Goal: Transaction & Acquisition: Download file/media

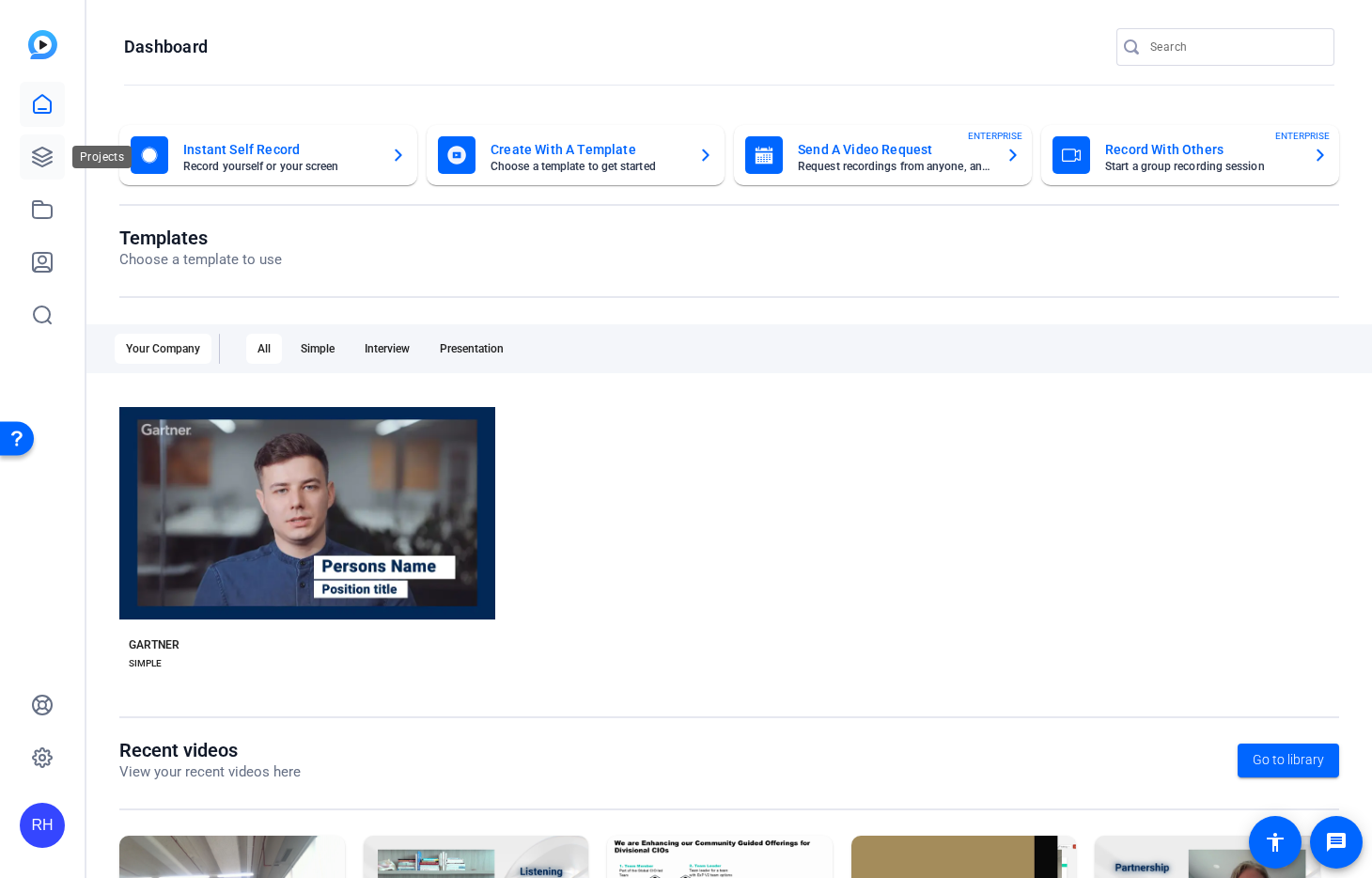
click at [46, 159] on icon at bounding box center [42, 156] width 22 height 22
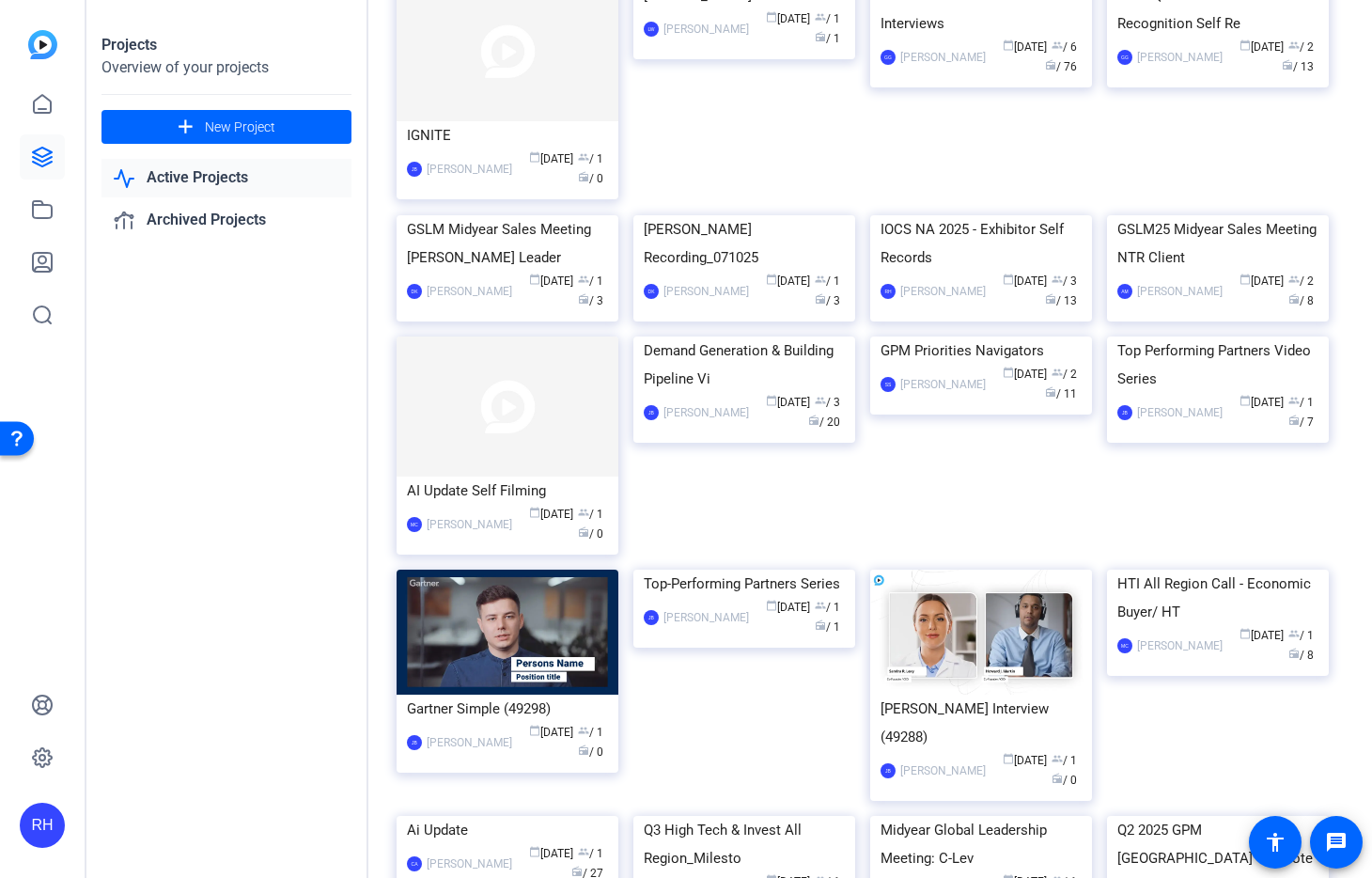
scroll to position [2336, 0]
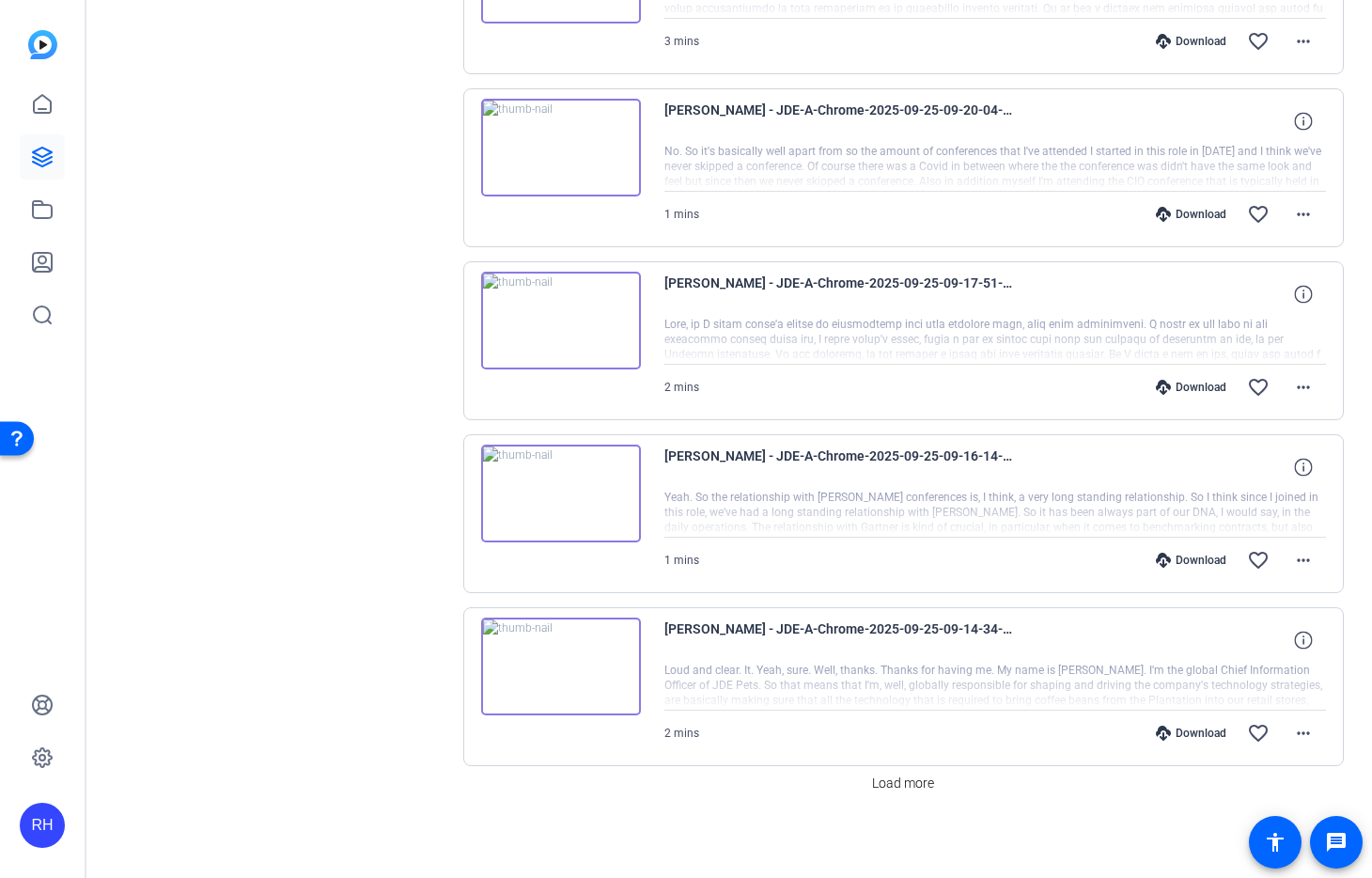
scroll to position [1369, 0]
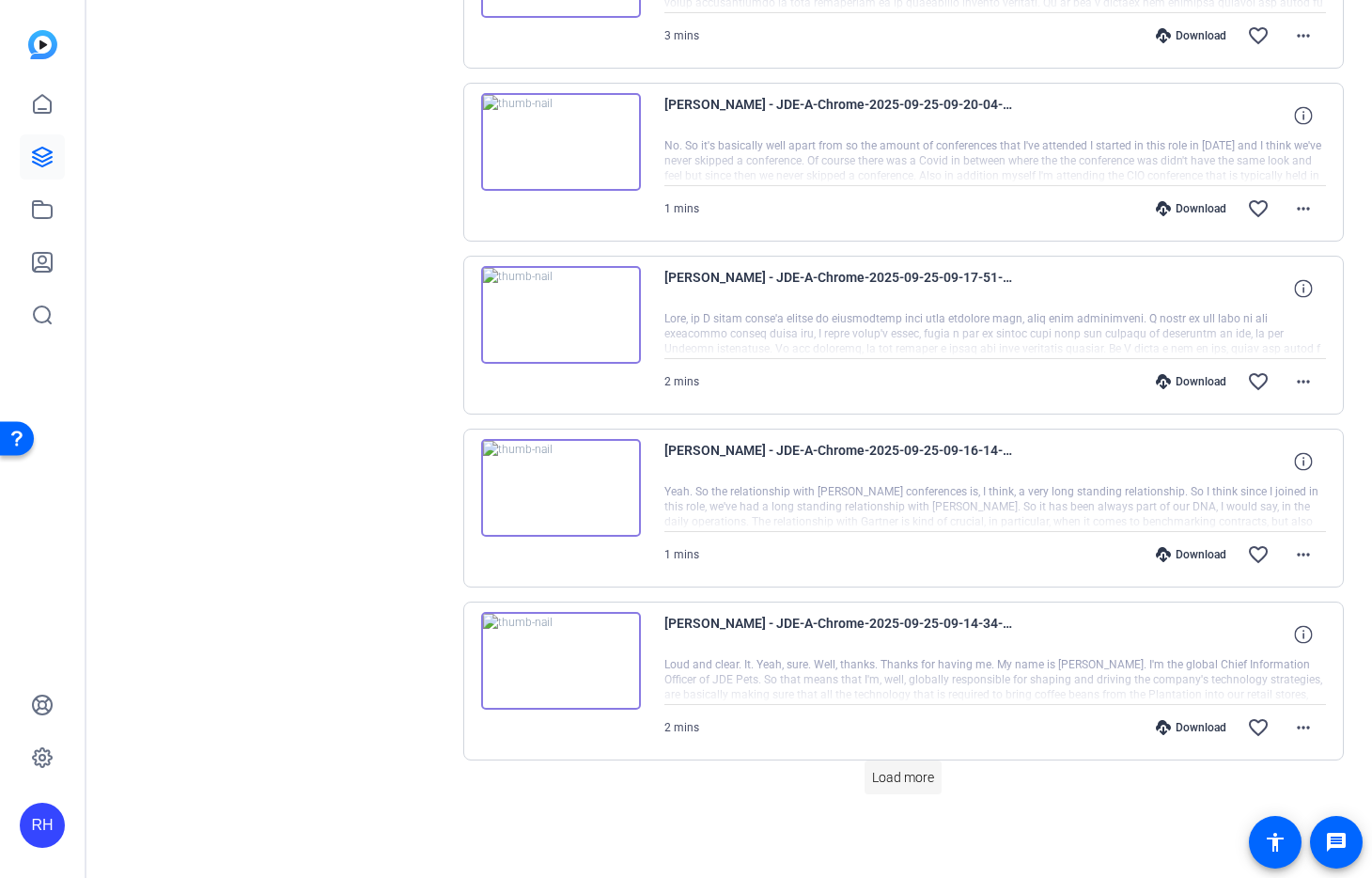
click at [914, 783] on span "Load more" at bounding box center [902, 778] width 62 height 20
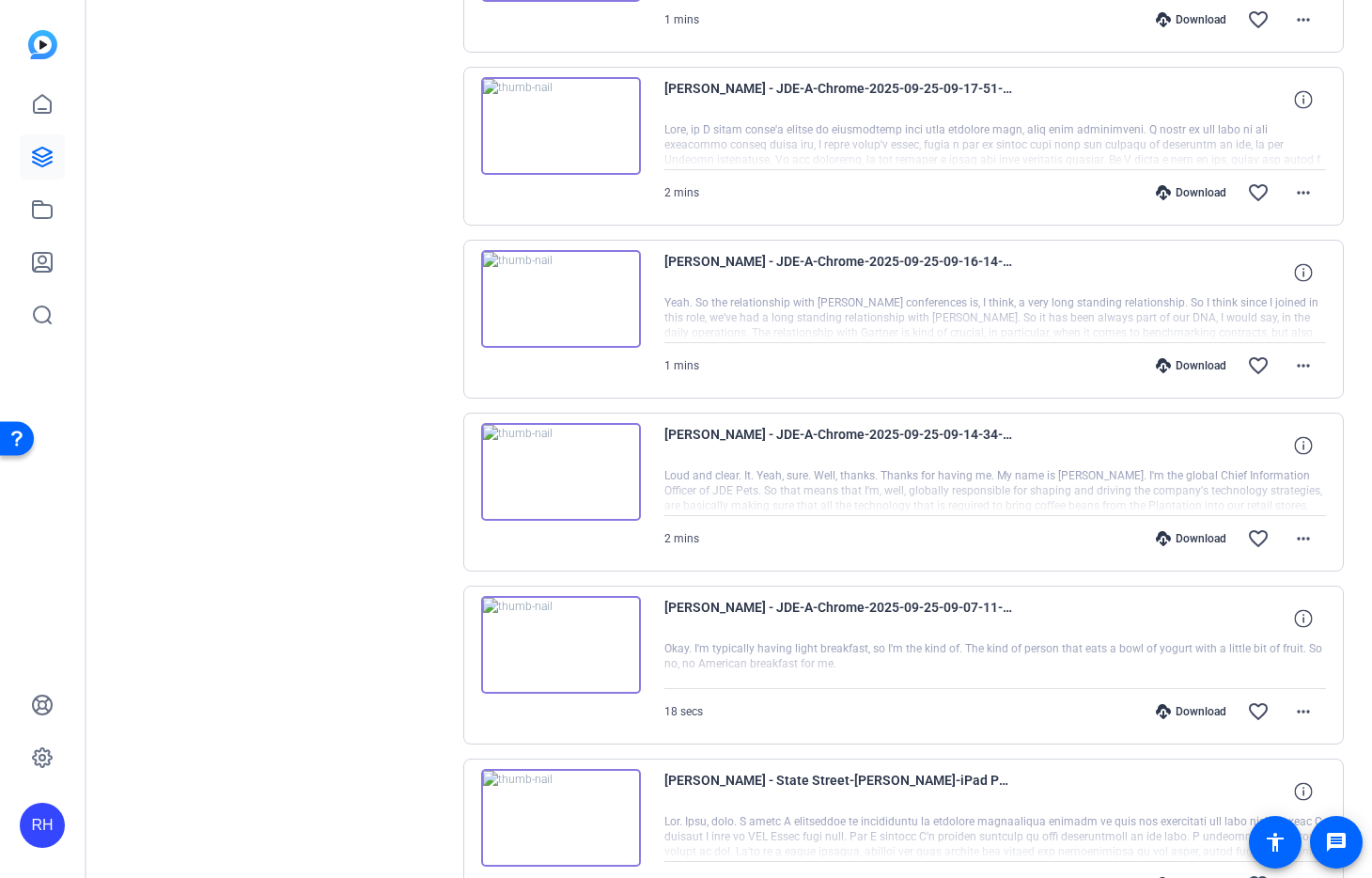
scroll to position [1802, 0]
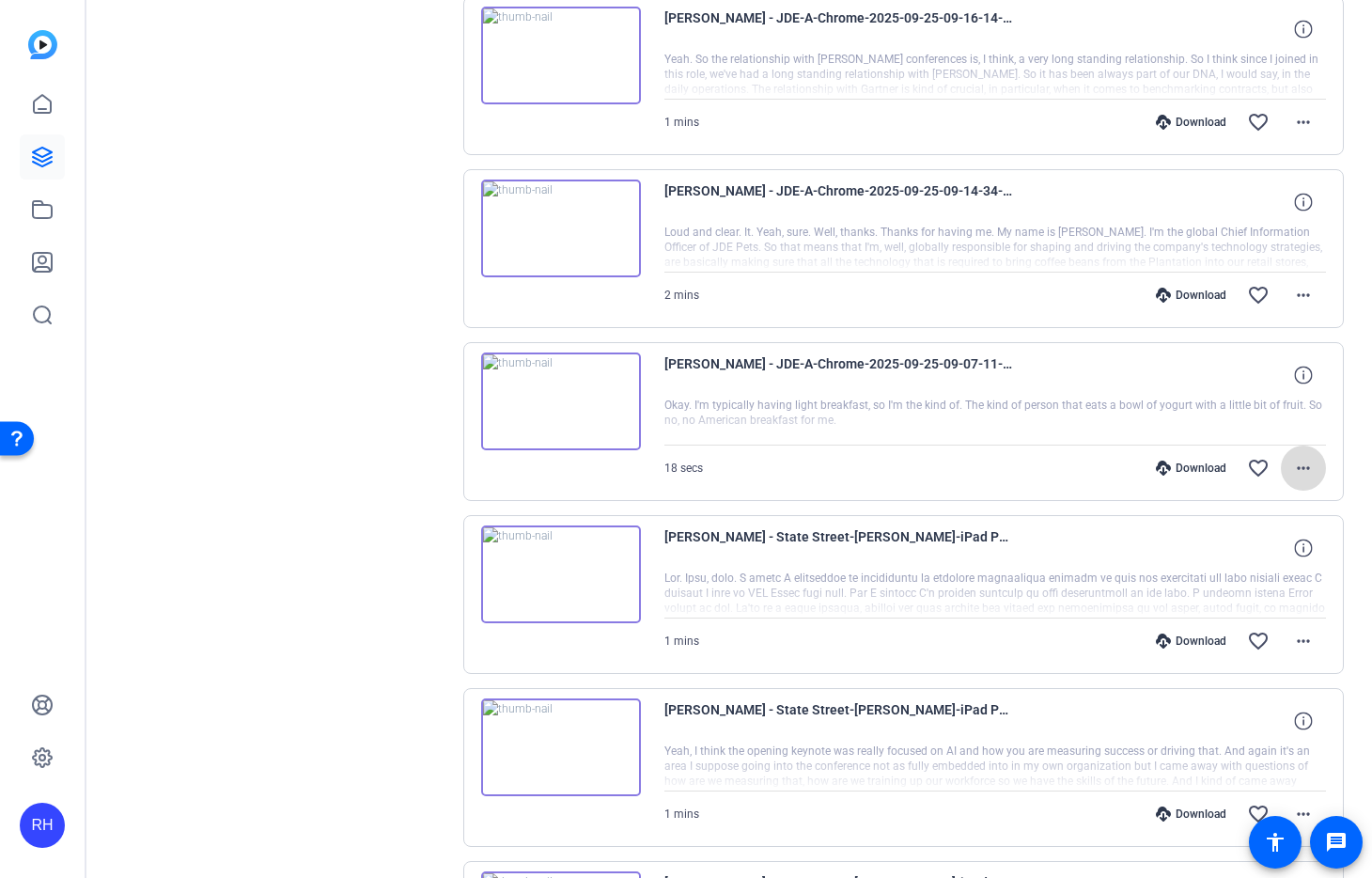
click at [1309, 464] on mat-icon "more_horiz" at bounding box center [1303, 467] width 22 height 22
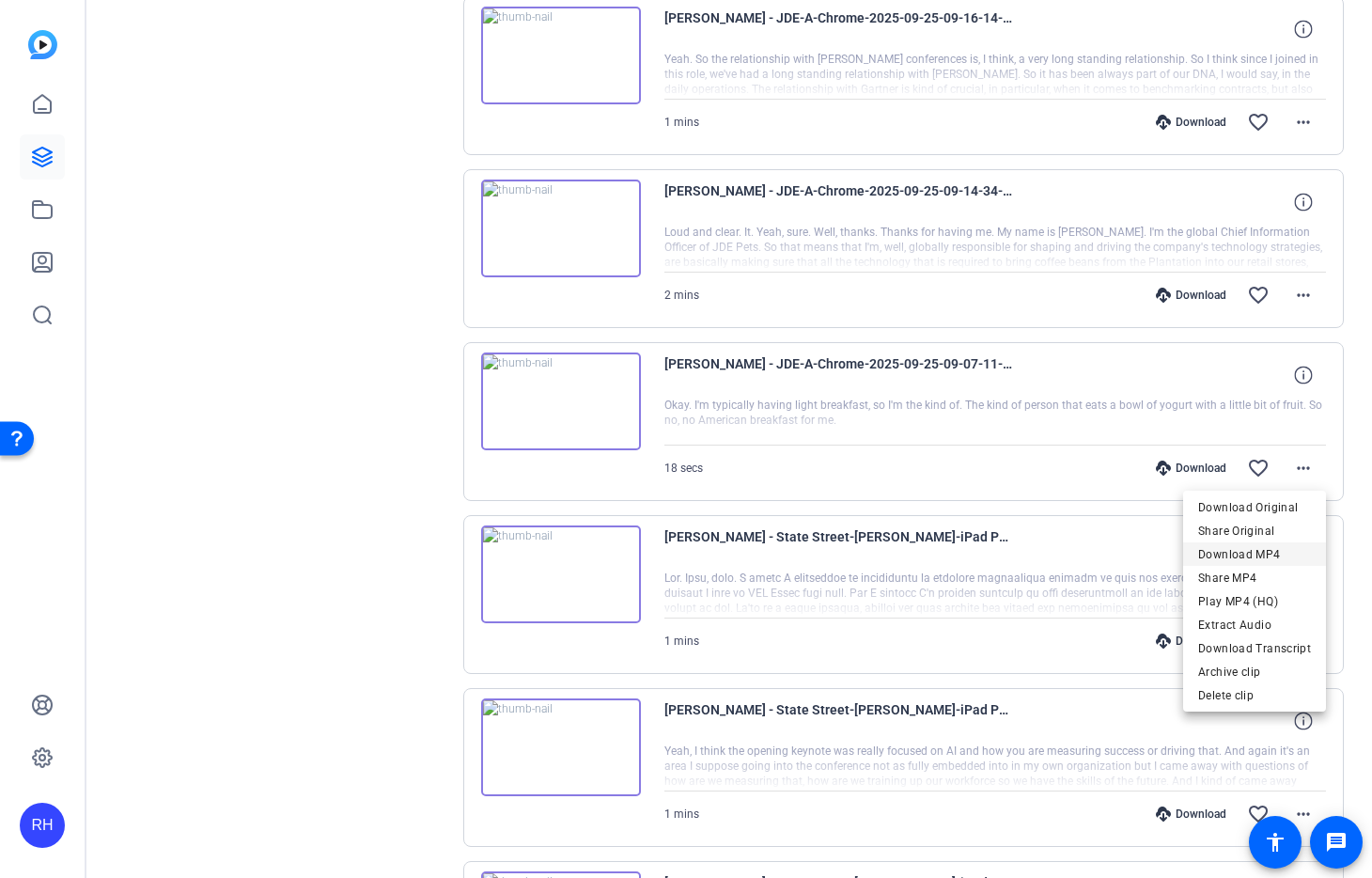
click at [1254, 554] on span "Download MP4" at bounding box center [1254, 554] width 112 height 22
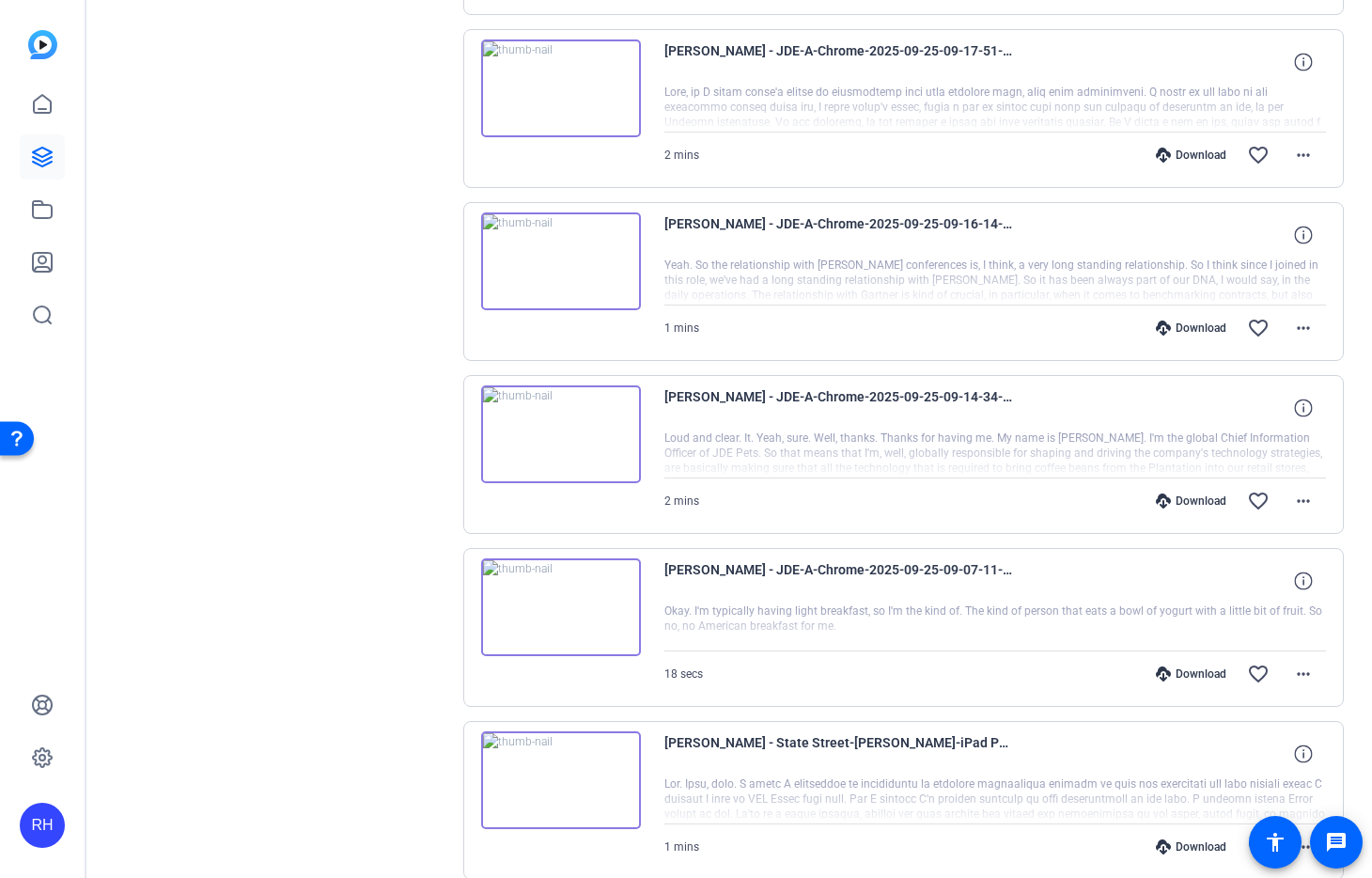
scroll to position [1594, 0]
click at [1308, 504] on mat-icon "more_horiz" at bounding box center [1303, 503] width 22 height 22
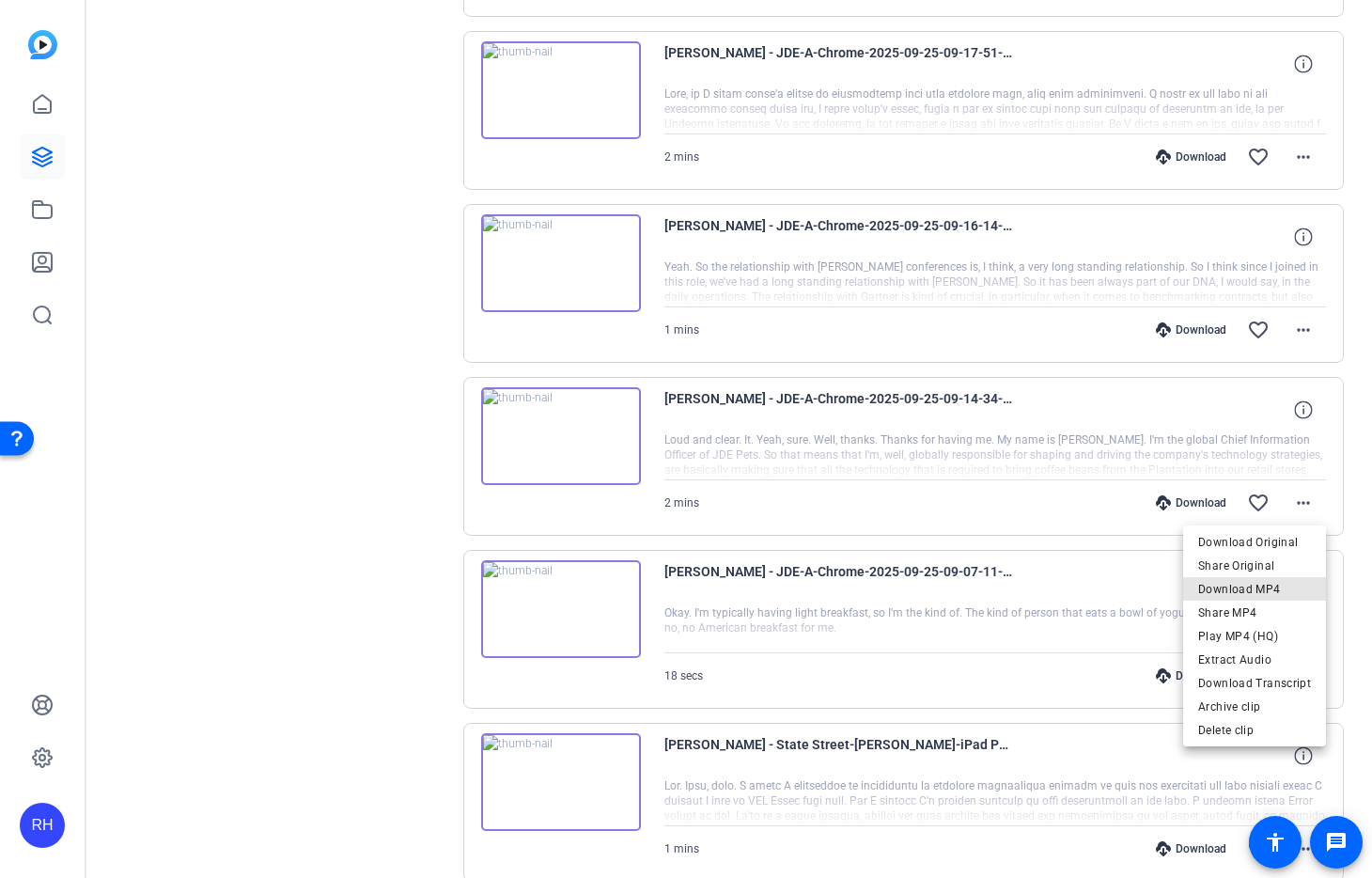
click at [1277, 589] on span "Download MP4" at bounding box center [1254, 589] width 112 height 22
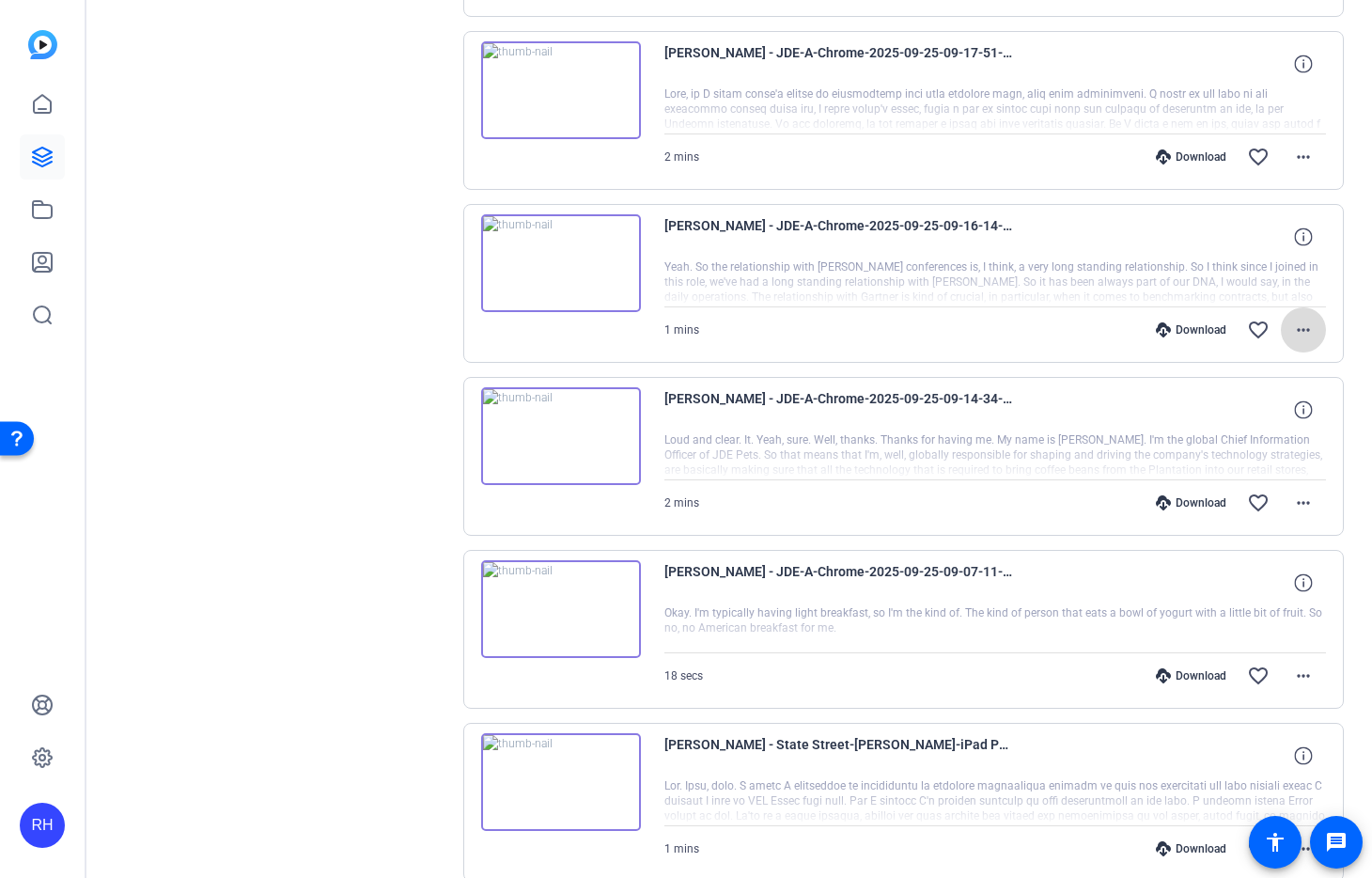
click at [1311, 339] on mat-icon "more_horiz" at bounding box center [1303, 329] width 22 height 22
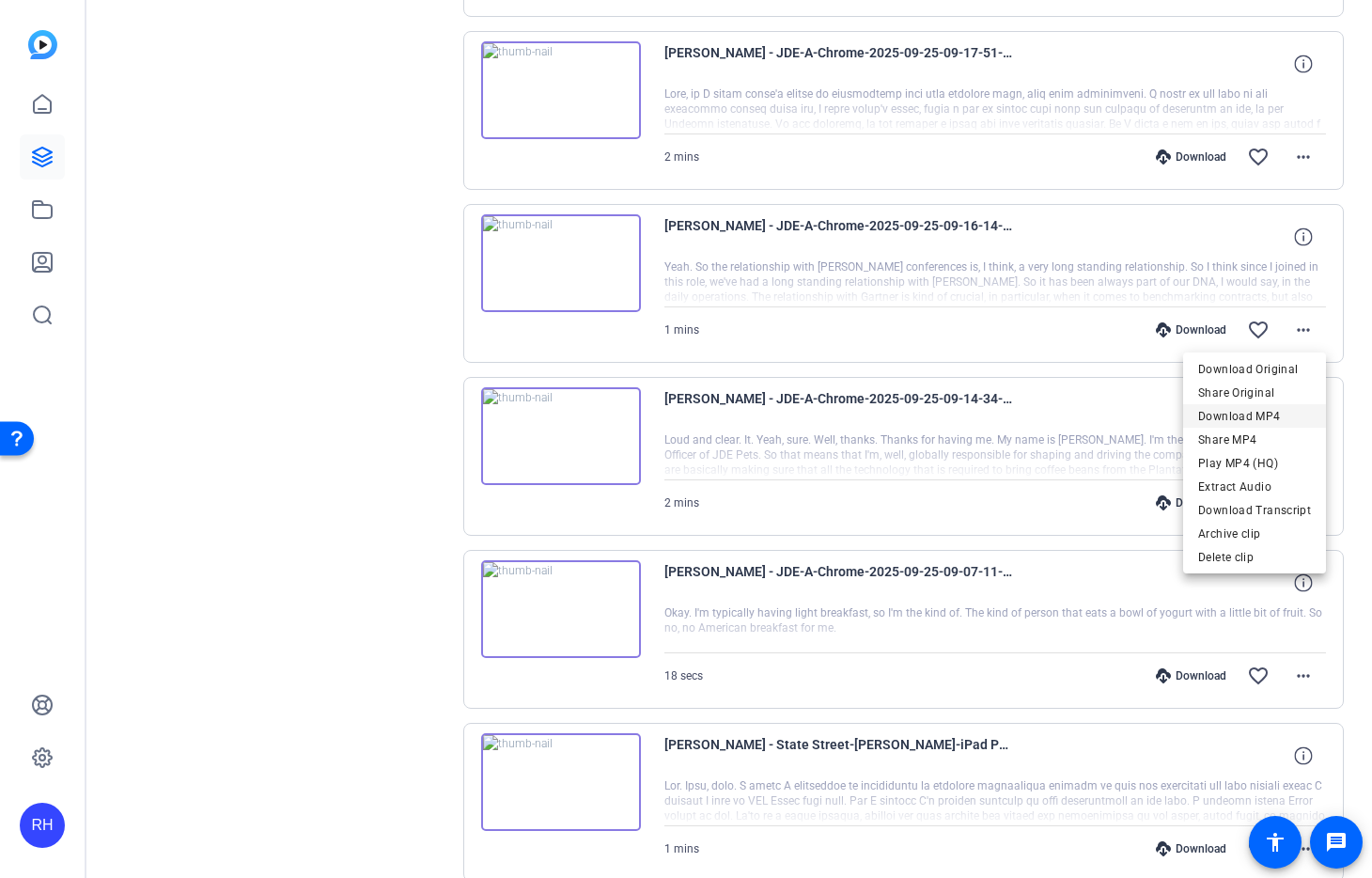
click at [1263, 417] on span "Download MP4" at bounding box center [1254, 416] width 112 height 22
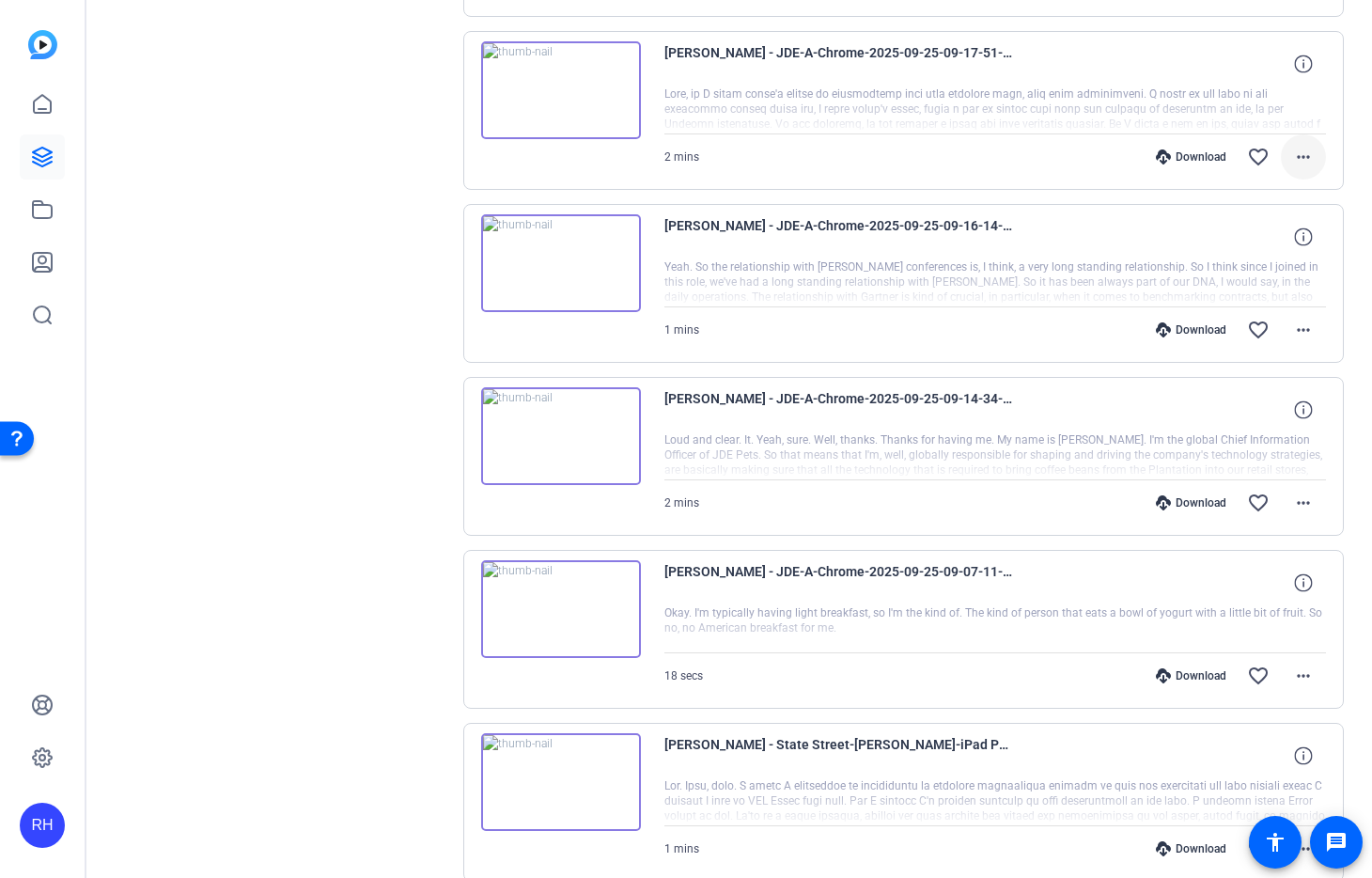
click at [1312, 153] on mat-icon "more_horiz" at bounding box center [1303, 156] width 22 height 22
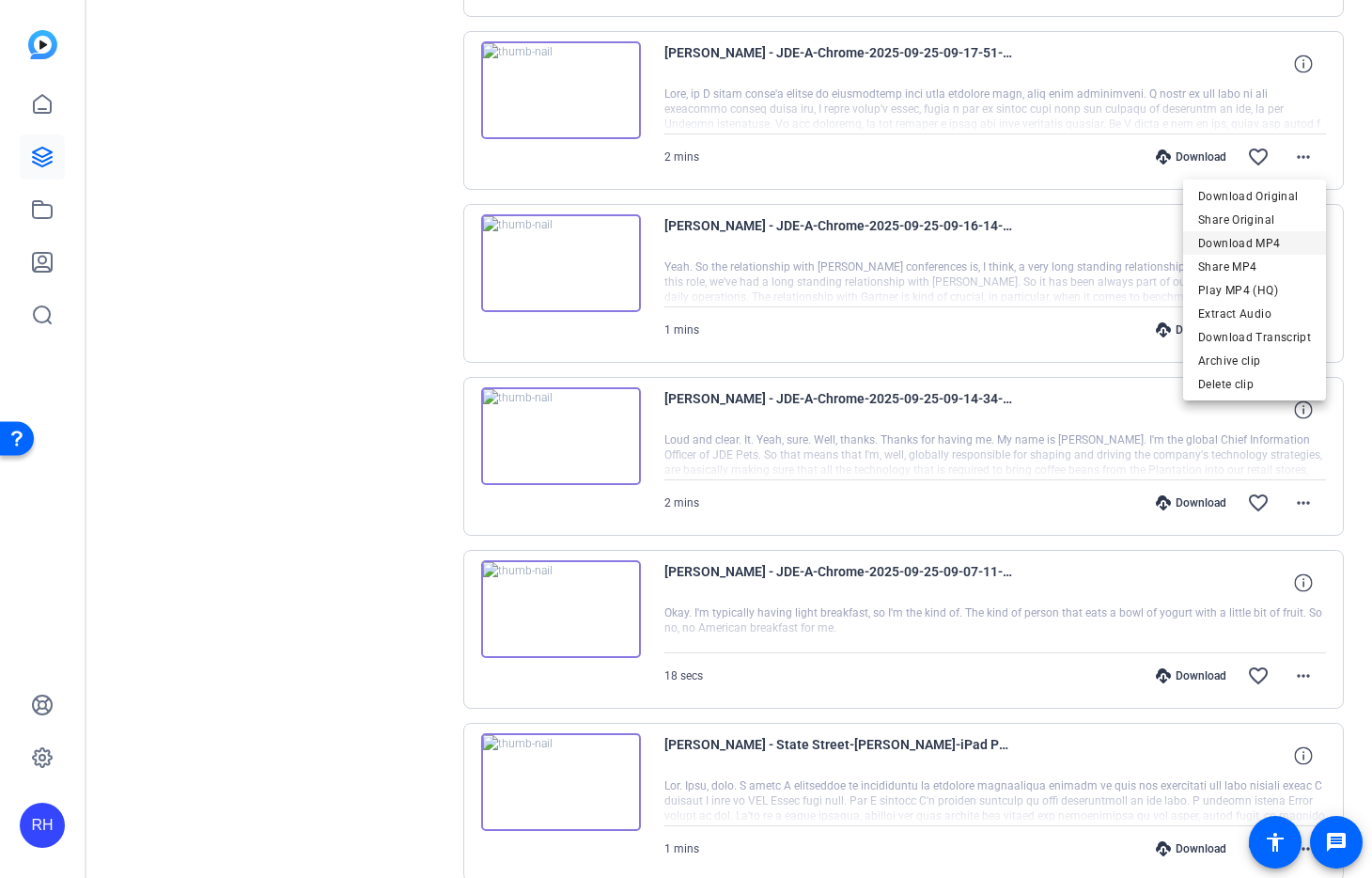
click at [1271, 236] on span "Download MP4" at bounding box center [1254, 243] width 112 height 22
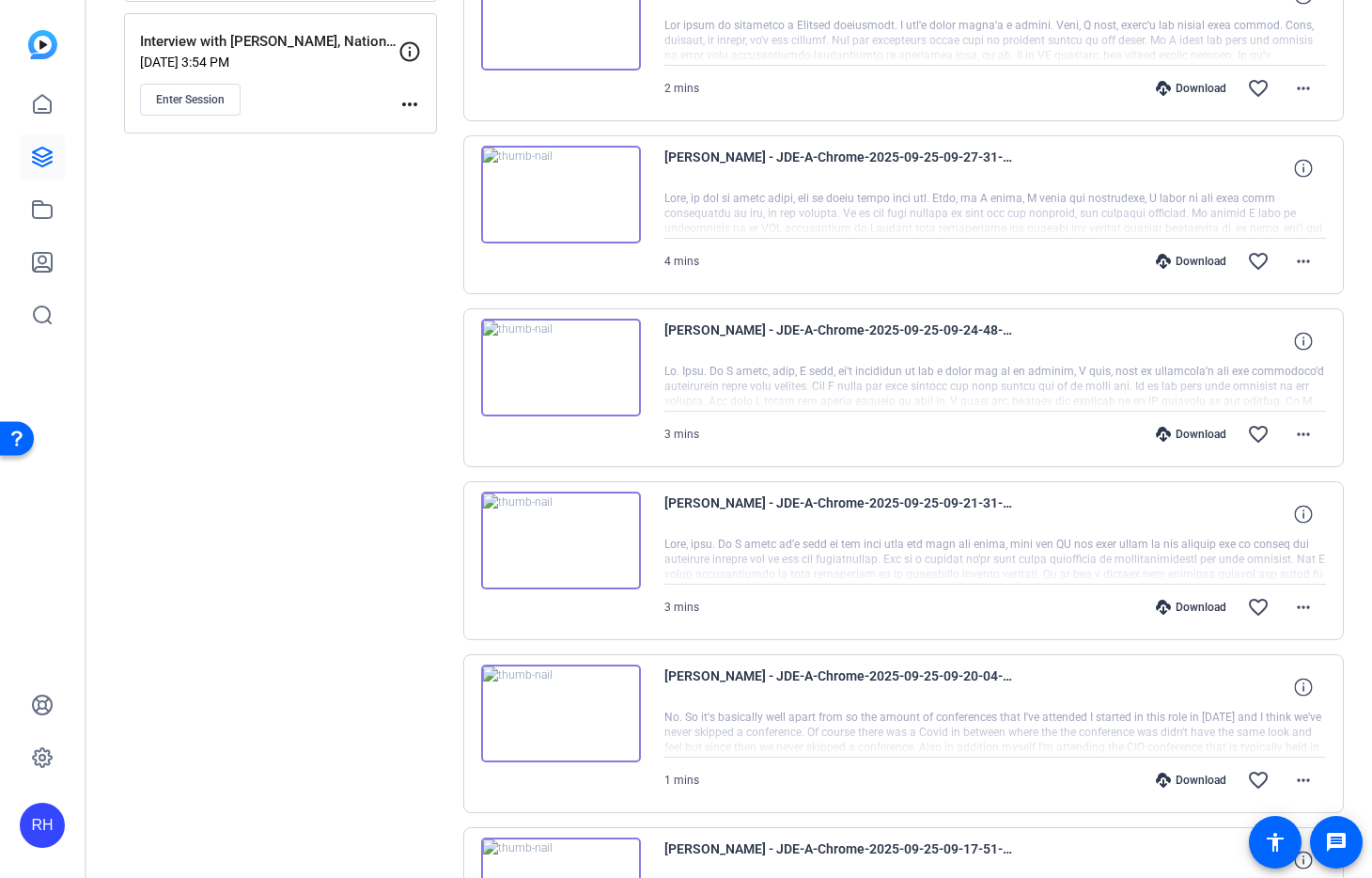
scroll to position [784, 0]
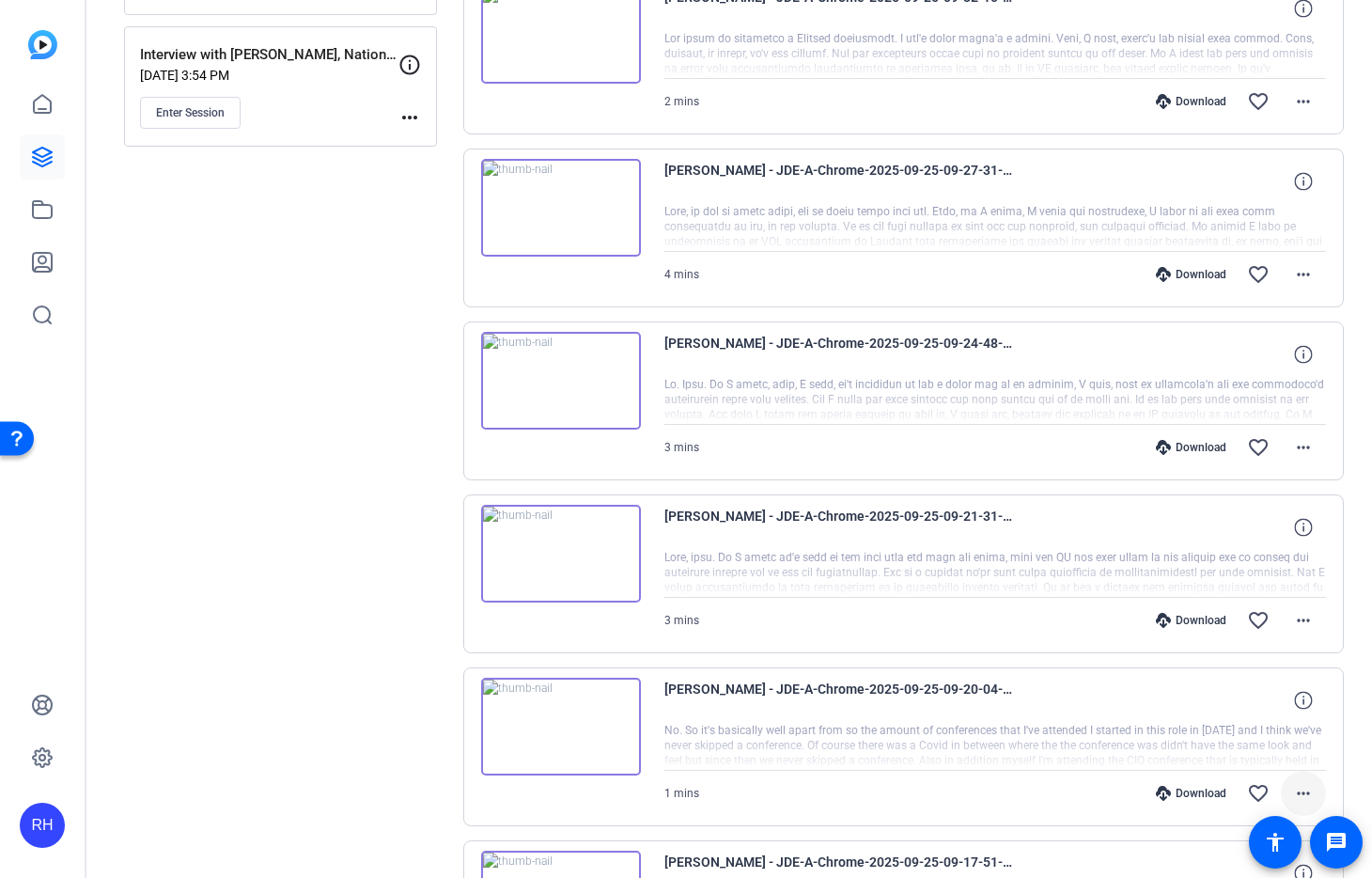
click at [1308, 790] on mat-icon "more_horiz" at bounding box center [1303, 793] width 22 height 22
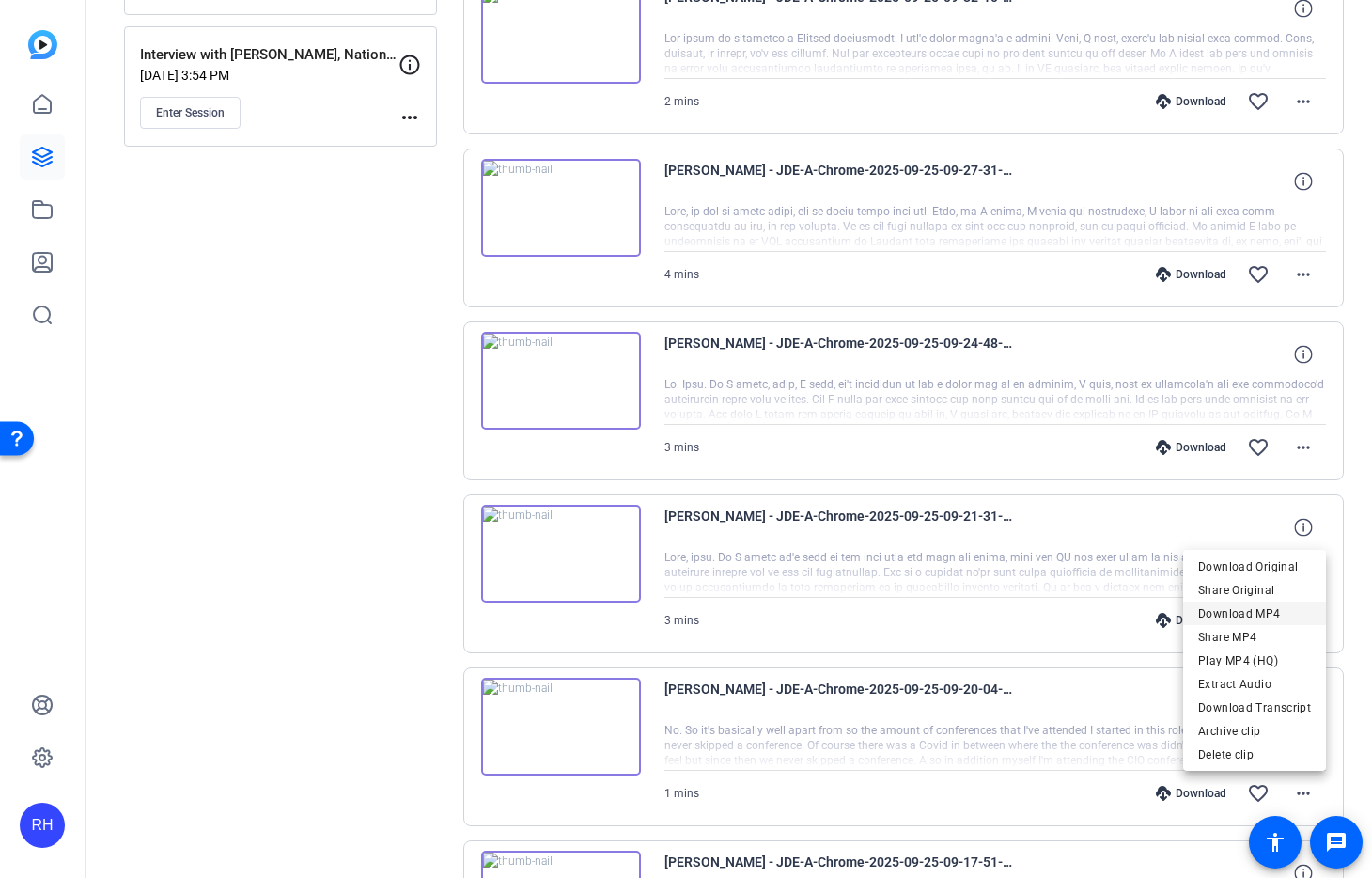
click at [1257, 612] on span "Download MP4" at bounding box center [1254, 613] width 112 height 22
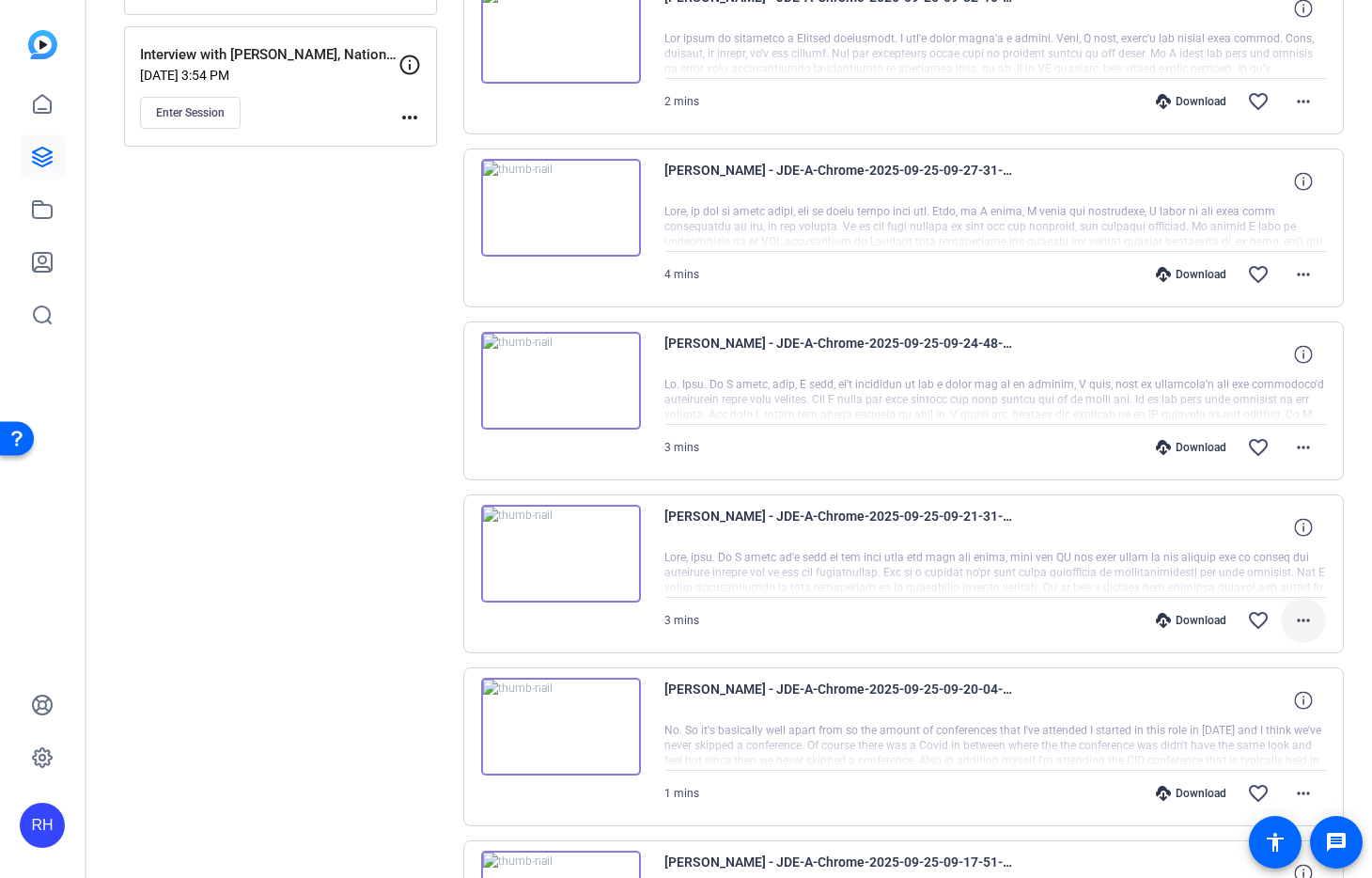
click at [1306, 613] on mat-icon "more_horiz" at bounding box center [1303, 620] width 22 height 22
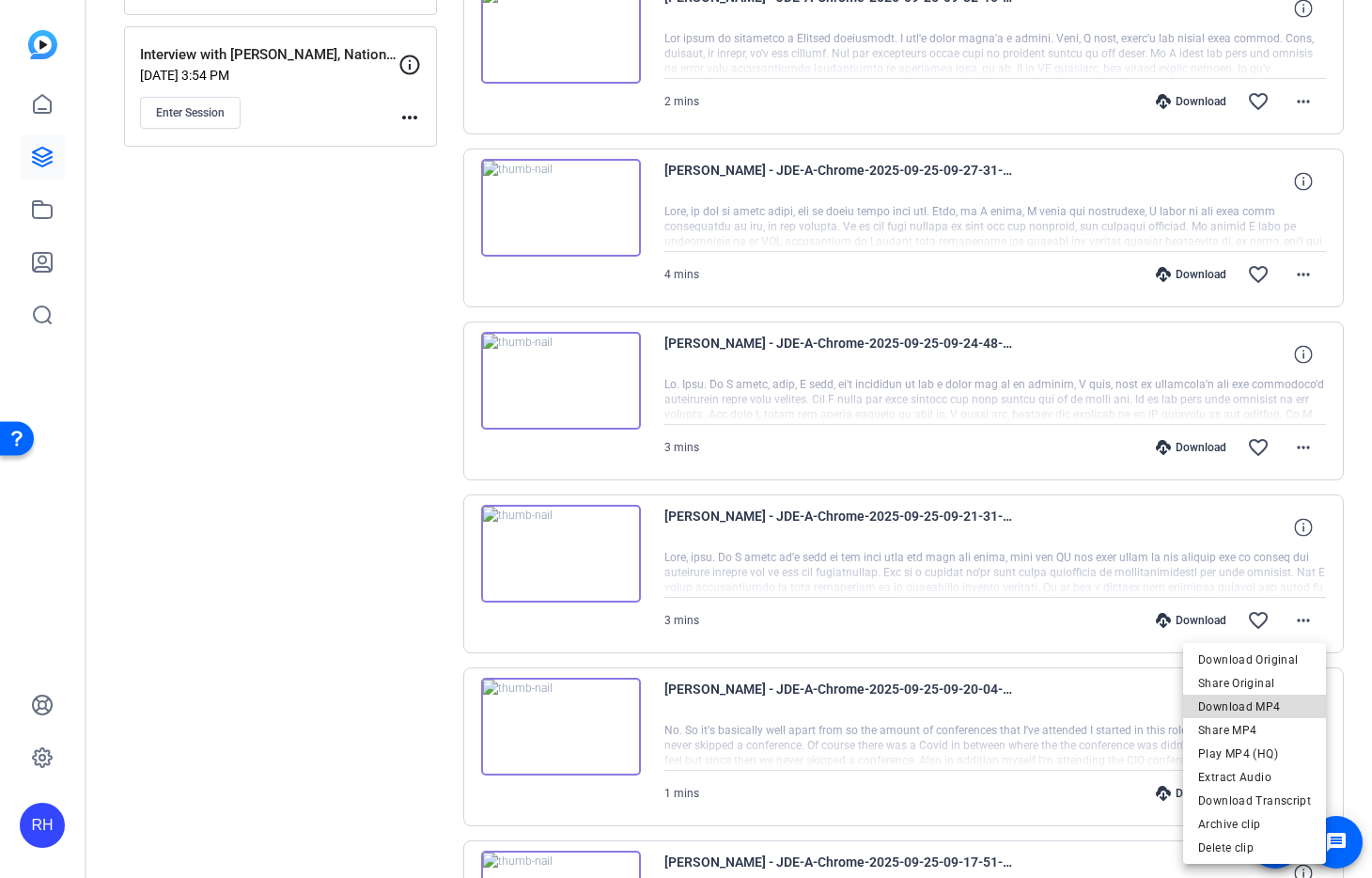
click at [1277, 712] on span "Download MP4" at bounding box center [1254, 707] width 112 height 22
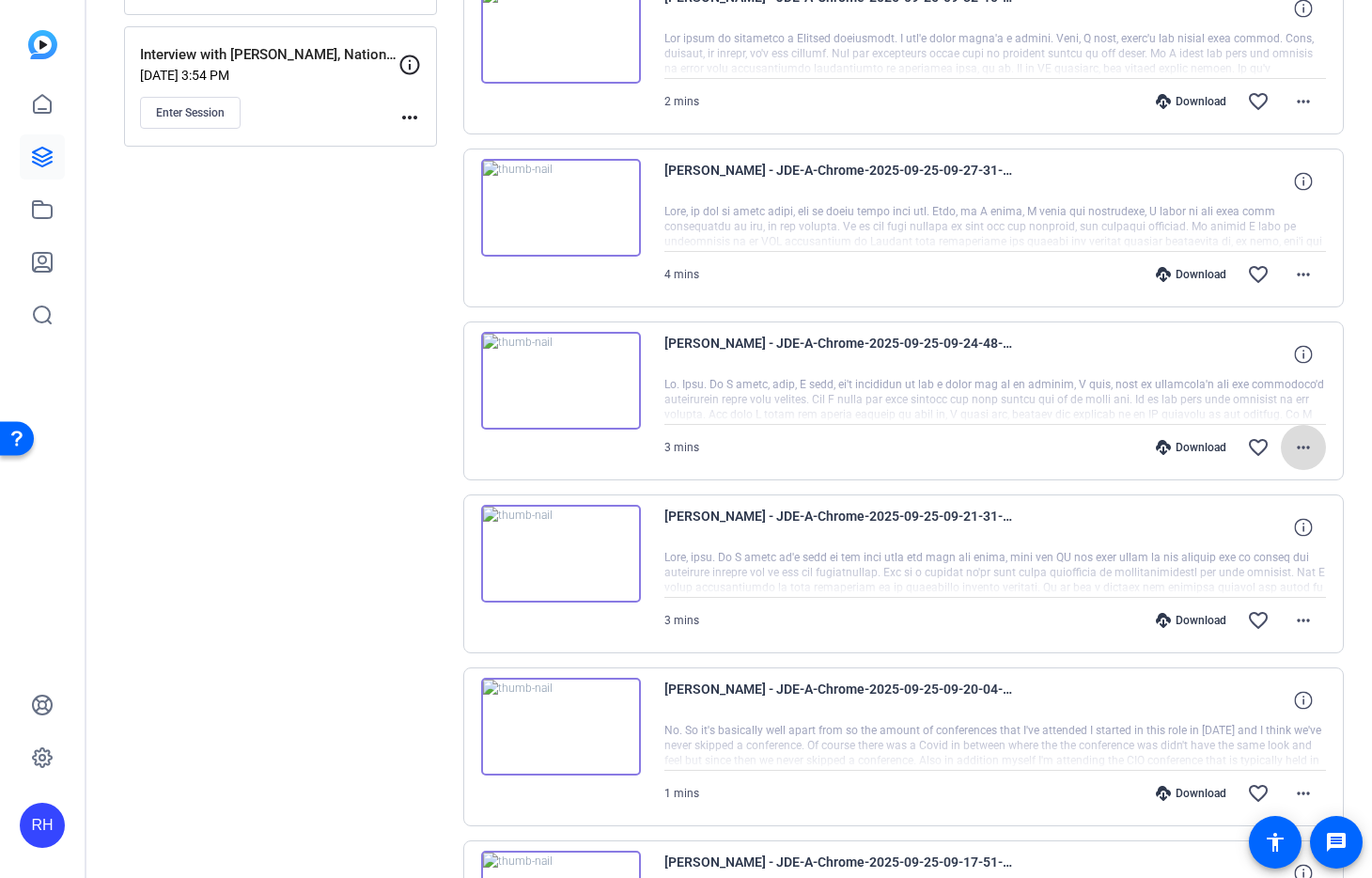
click at [1310, 444] on mat-icon "more_horiz" at bounding box center [1303, 447] width 22 height 22
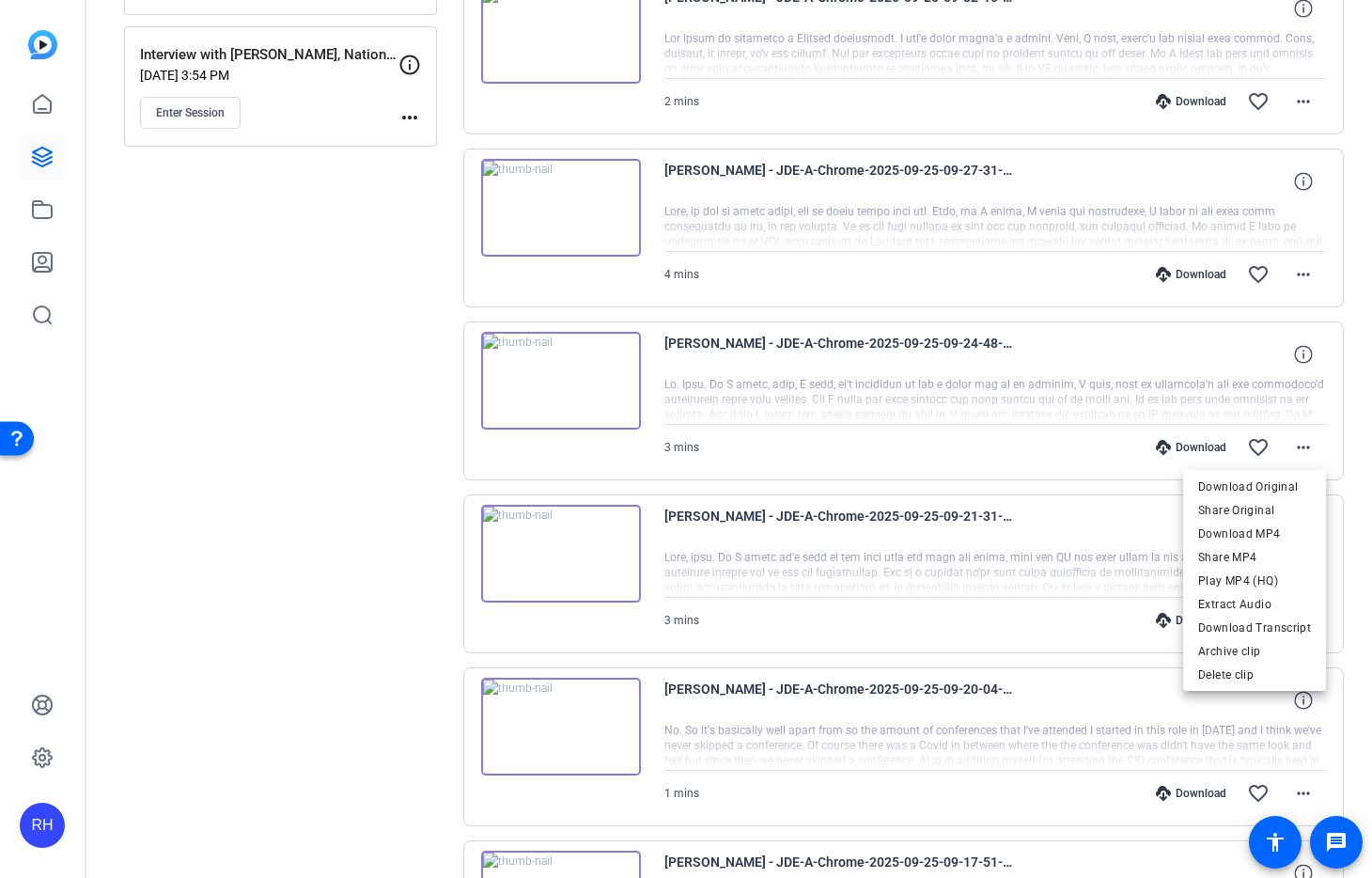
click at [1265, 528] on span "Download MP4" at bounding box center [1254, 534] width 112 height 22
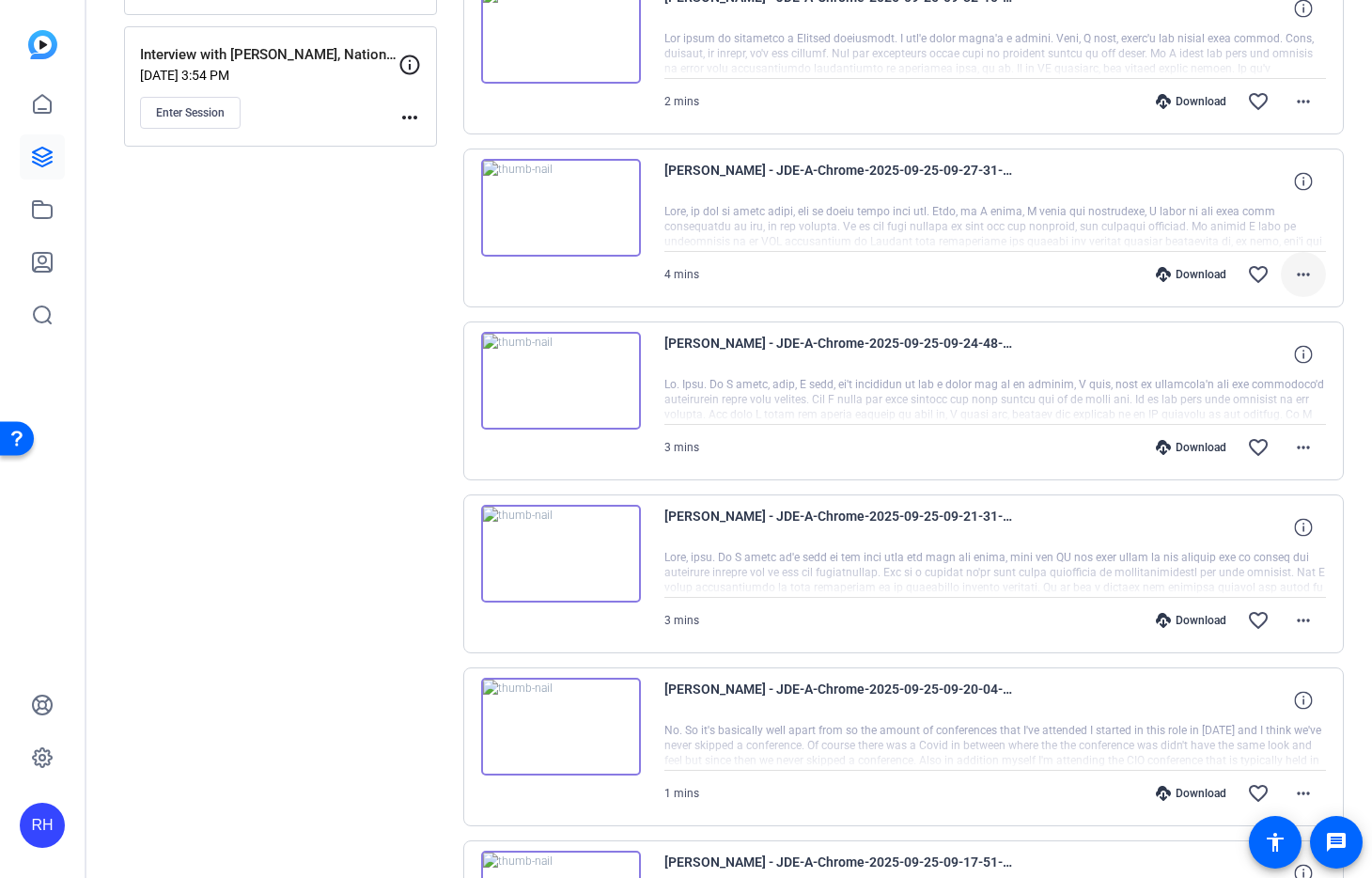
click at [1312, 279] on mat-icon "more_horiz" at bounding box center [1303, 274] width 22 height 22
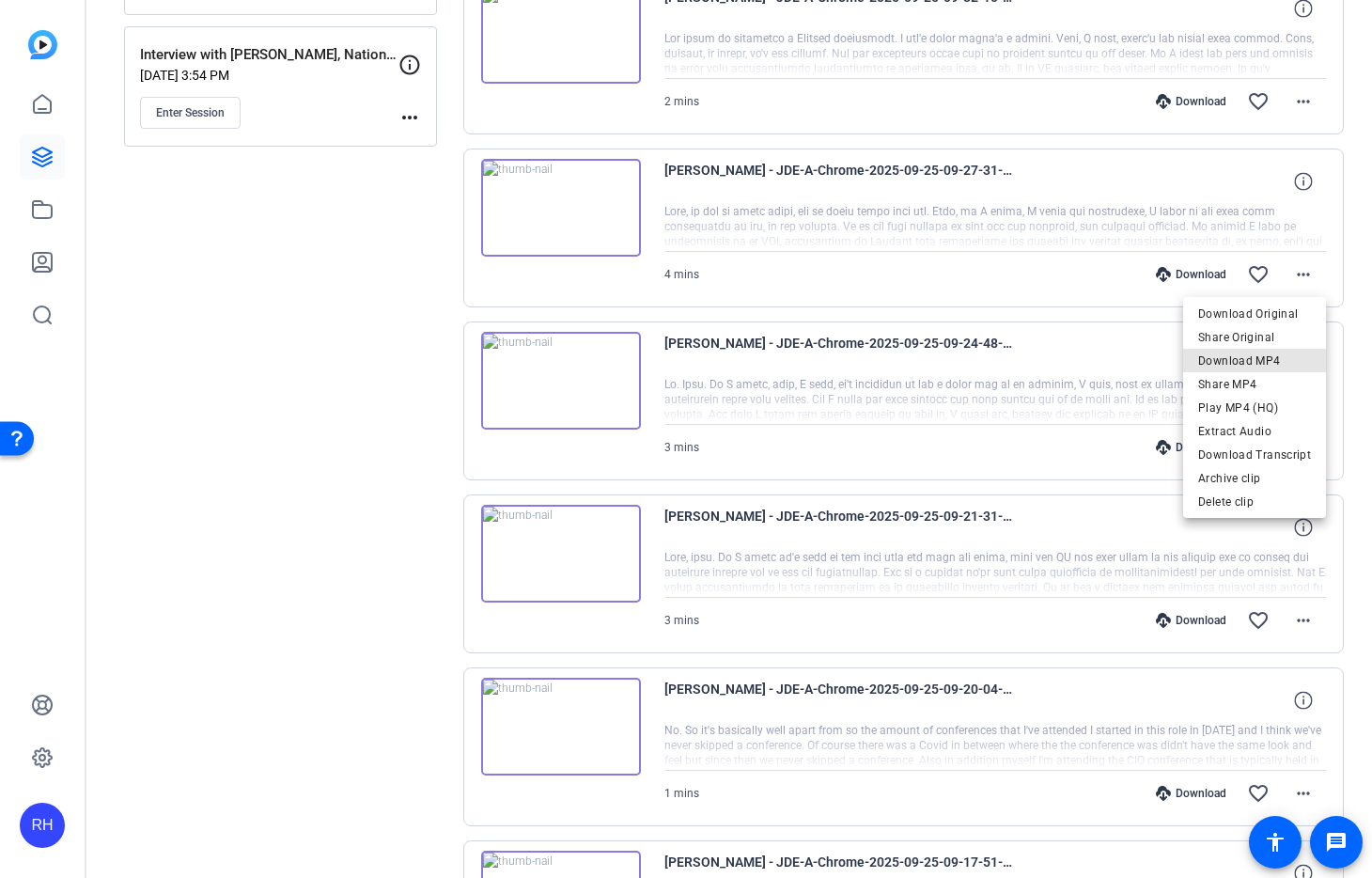
click at [1265, 356] on span "Download MP4" at bounding box center [1254, 361] width 112 height 22
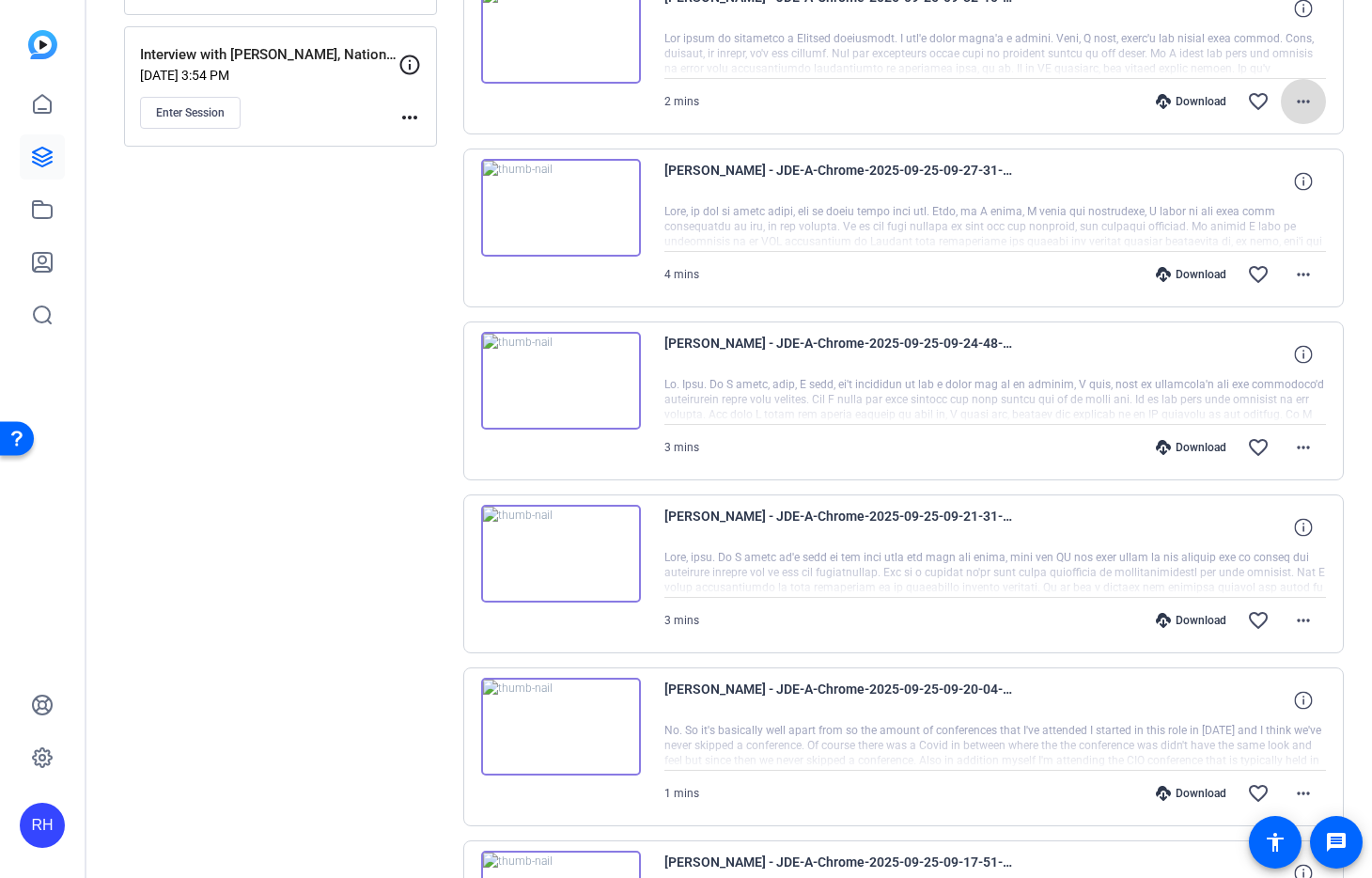
click at [1315, 110] on span at bounding box center [1304, 102] width 45 height 45
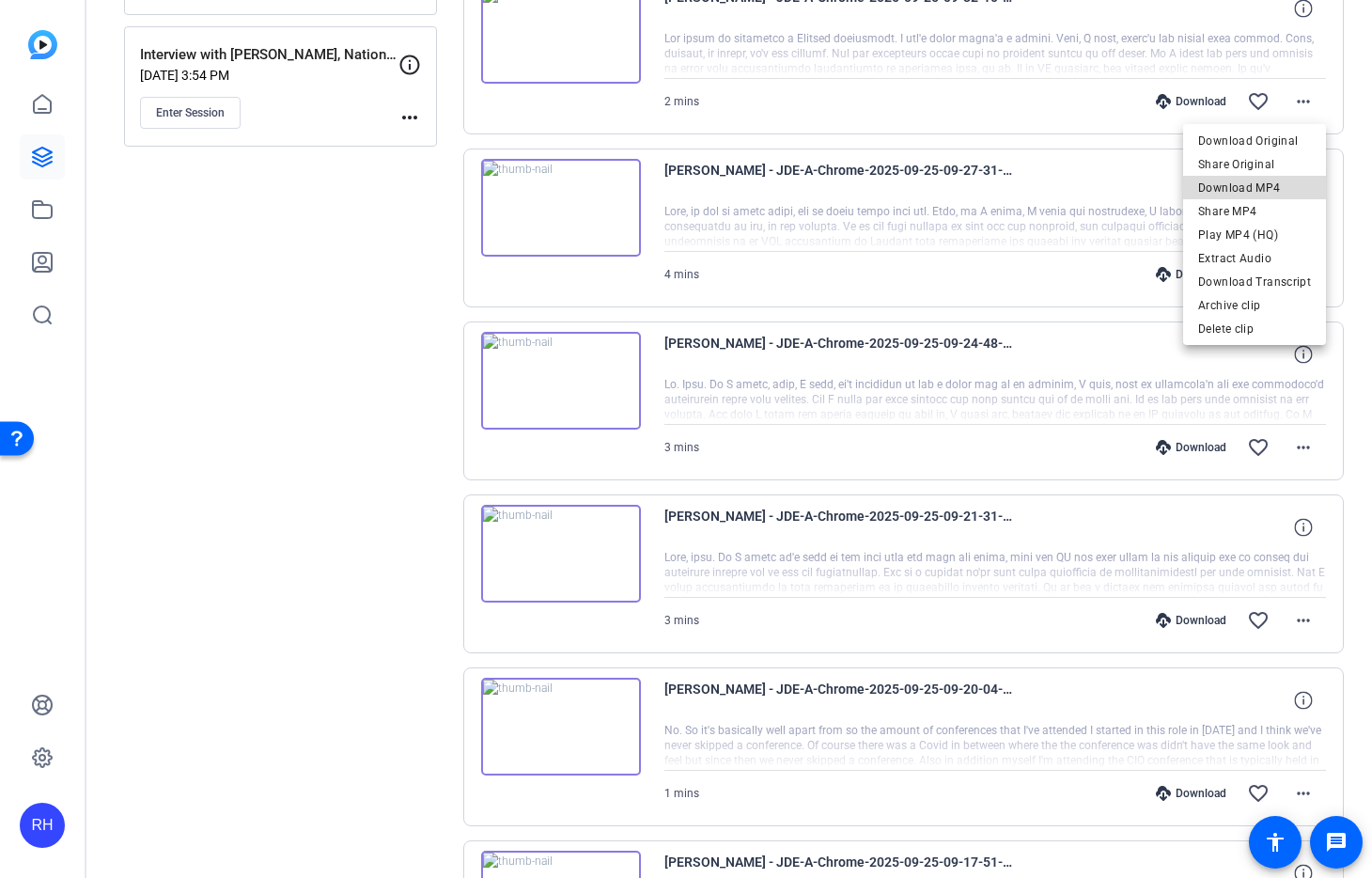
click at [1283, 194] on span "Download MP4" at bounding box center [1254, 188] width 112 height 22
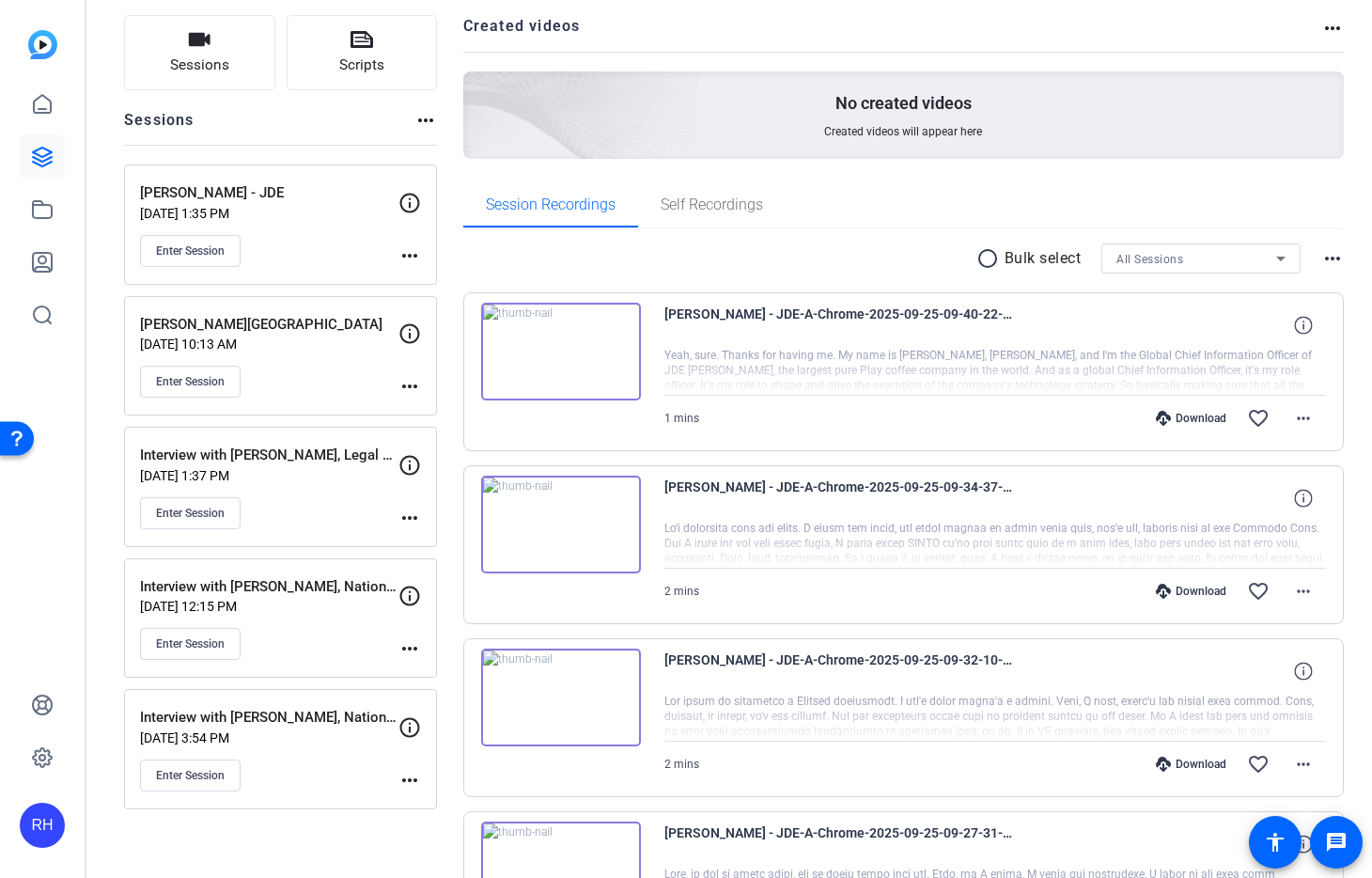
scroll to position [82, 0]
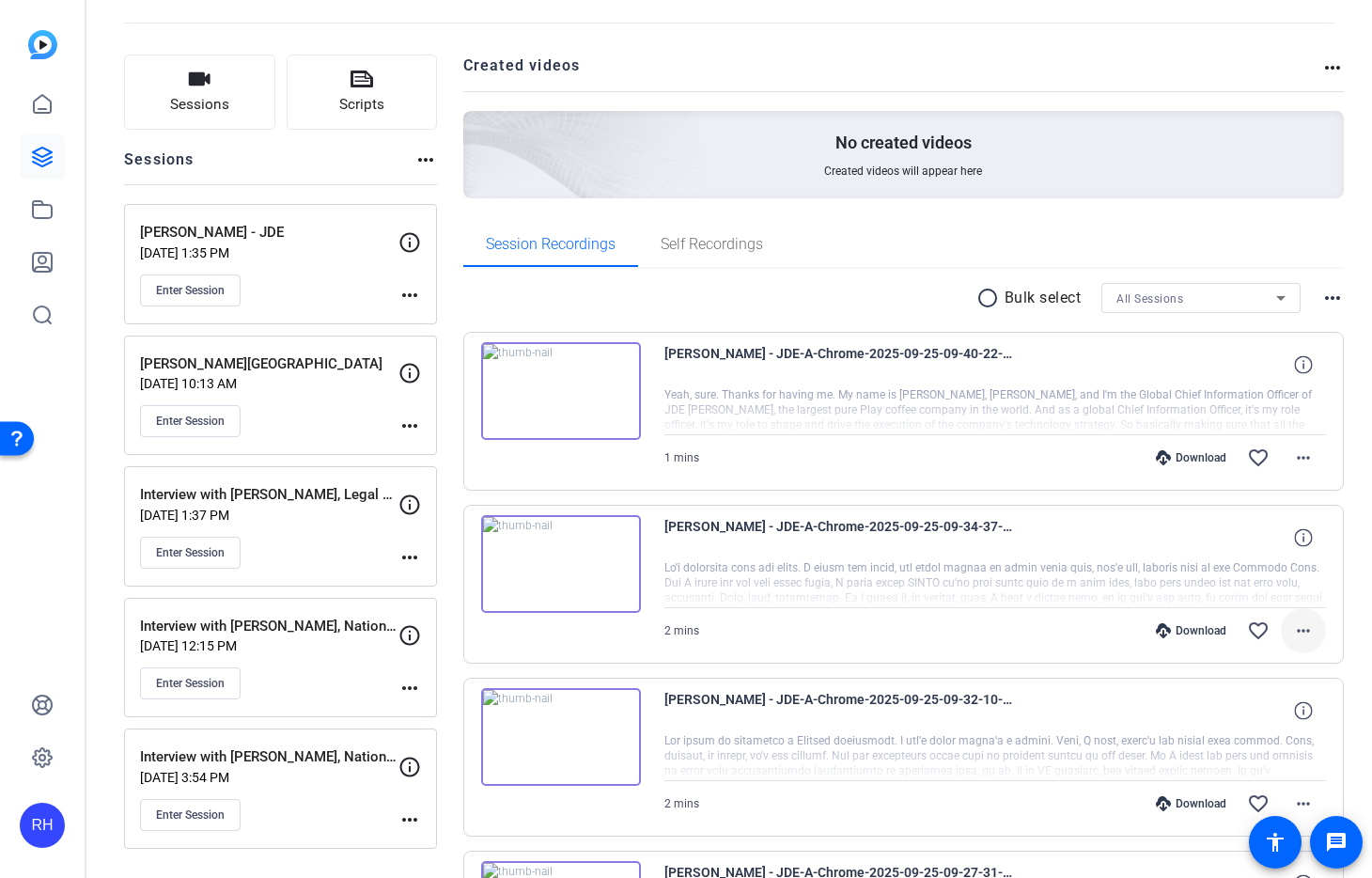
click at [1303, 627] on mat-icon "more_horiz" at bounding box center [1303, 631] width 22 height 22
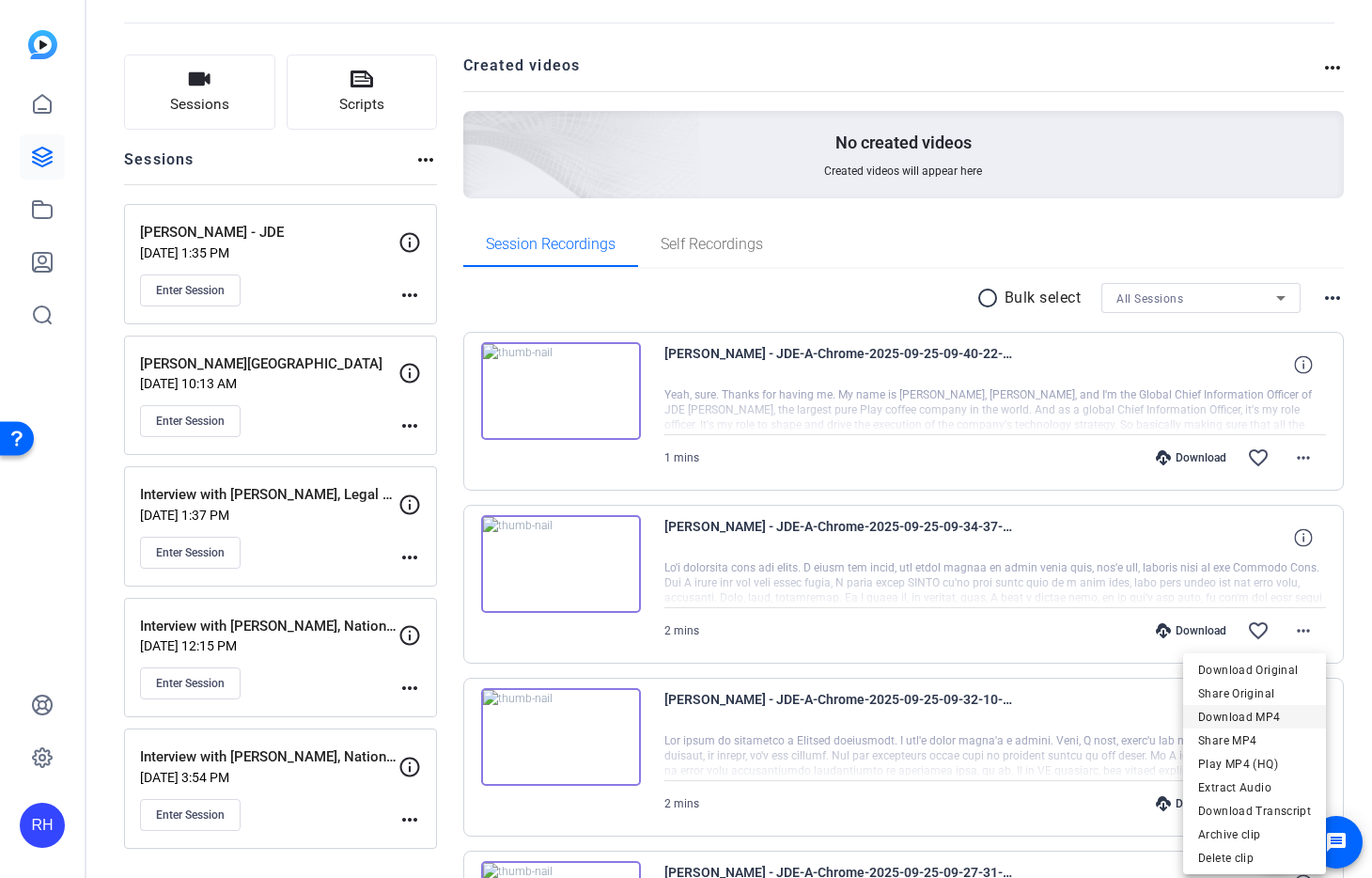
click at [1270, 713] on span "Download MP4" at bounding box center [1254, 717] width 112 height 22
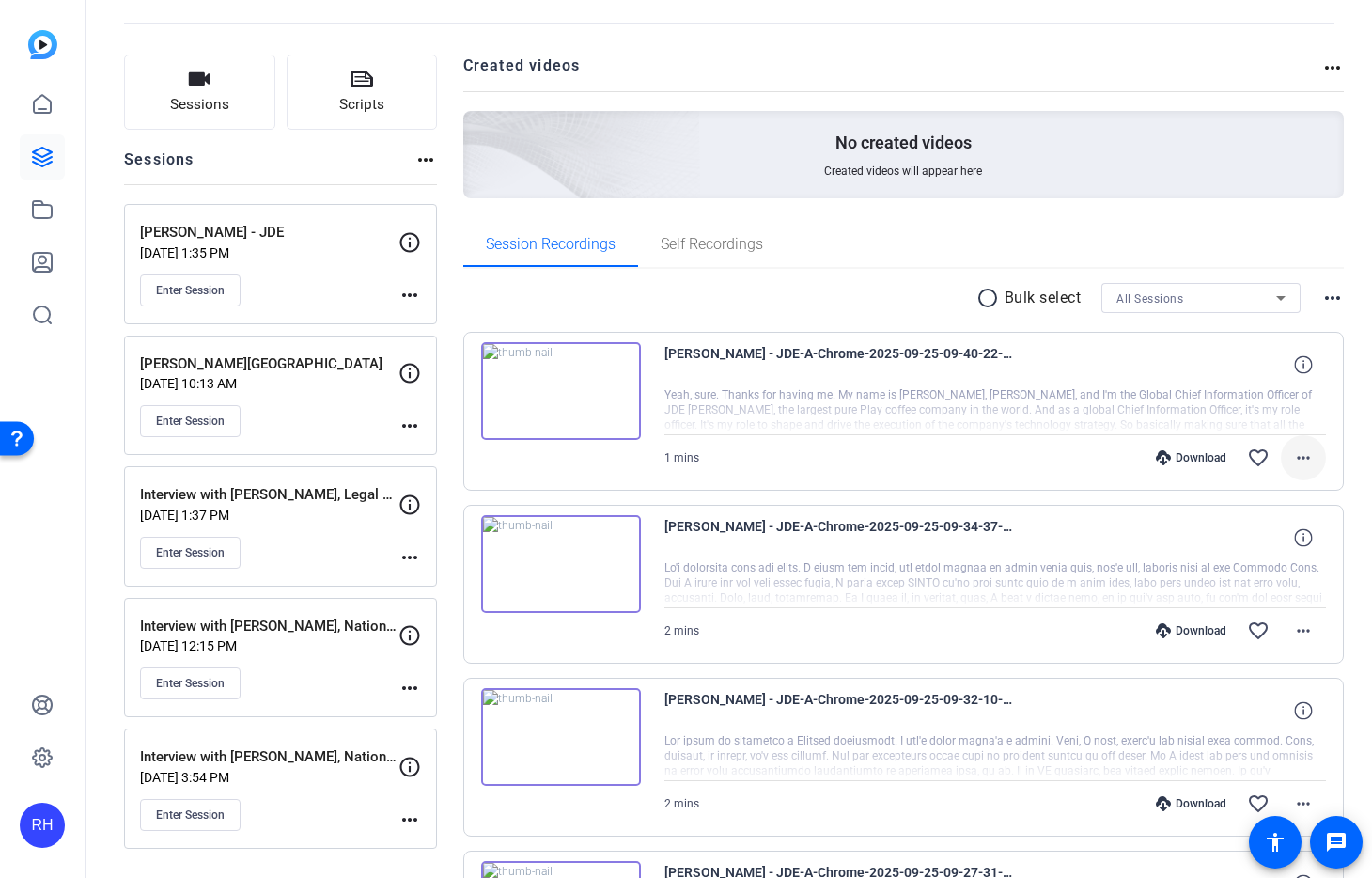
click at [1300, 461] on mat-icon "more_horiz" at bounding box center [1303, 458] width 22 height 22
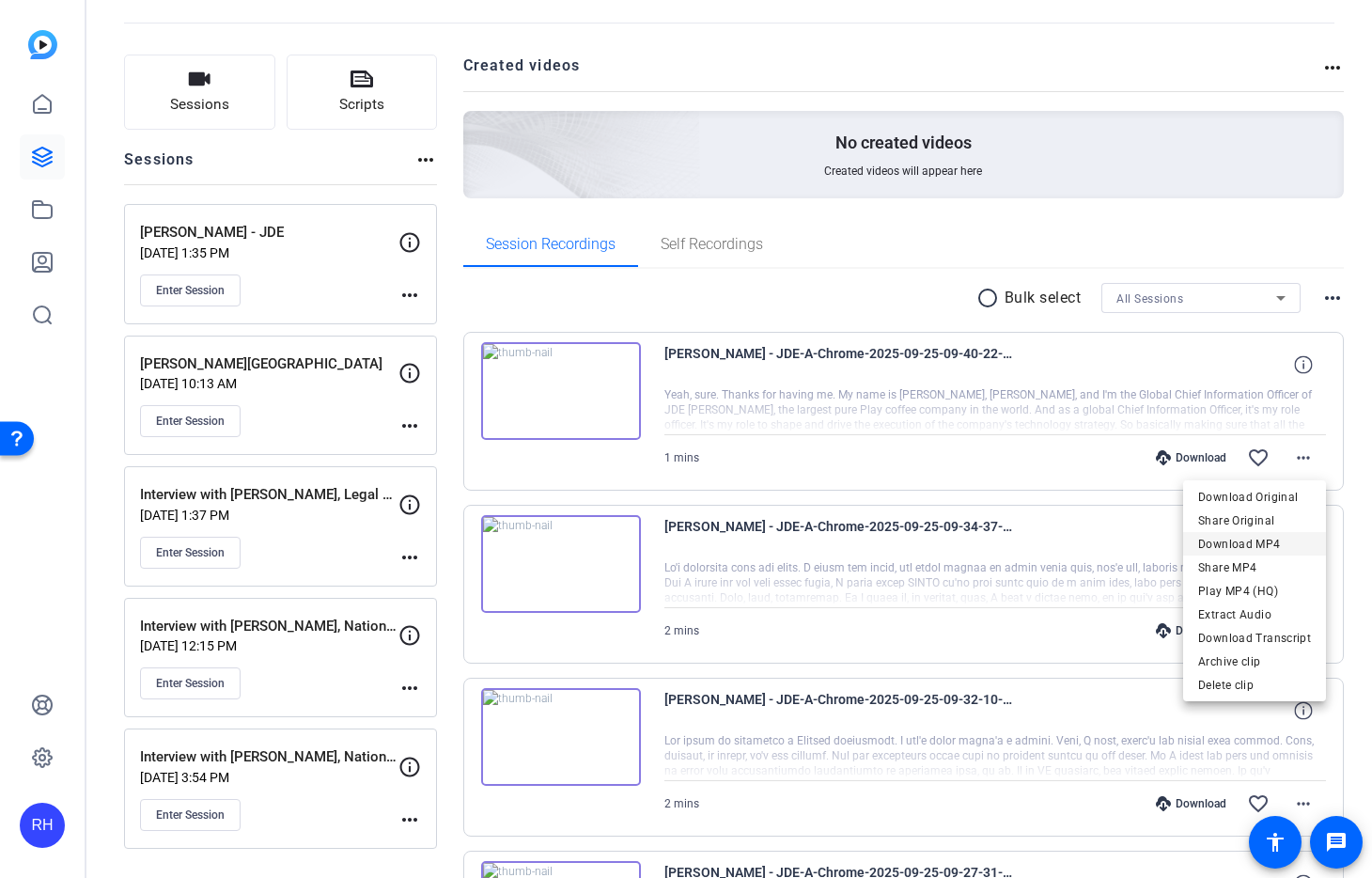
click at [1264, 547] on span "Download MP4" at bounding box center [1254, 544] width 112 height 22
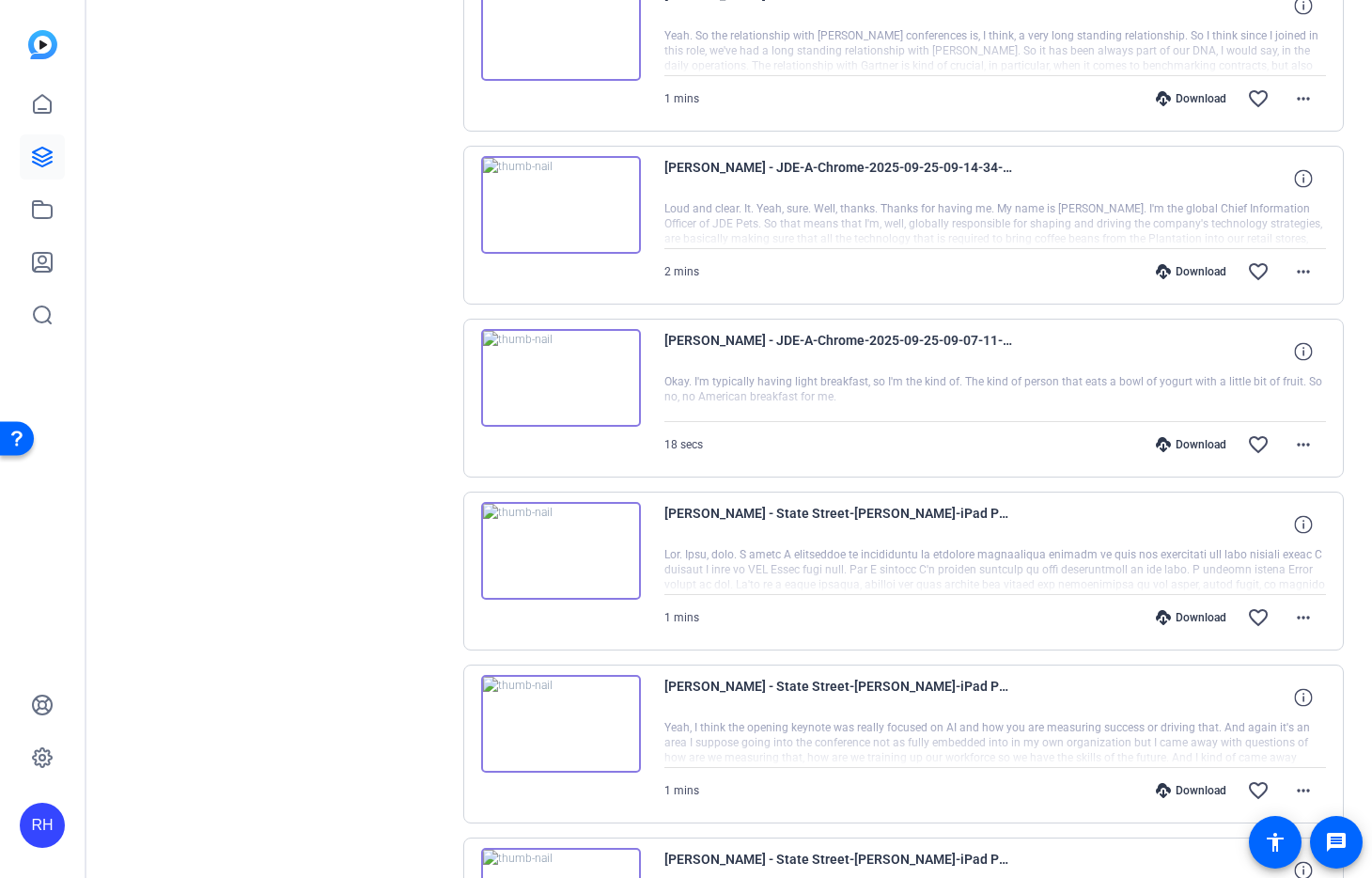
scroll to position [1840, 0]
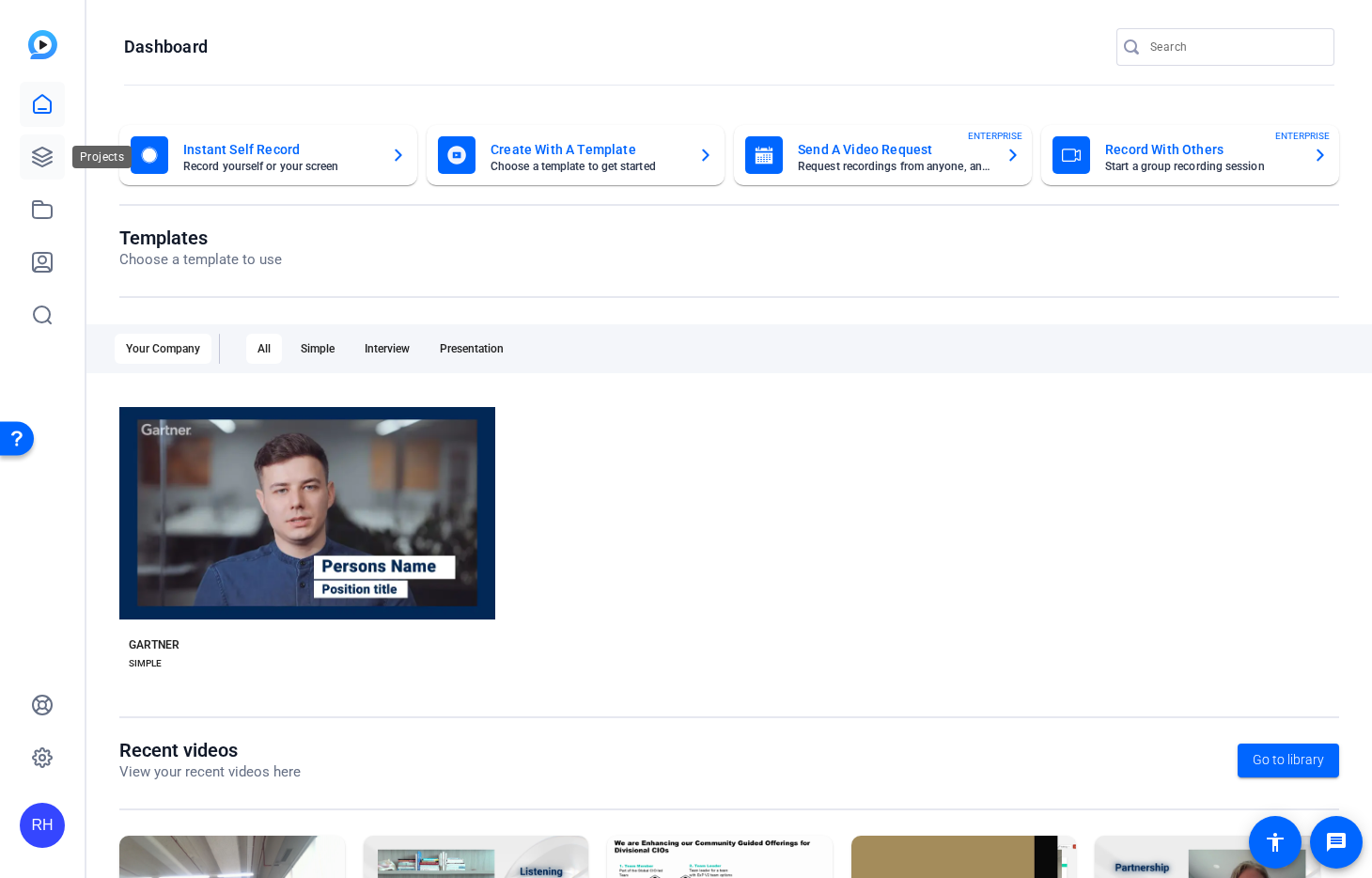
click at [40, 159] on icon at bounding box center [42, 156] width 19 height 19
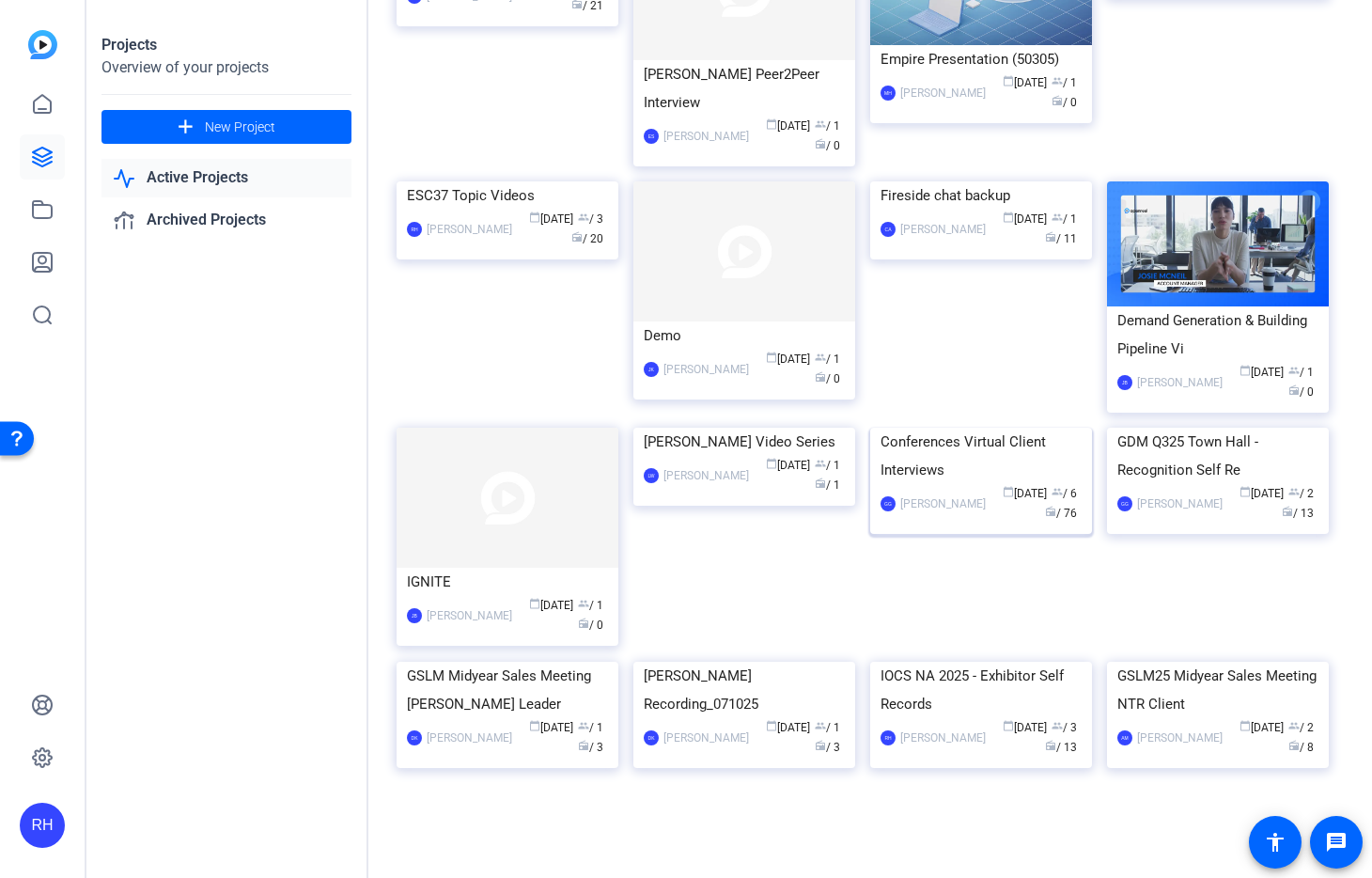
scroll to position [2197, 0]
click at [975, 428] on img at bounding box center [981, 428] width 222 height 0
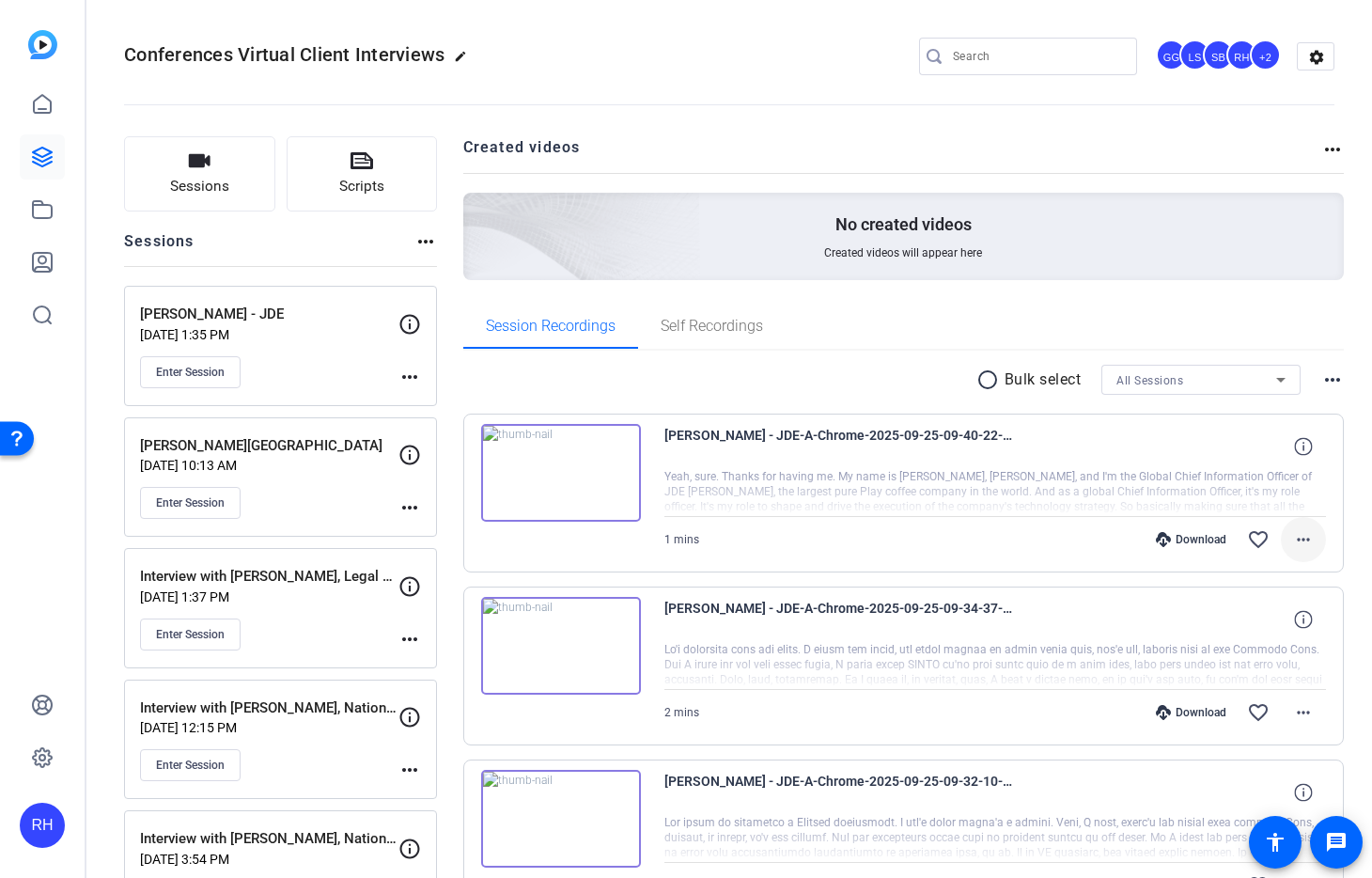
click at [1309, 544] on mat-icon "more_horiz" at bounding box center [1303, 539] width 22 height 22
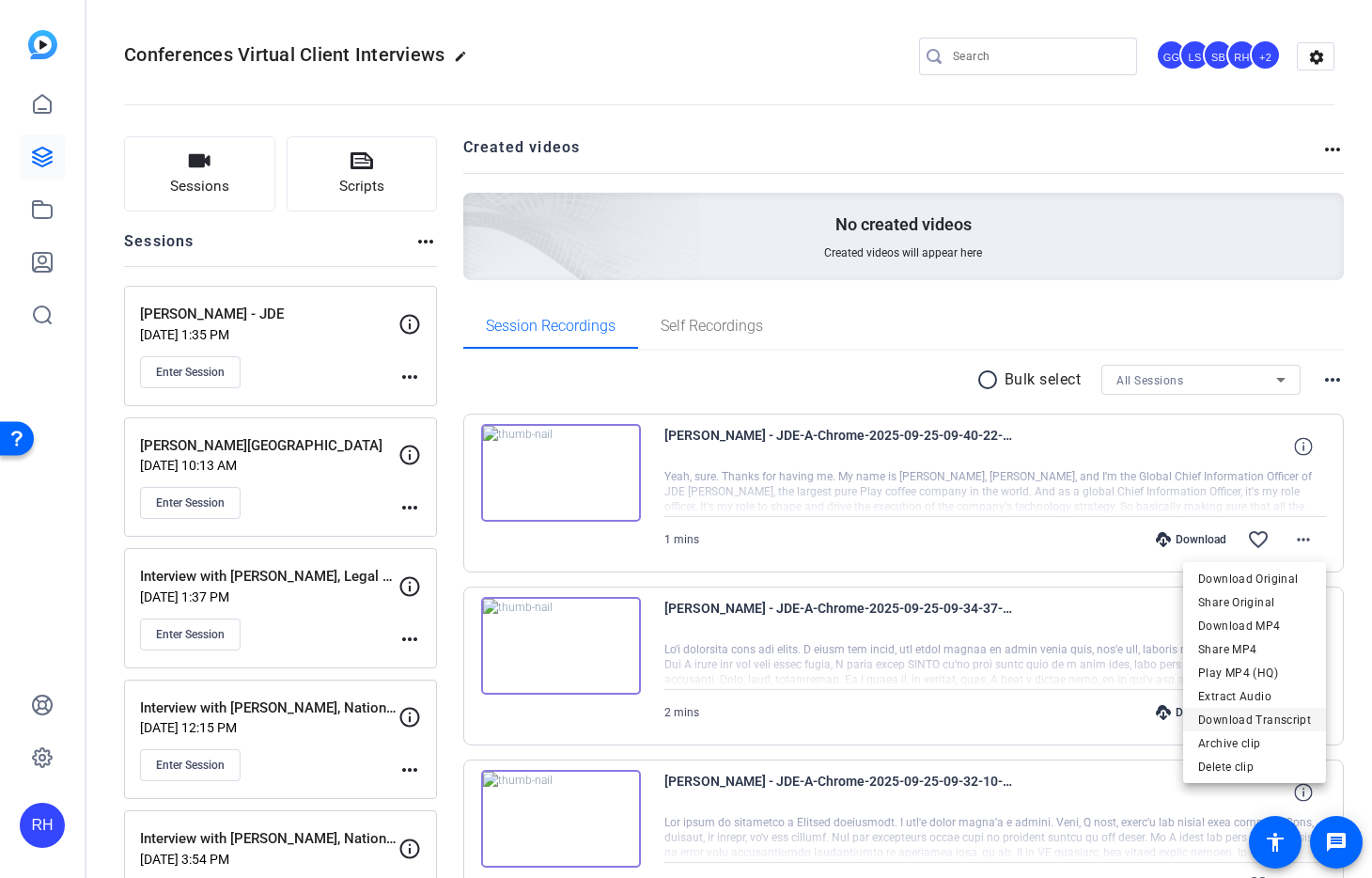
click at [1279, 723] on span "Download Transcript" at bounding box center [1254, 720] width 112 height 22
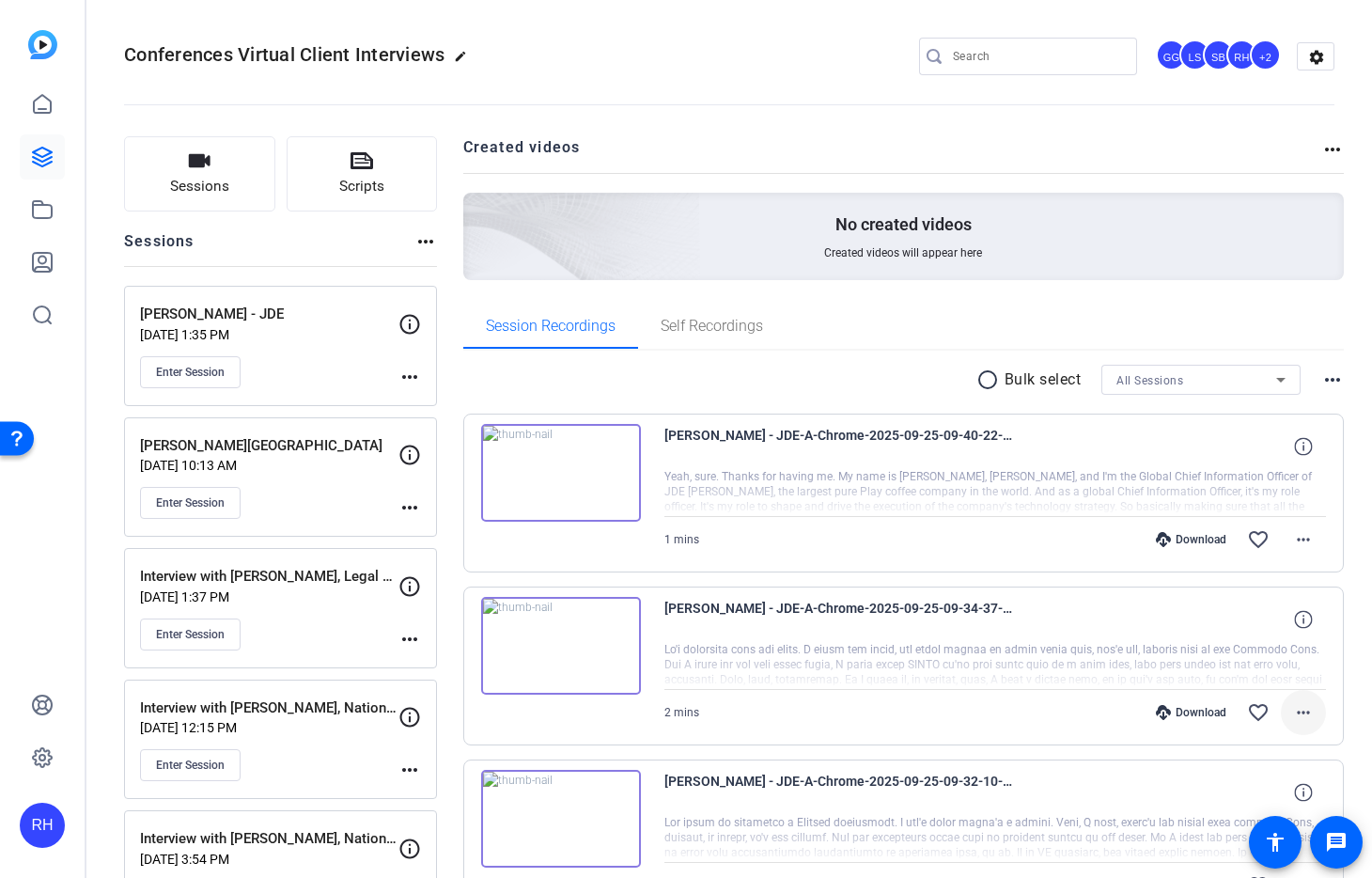
click at [1298, 704] on mat-icon "more_horiz" at bounding box center [1303, 712] width 22 height 22
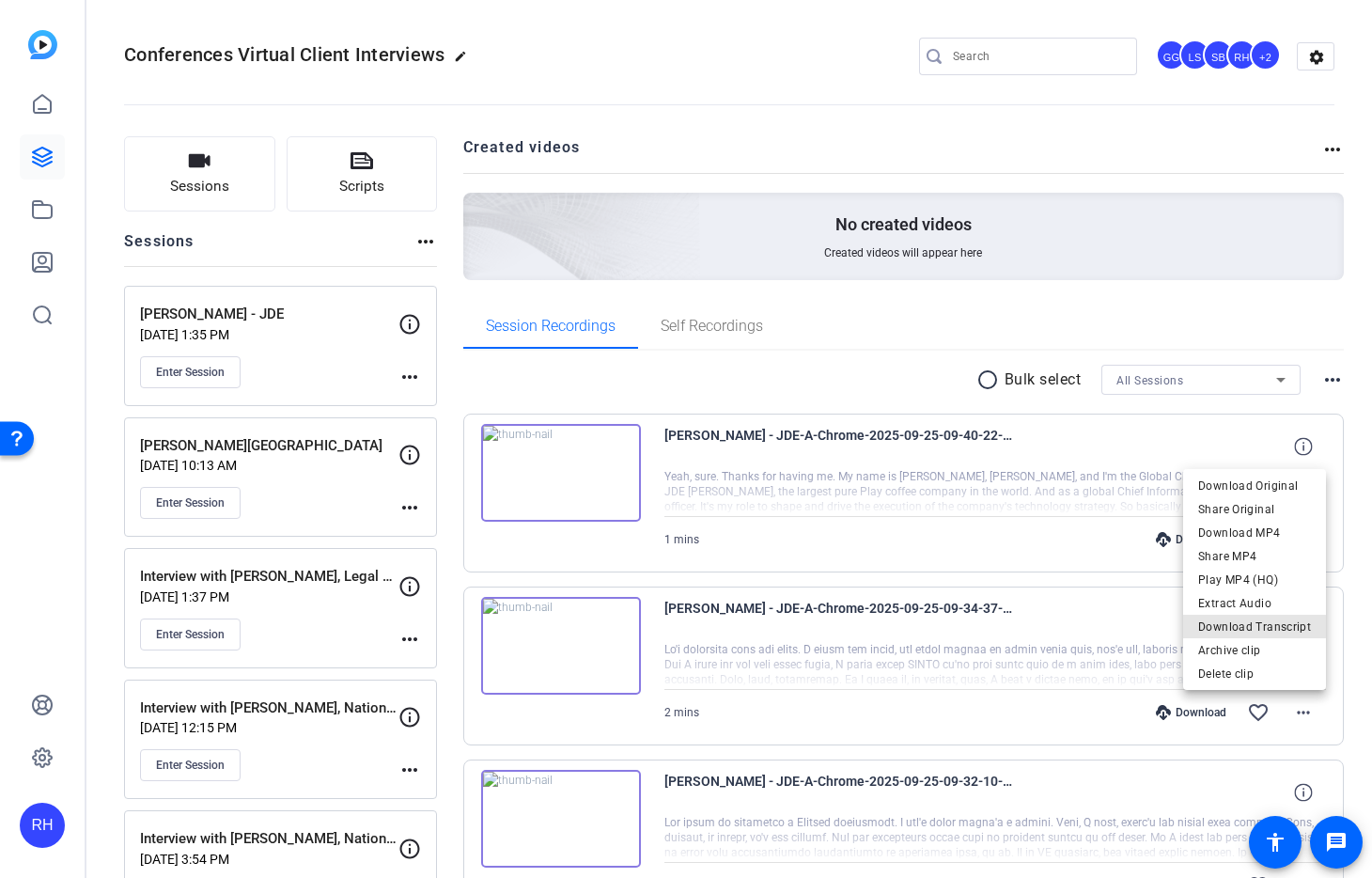
click at [1273, 623] on span "Download Transcript" at bounding box center [1254, 627] width 112 height 22
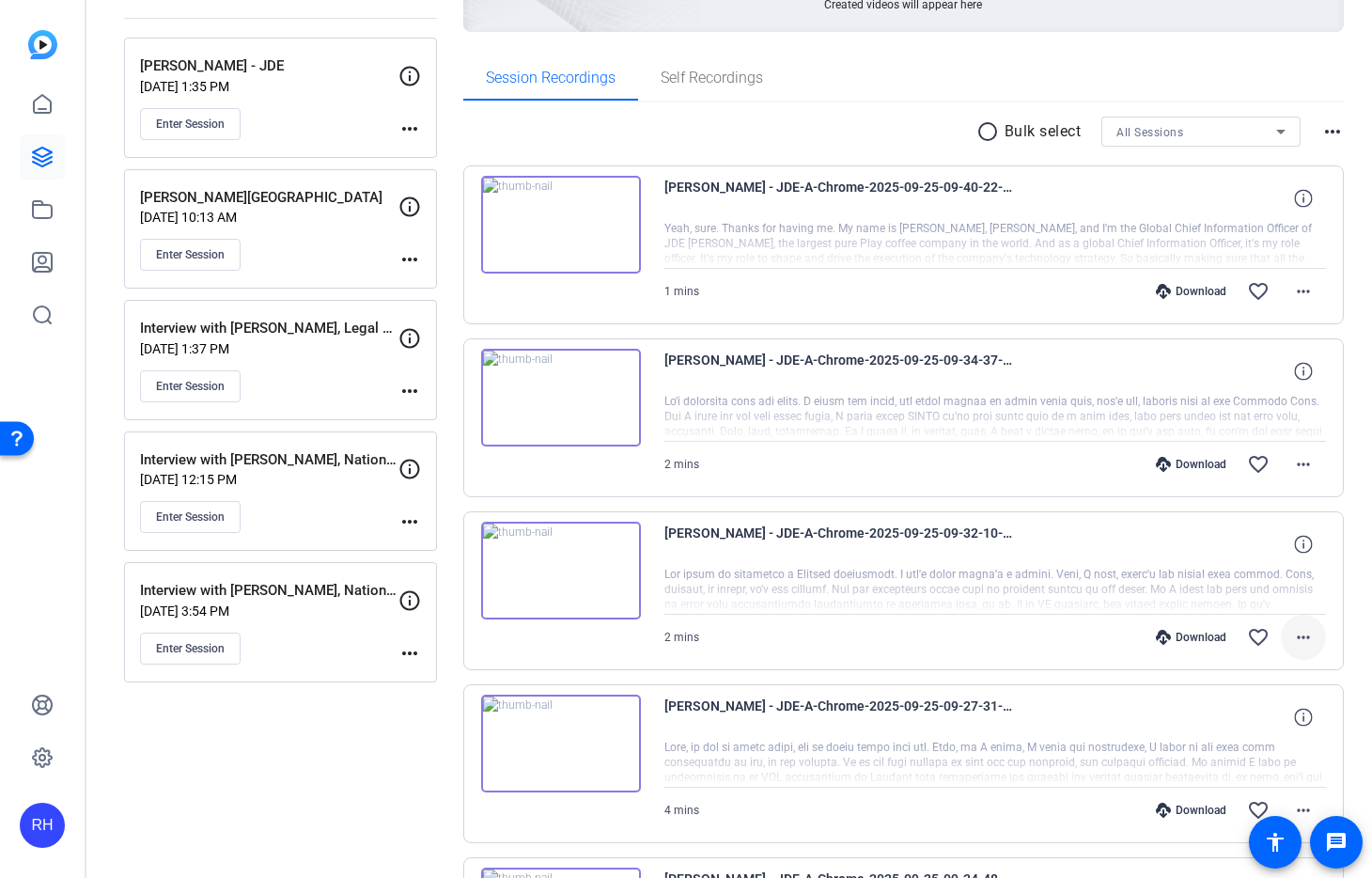
scroll to position [254, 0]
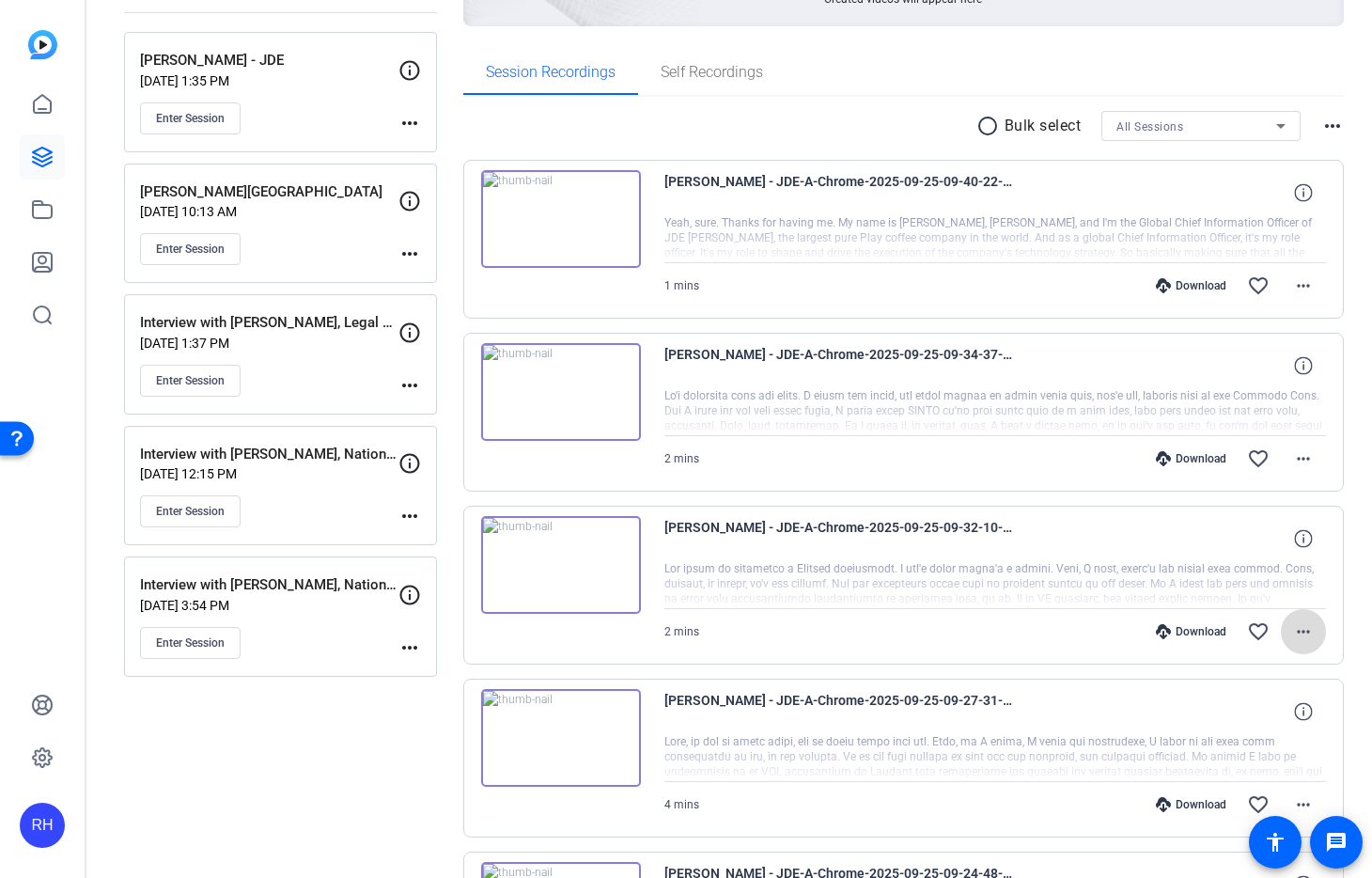
click at [1300, 626] on mat-icon "more_horiz" at bounding box center [1303, 632] width 22 height 22
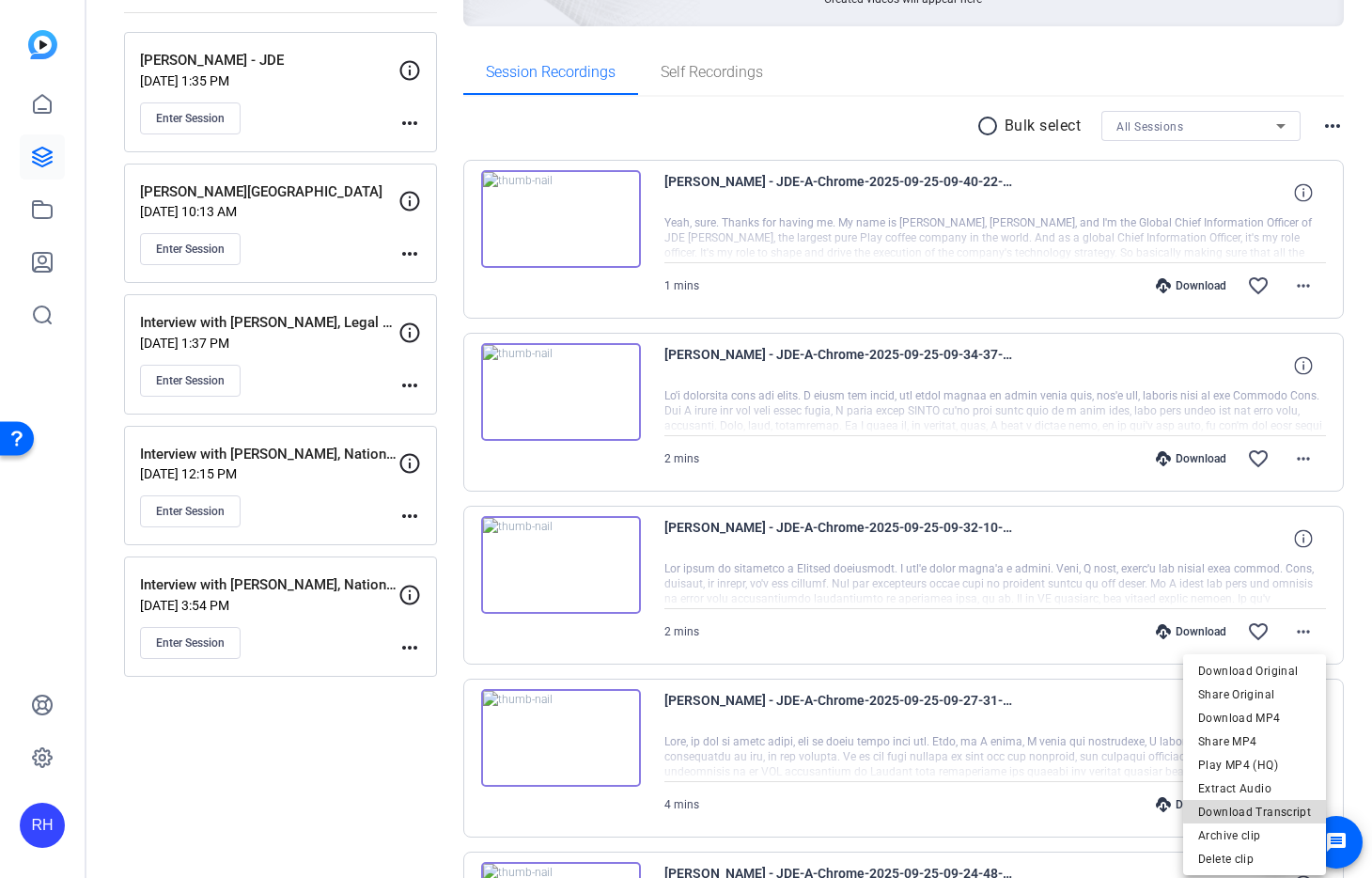
click at [1267, 809] on span "Download Transcript" at bounding box center [1254, 812] width 112 height 22
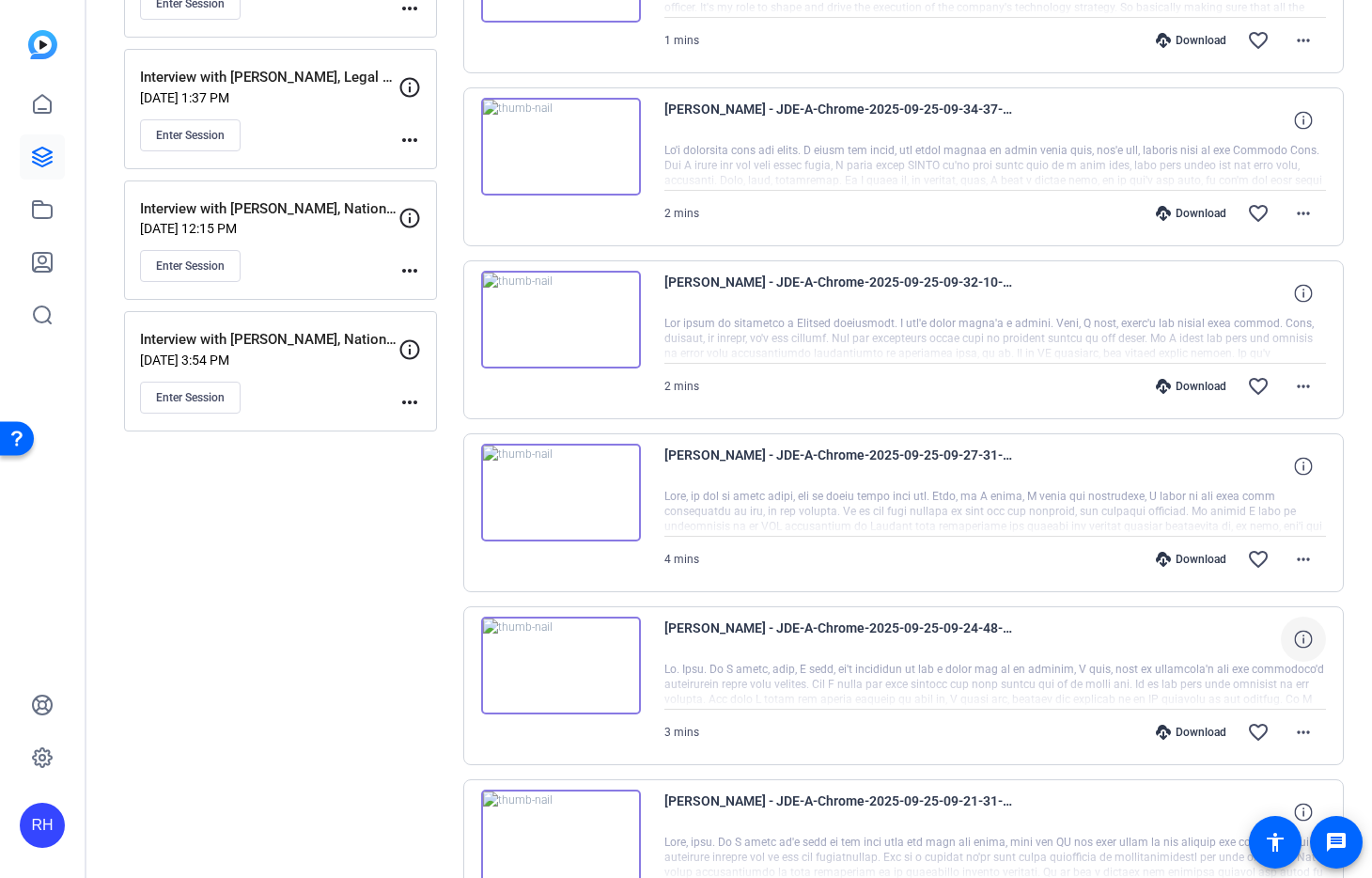
scroll to position [531, 0]
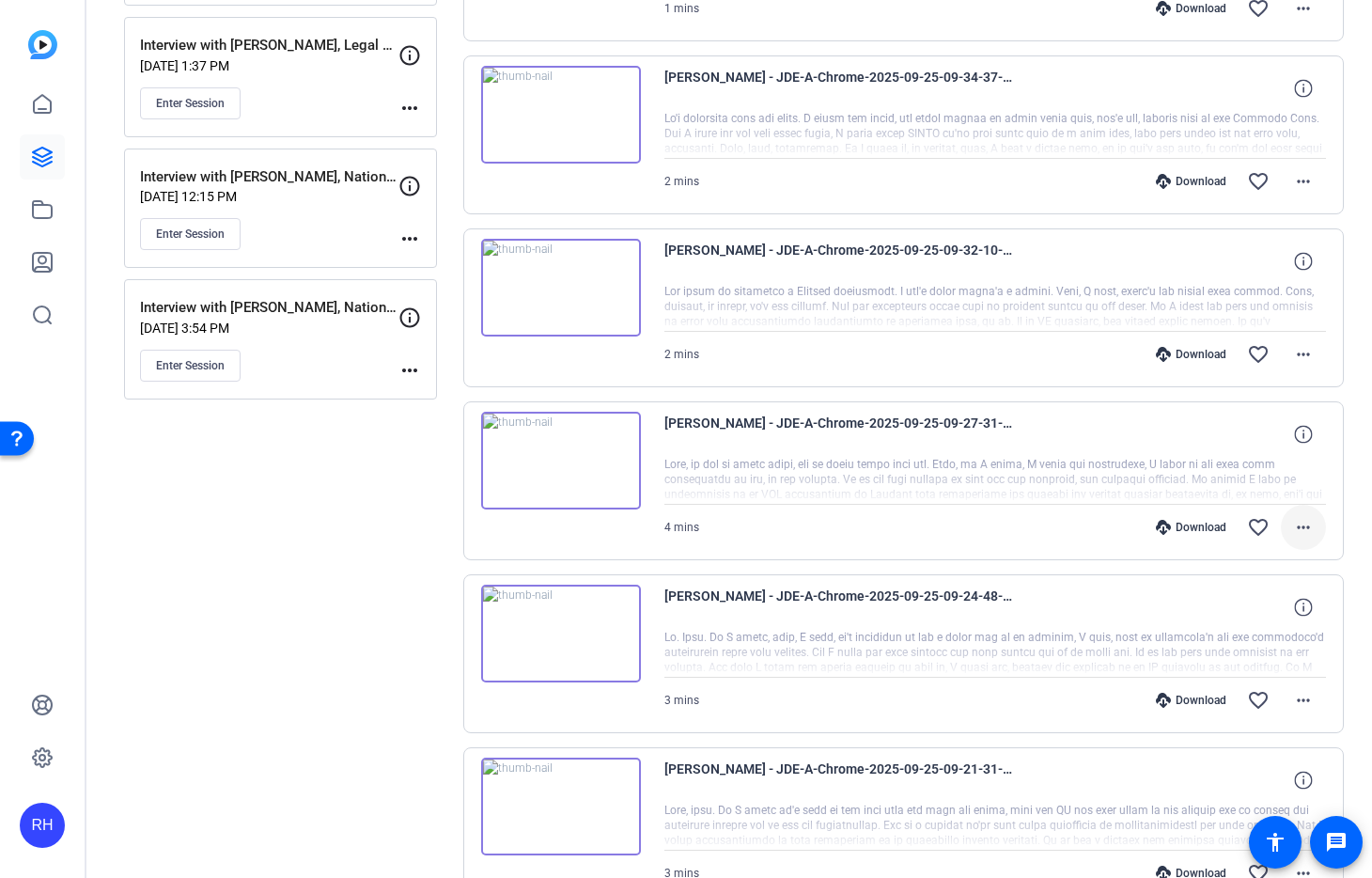
click at [1304, 529] on mat-icon "more_horiz" at bounding box center [1303, 527] width 22 height 22
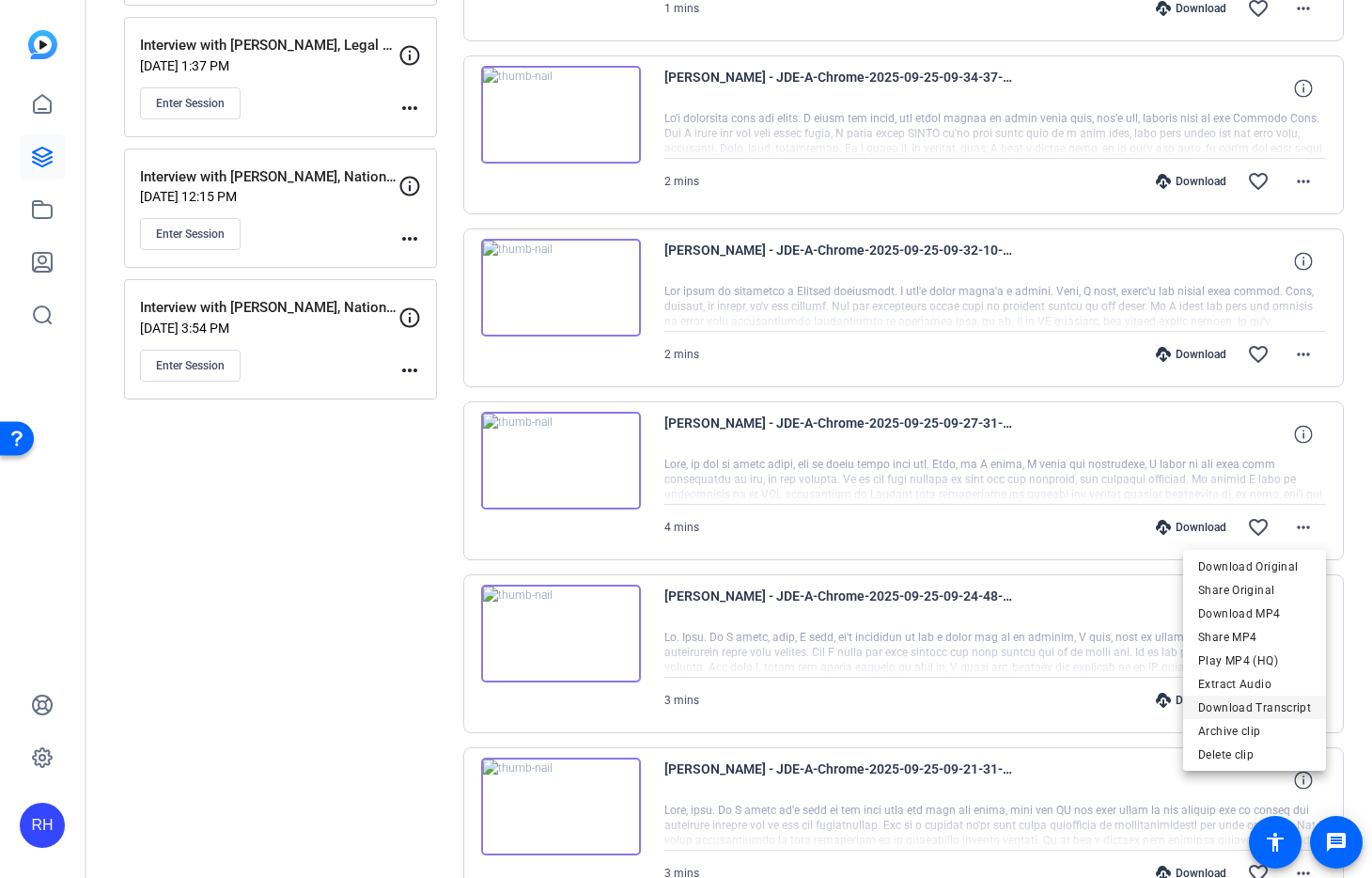
click at [1264, 714] on span "Download Transcript" at bounding box center [1254, 708] width 112 height 22
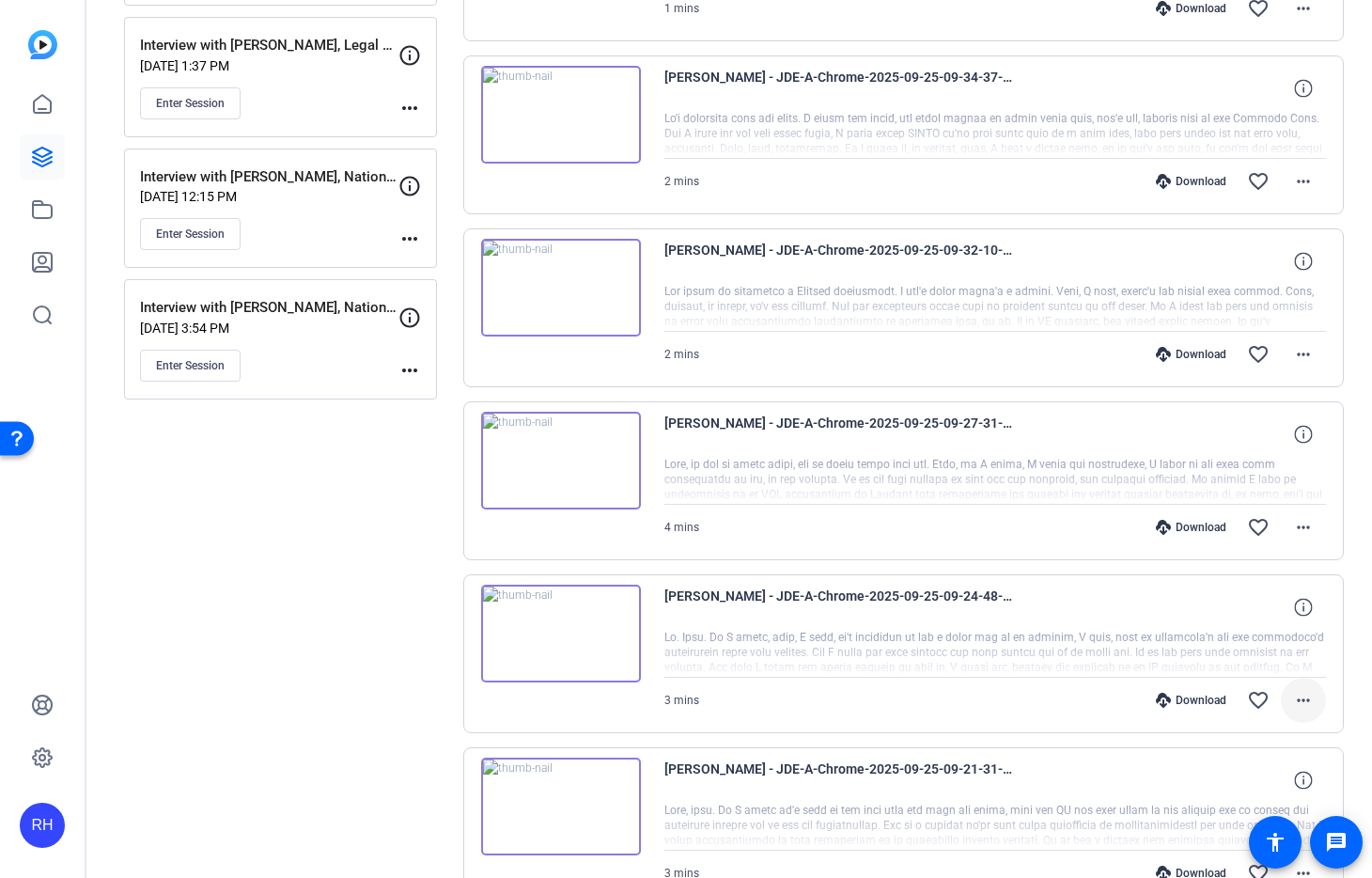
click at [1298, 699] on mat-icon "more_horiz" at bounding box center [1303, 700] width 22 height 22
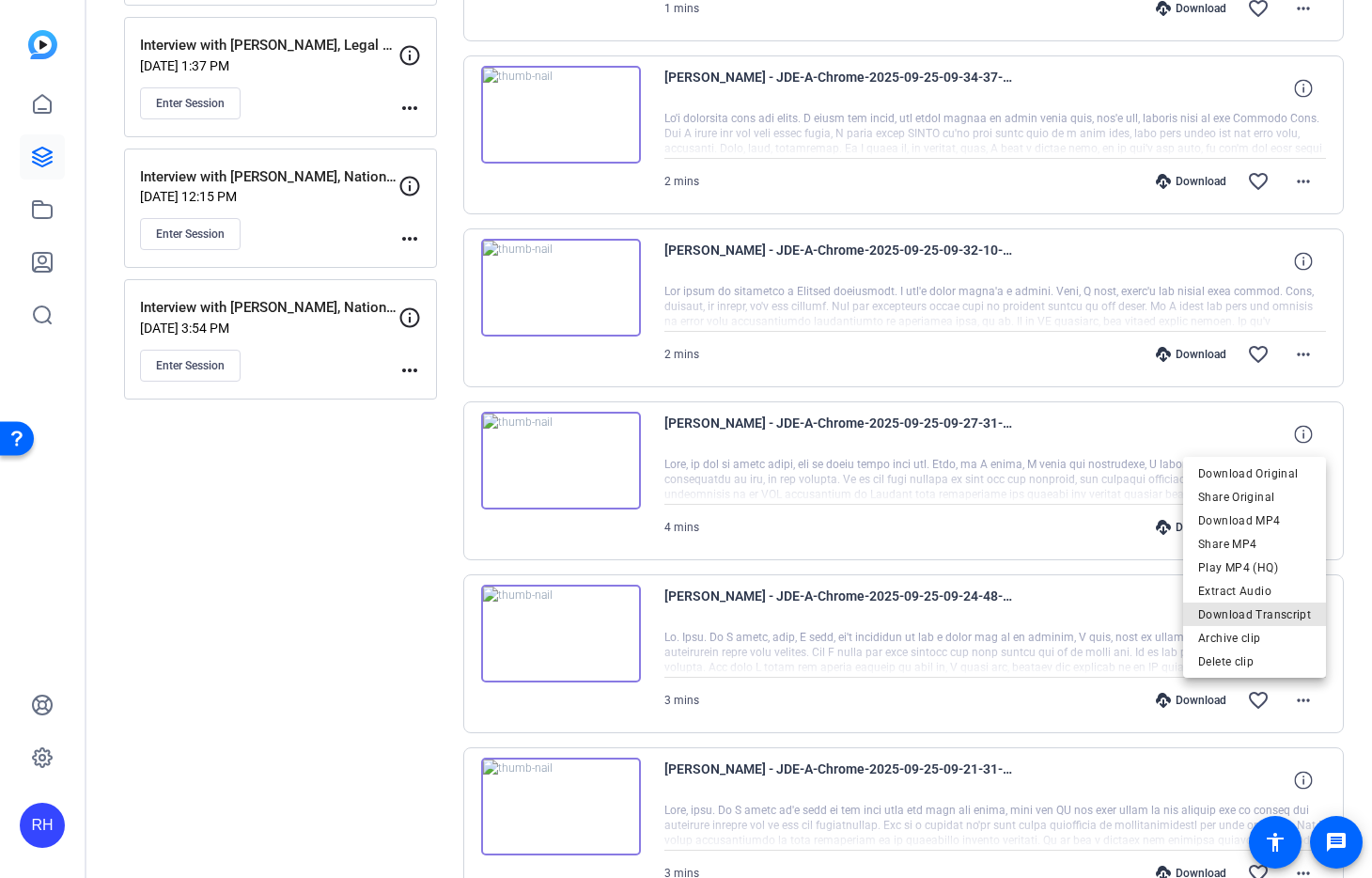
click at [1275, 614] on span "Download Transcript" at bounding box center [1254, 614] width 112 height 22
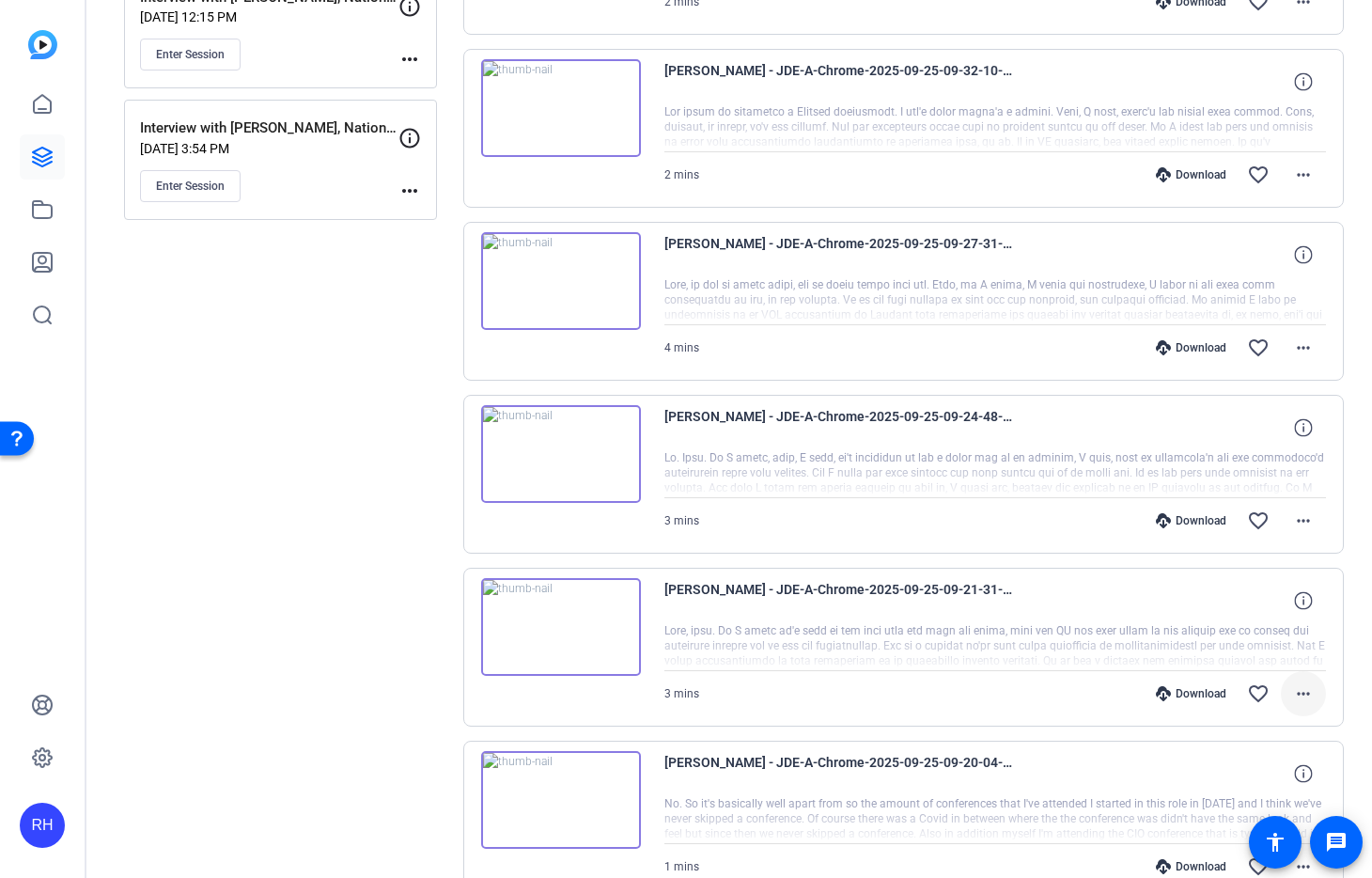
scroll to position [737, 0]
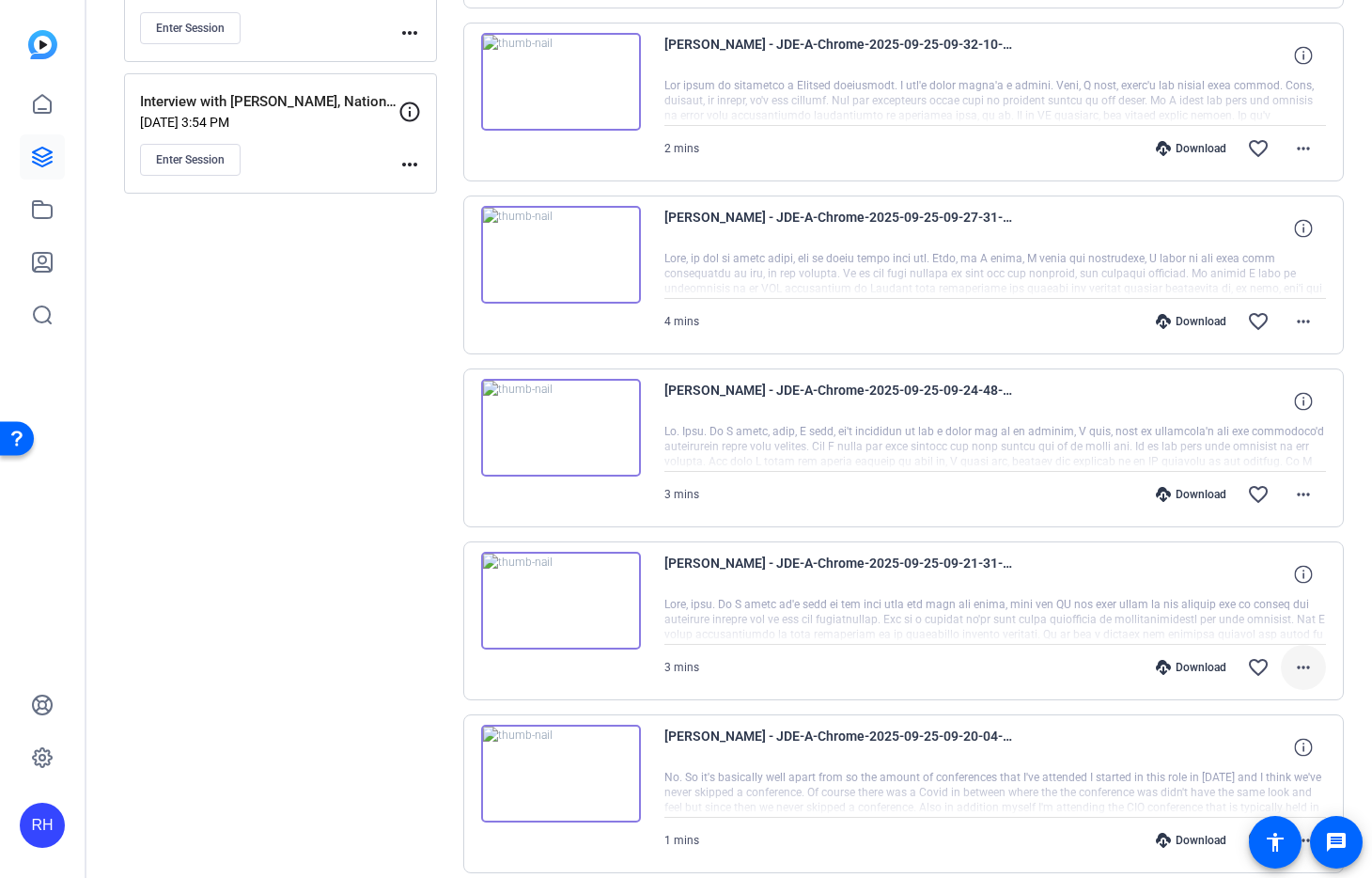
click at [1313, 668] on mat-icon "more_horiz" at bounding box center [1303, 667] width 22 height 22
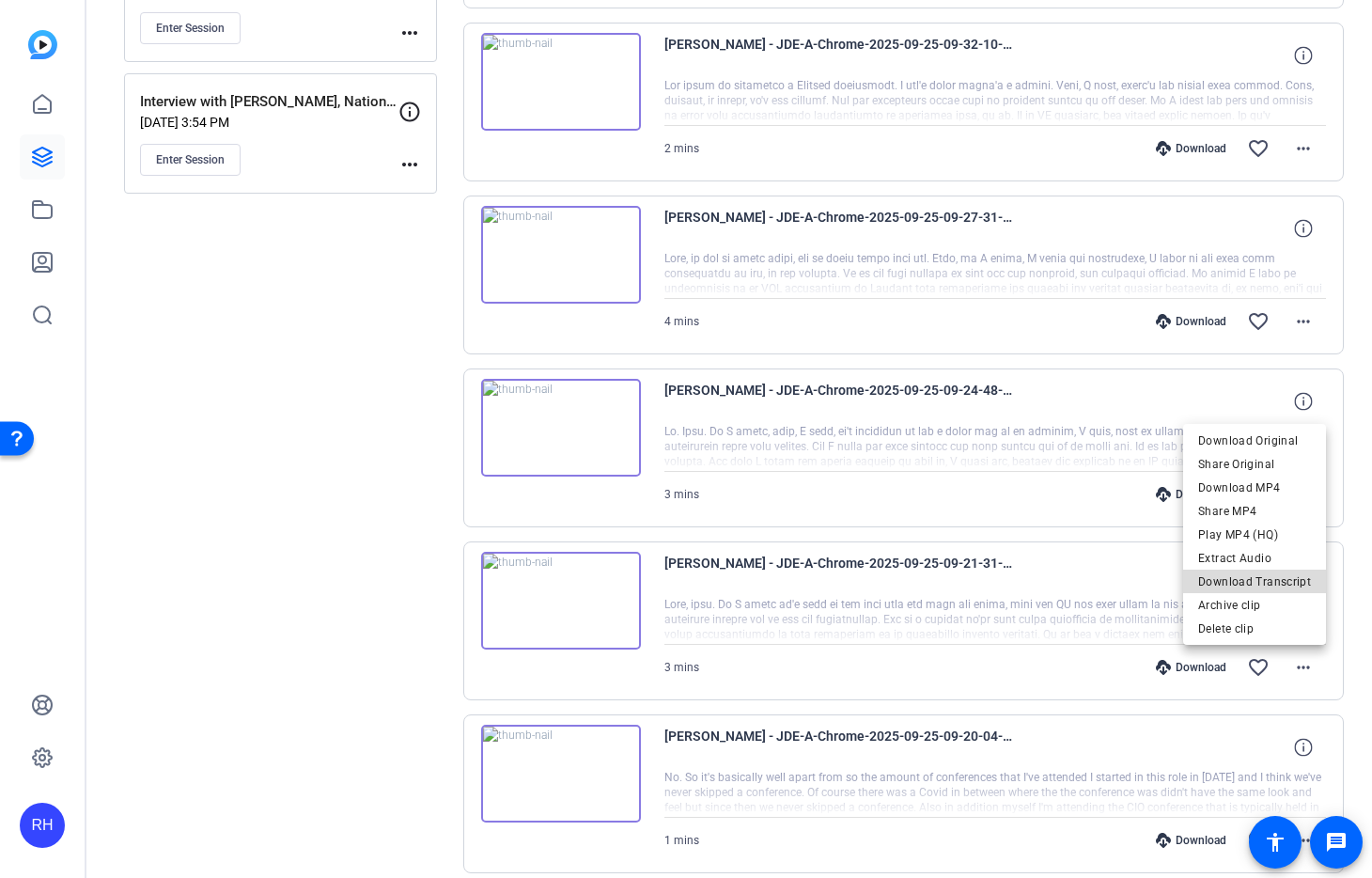
click at [1268, 577] on span "Download Transcript" at bounding box center [1254, 582] width 112 height 22
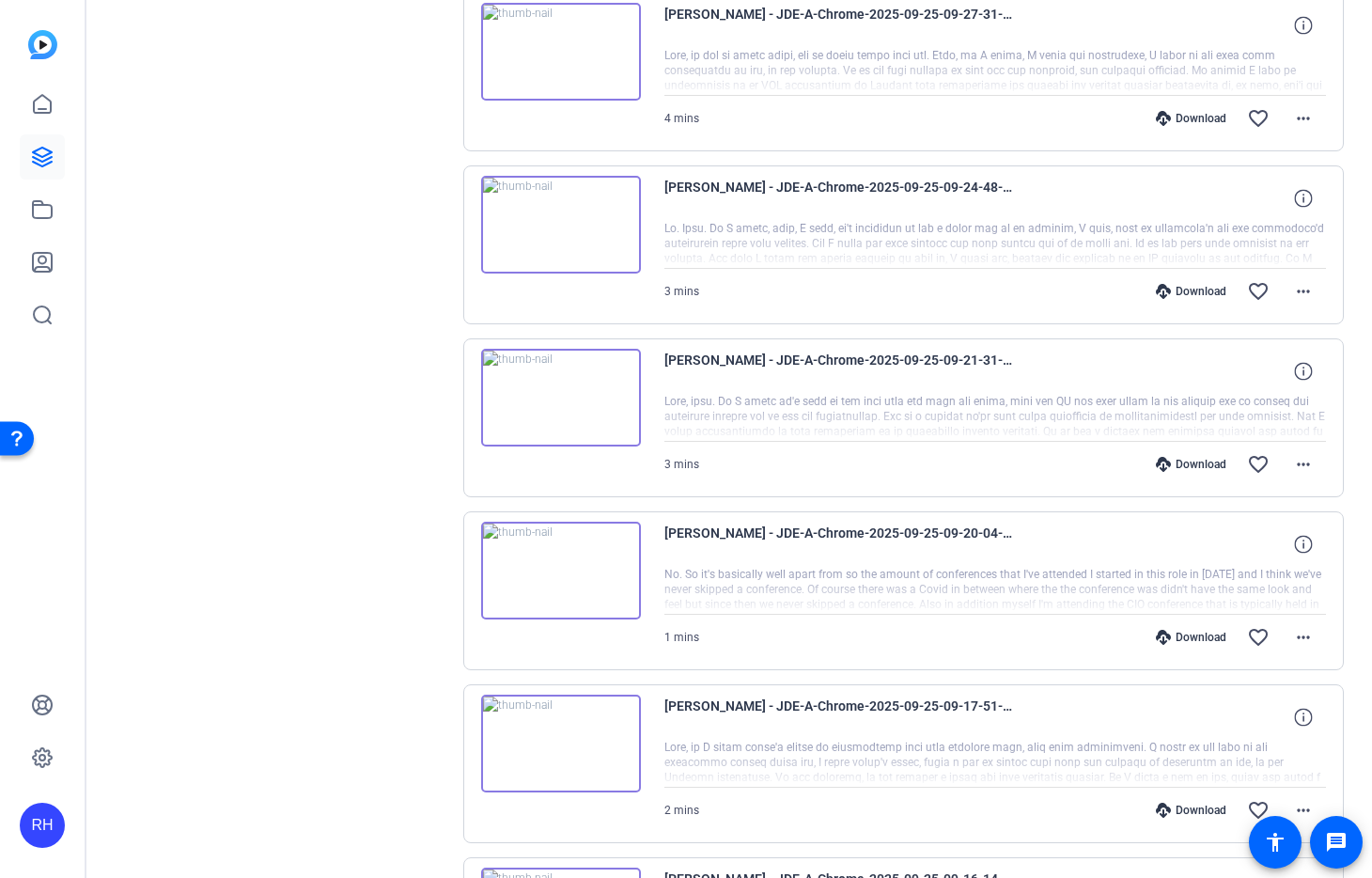
scroll to position [965, 0]
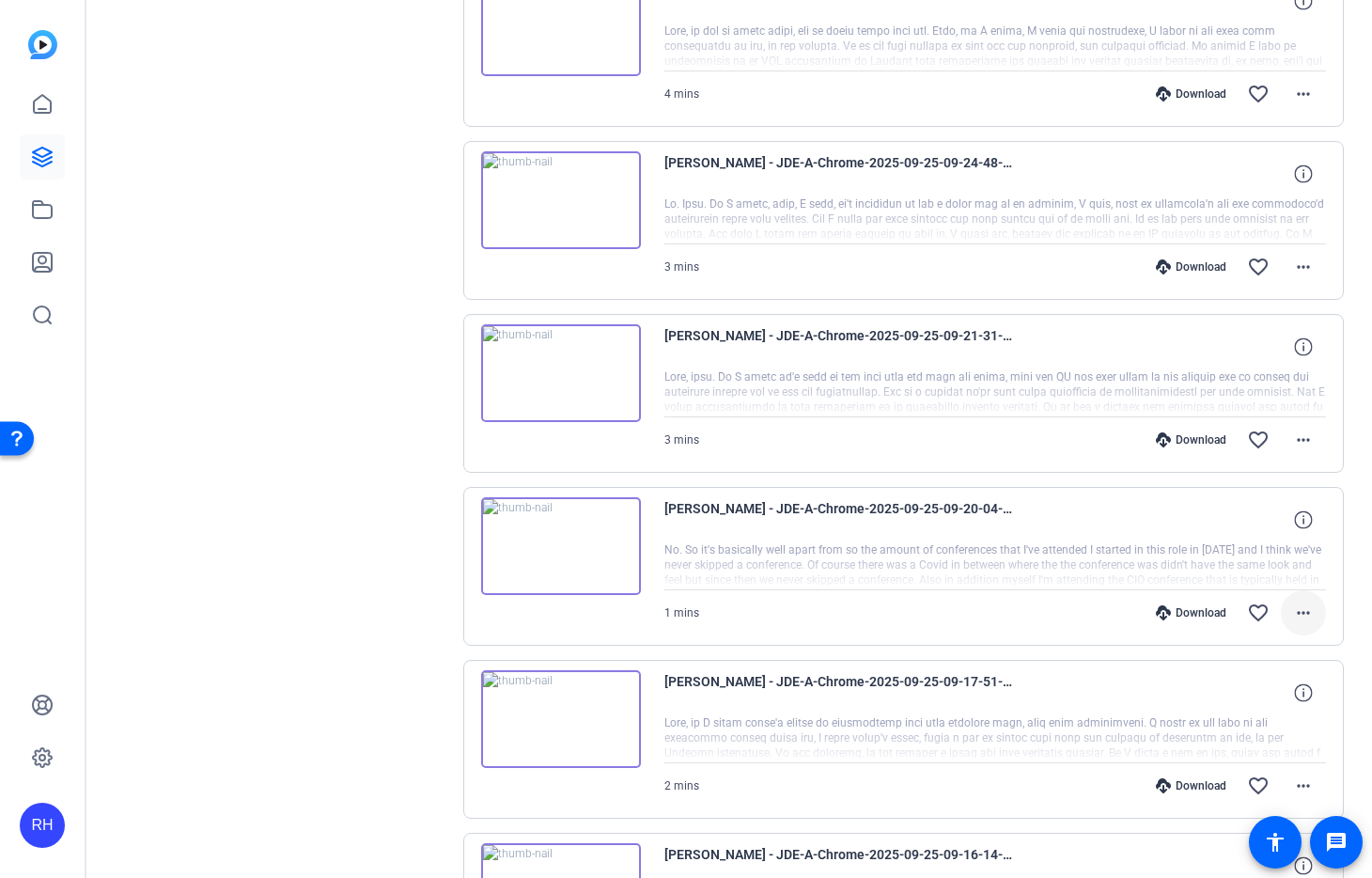
click at [1302, 615] on mat-icon "more_horiz" at bounding box center [1303, 612] width 22 height 22
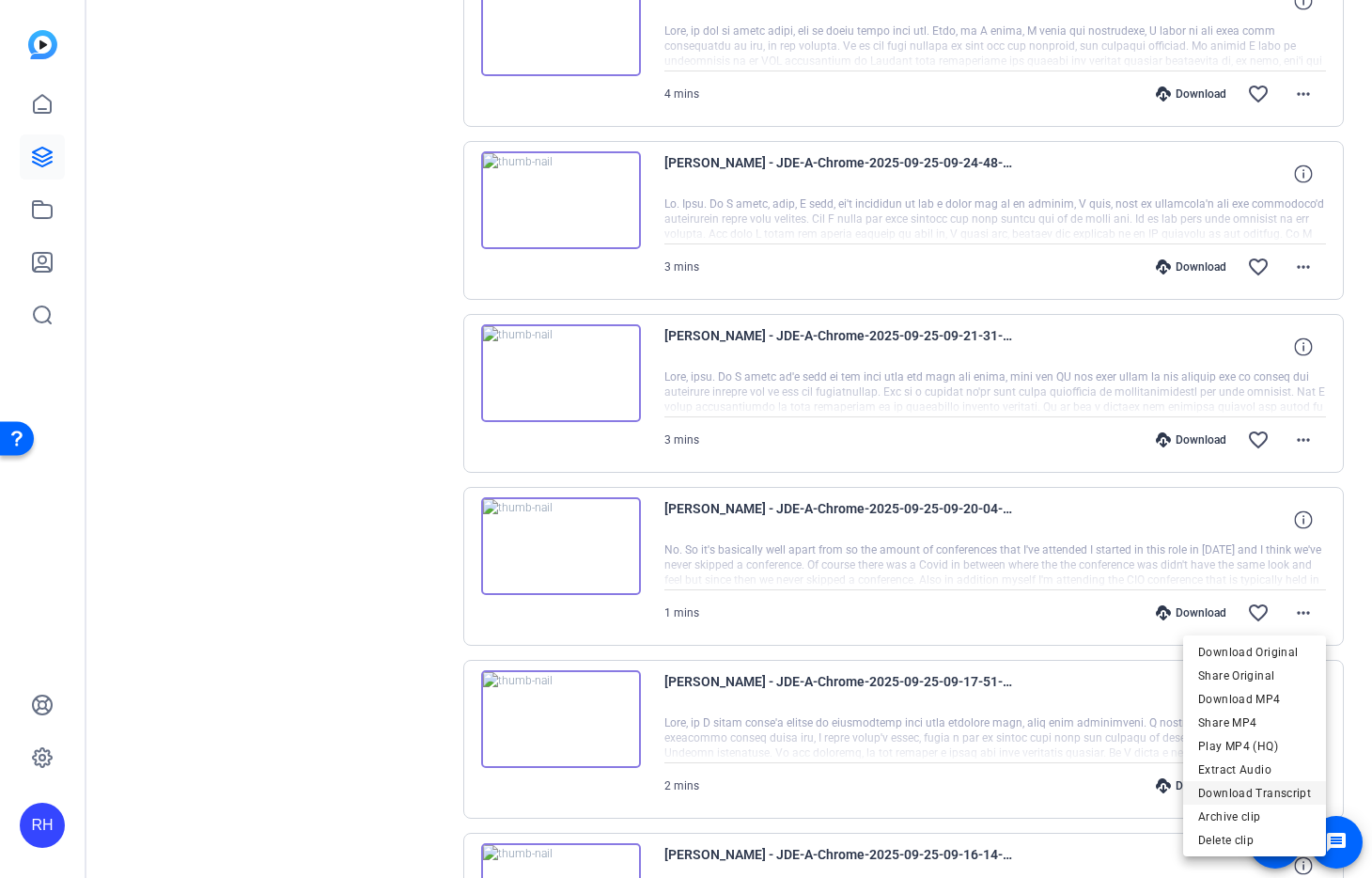
click at [1265, 800] on span "Download Transcript" at bounding box center [1254, 793] width 112 height 22
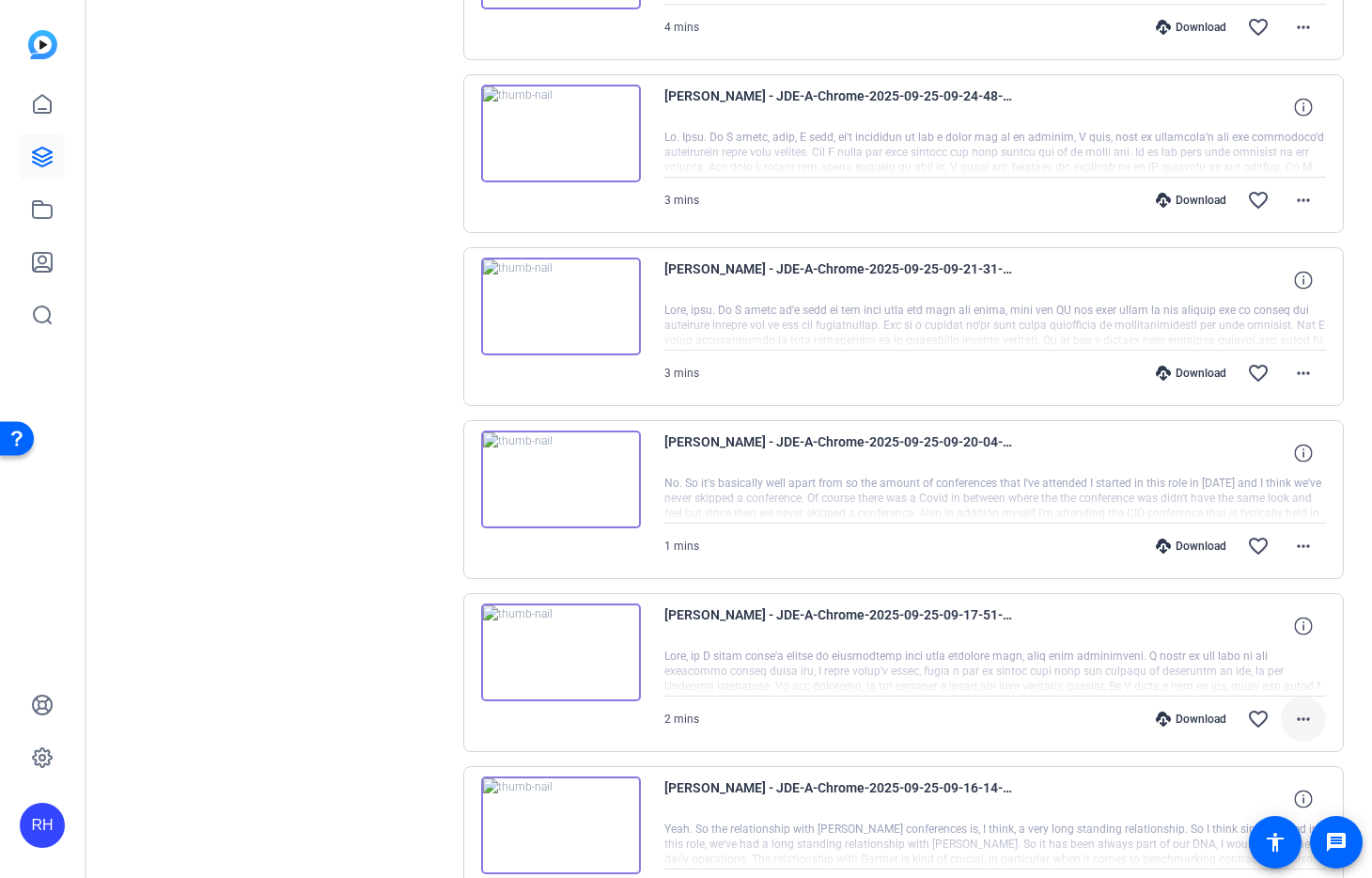
scroll to position [1086, 0]
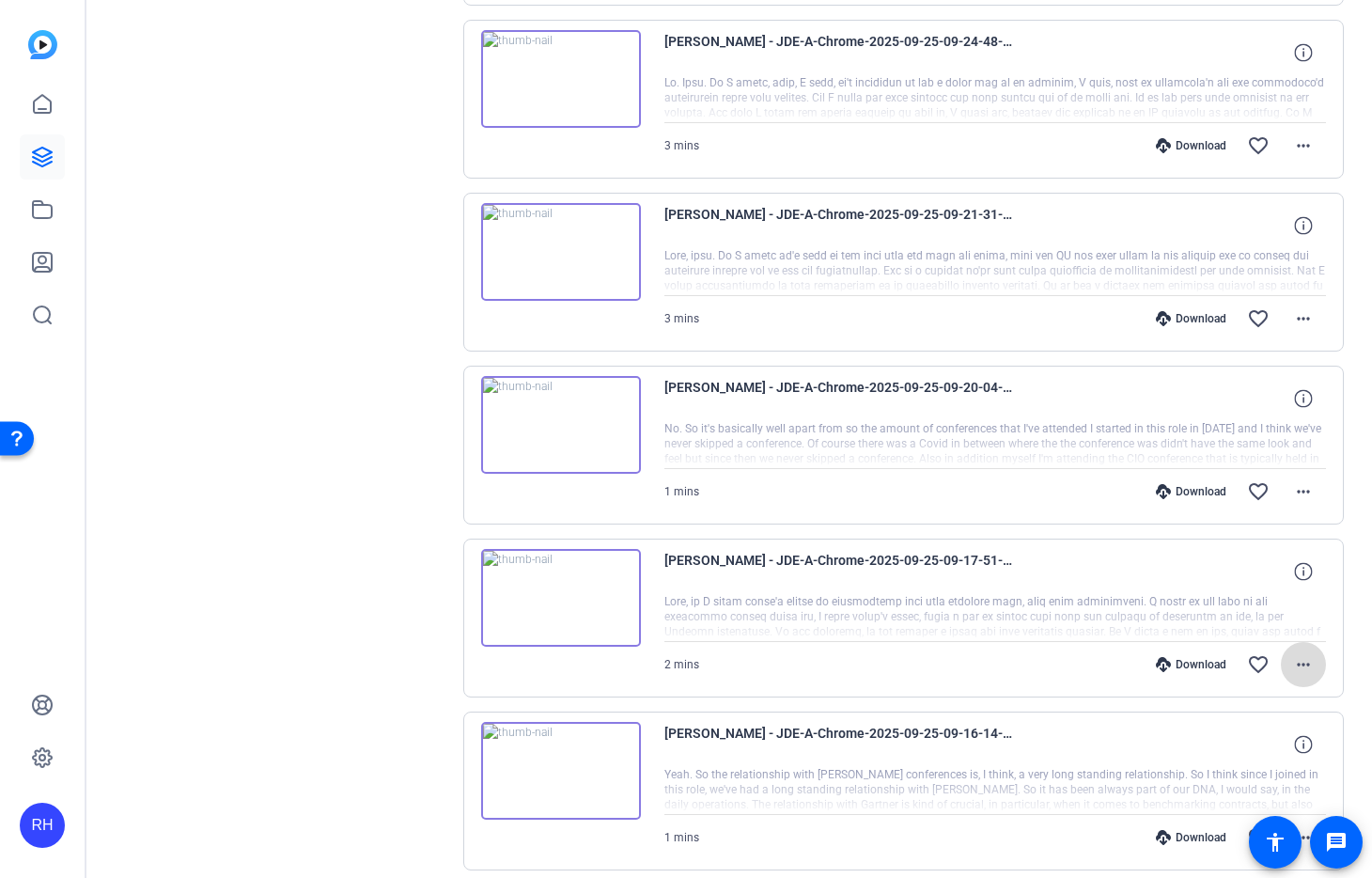
click at [1310, 664] on mat-icon "more_horiz" at bounding box center [1303, 664] width 22 height 22
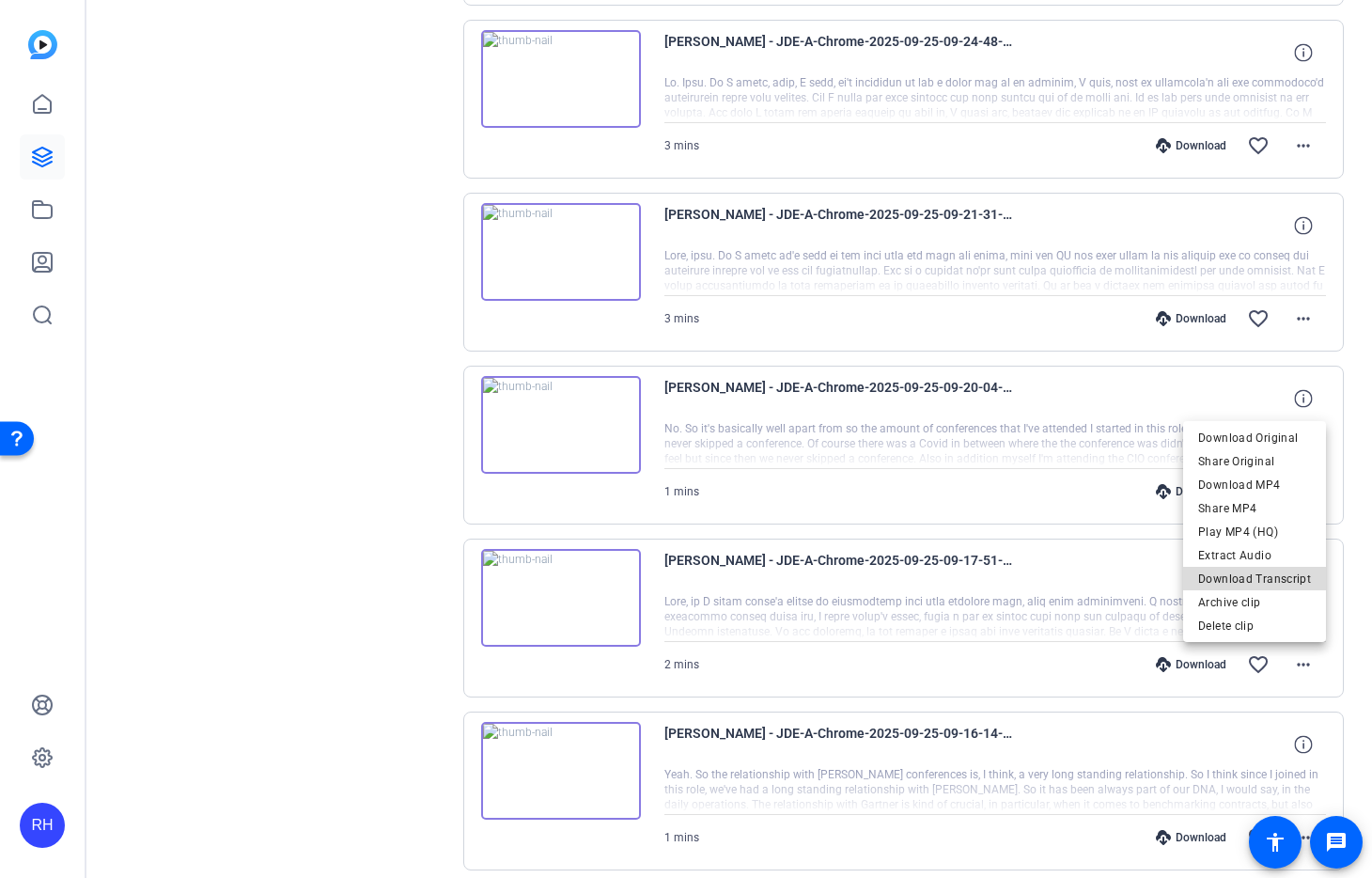
click at [1268, 583] on span "Download Transcript" at bounding box center [1254, 579] width 112 height 22
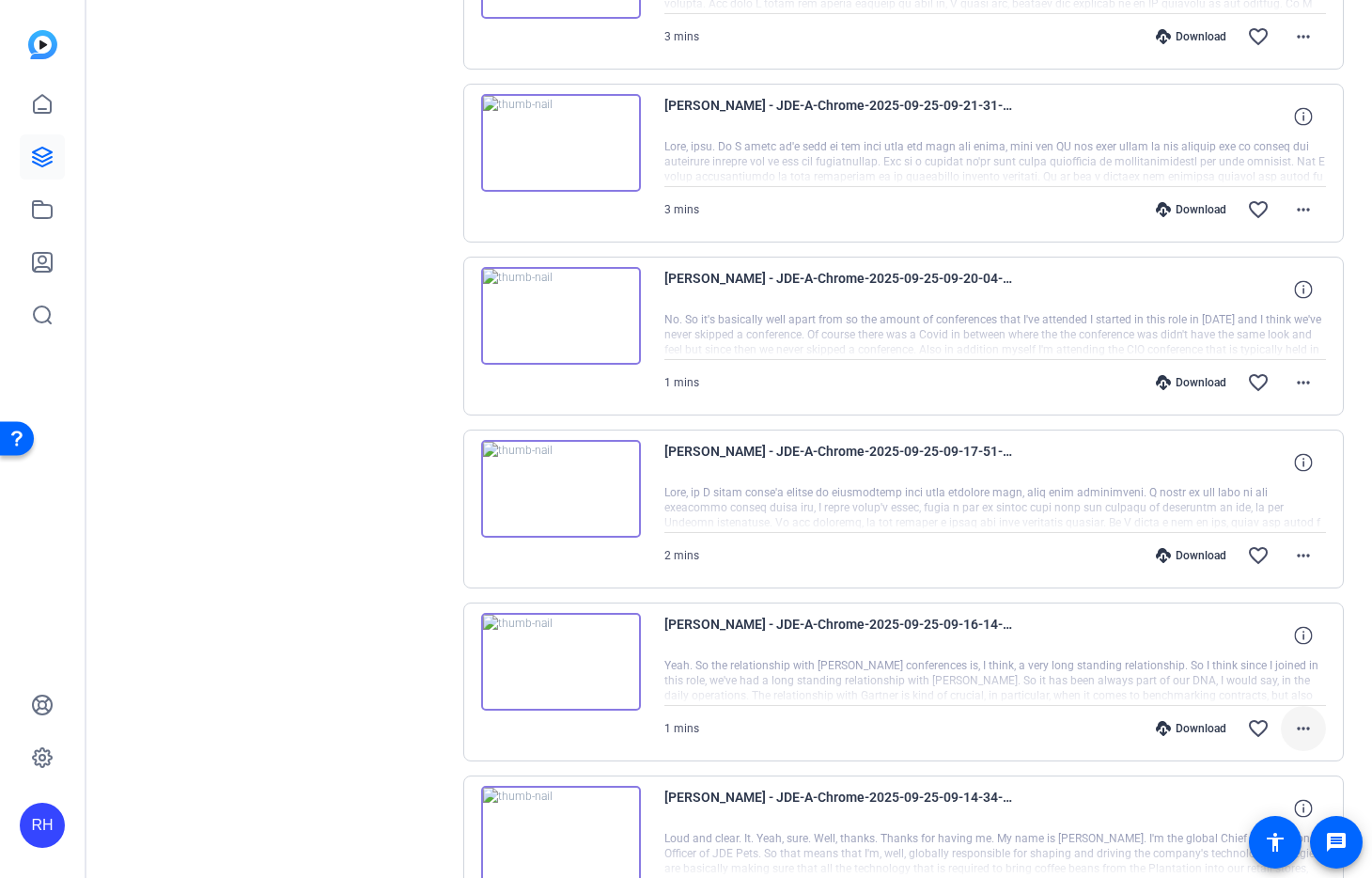
scroll to position [1296, 0]
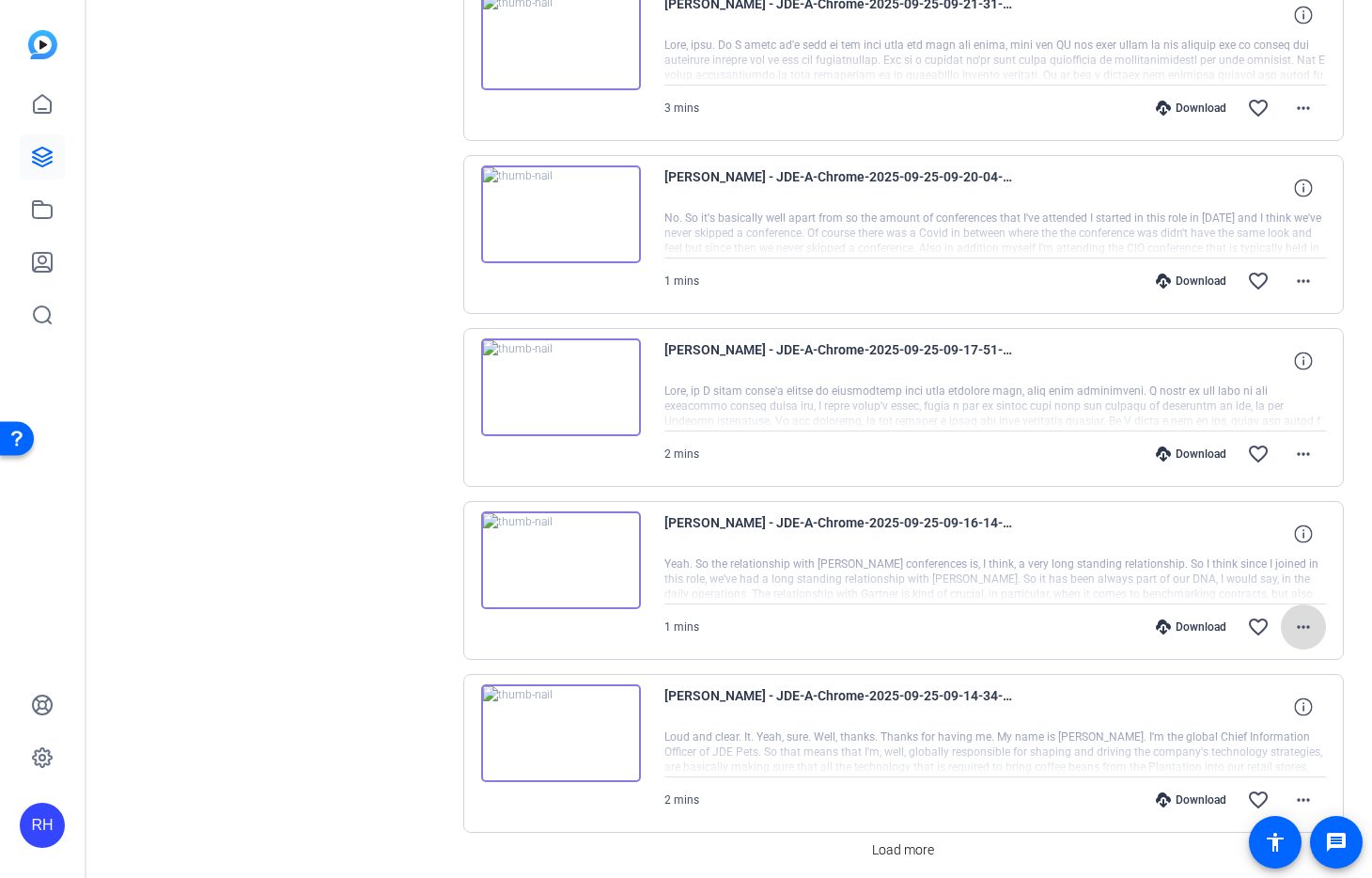
click at [1302, 640] on span at bounding box center [1304, 627] width 45 height 45
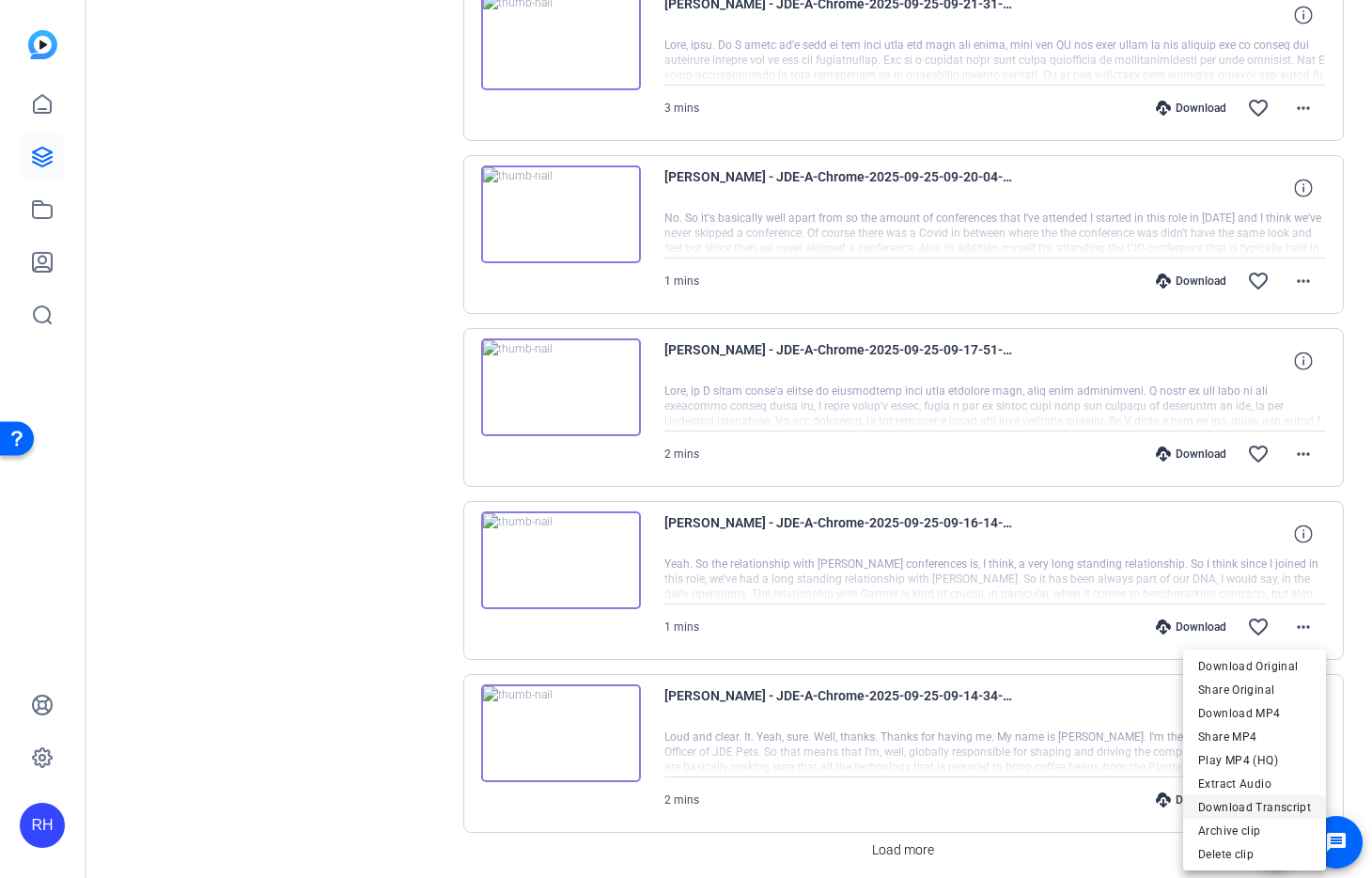
click at [1273, 803] on span "Download Transcript" at bounding box center [1254, 808] width 112 height 22
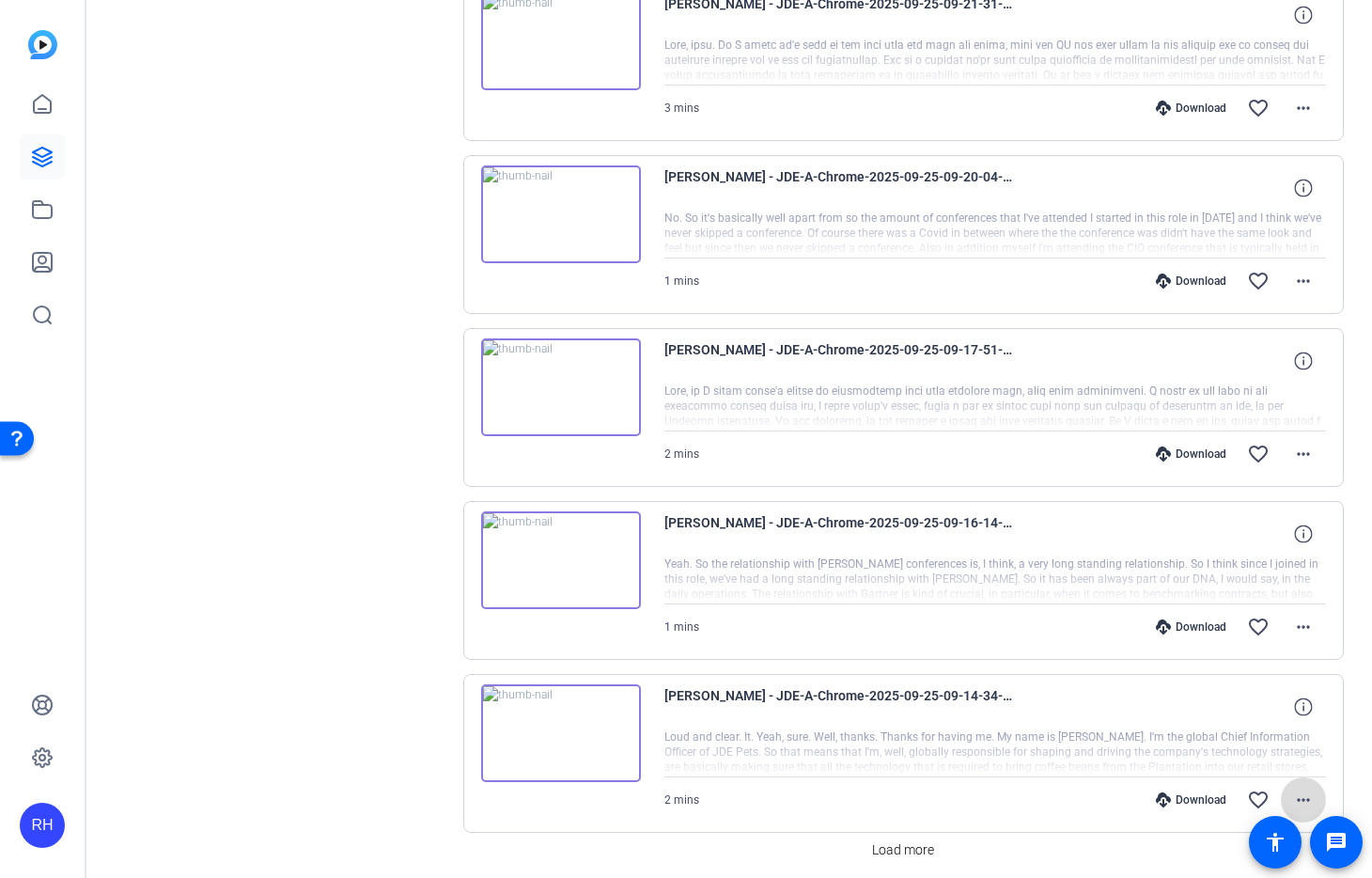
click at [1307, 793] on mat-icon "more_horiz" at bounding box center [1303, 800] width 22 height 22
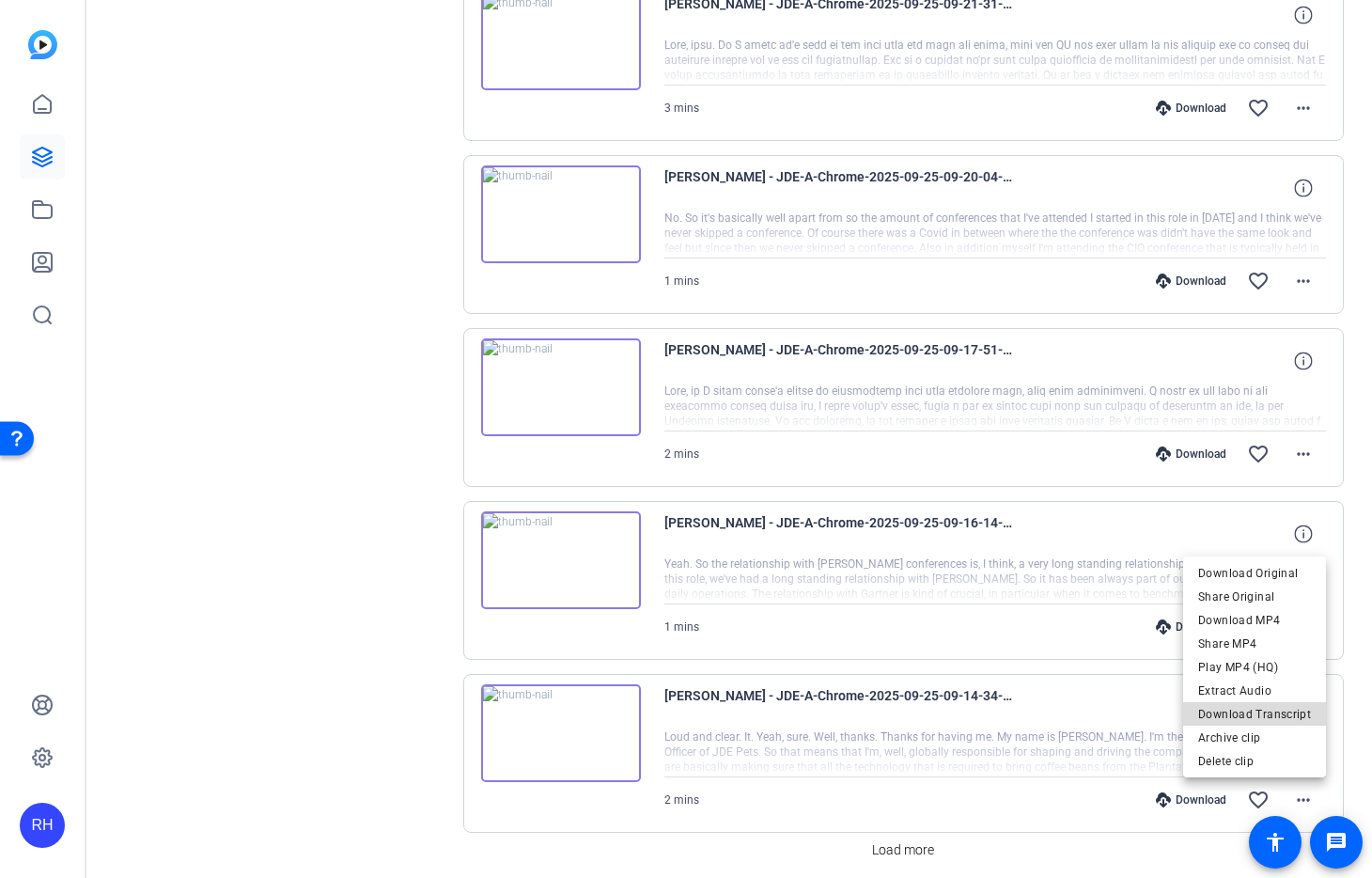
click at [1277, 710] on span "Download Transcript" at bounding box center [1254, 714] width 112 height 22
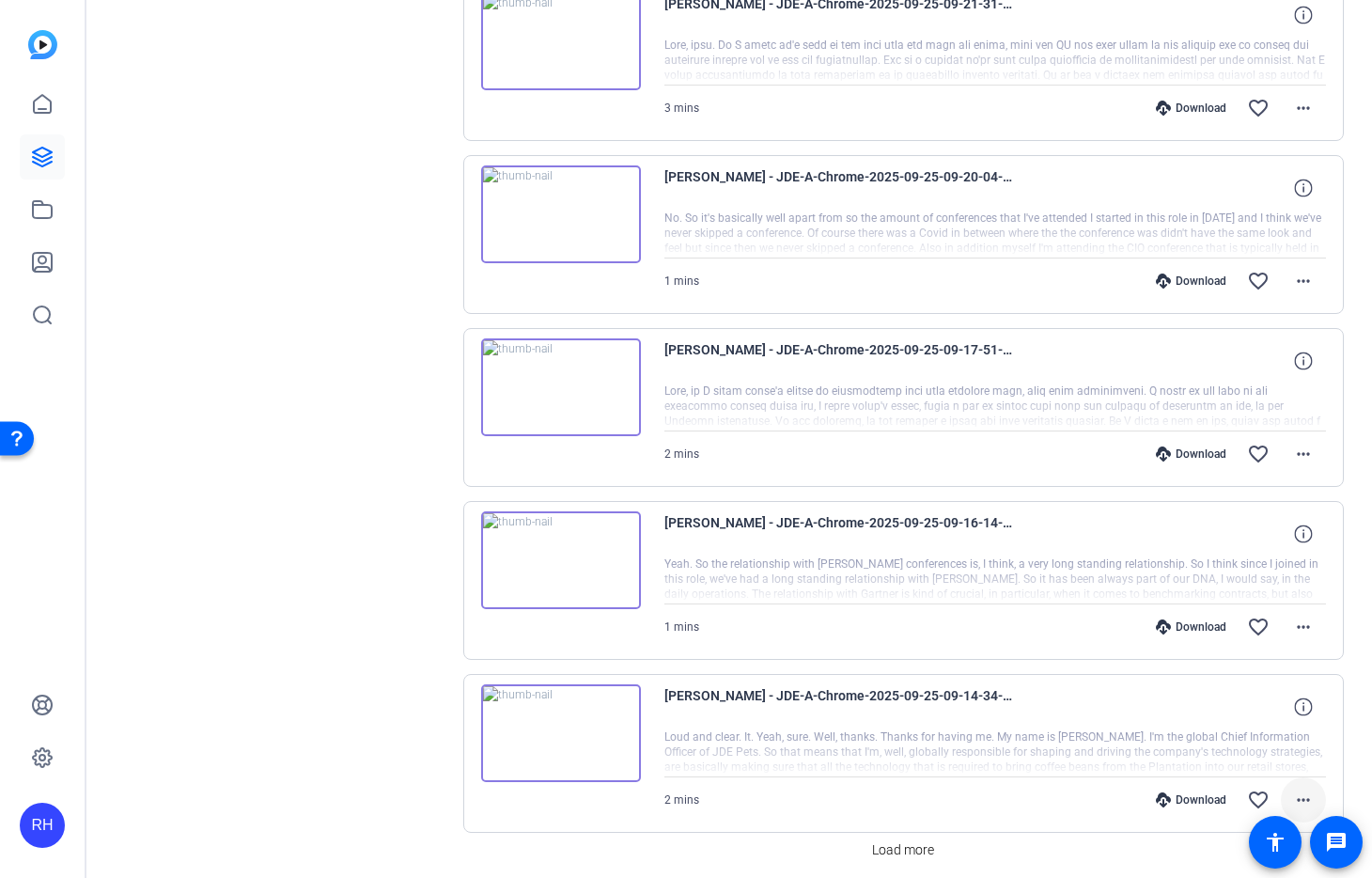
scroll to position [1369, 0]
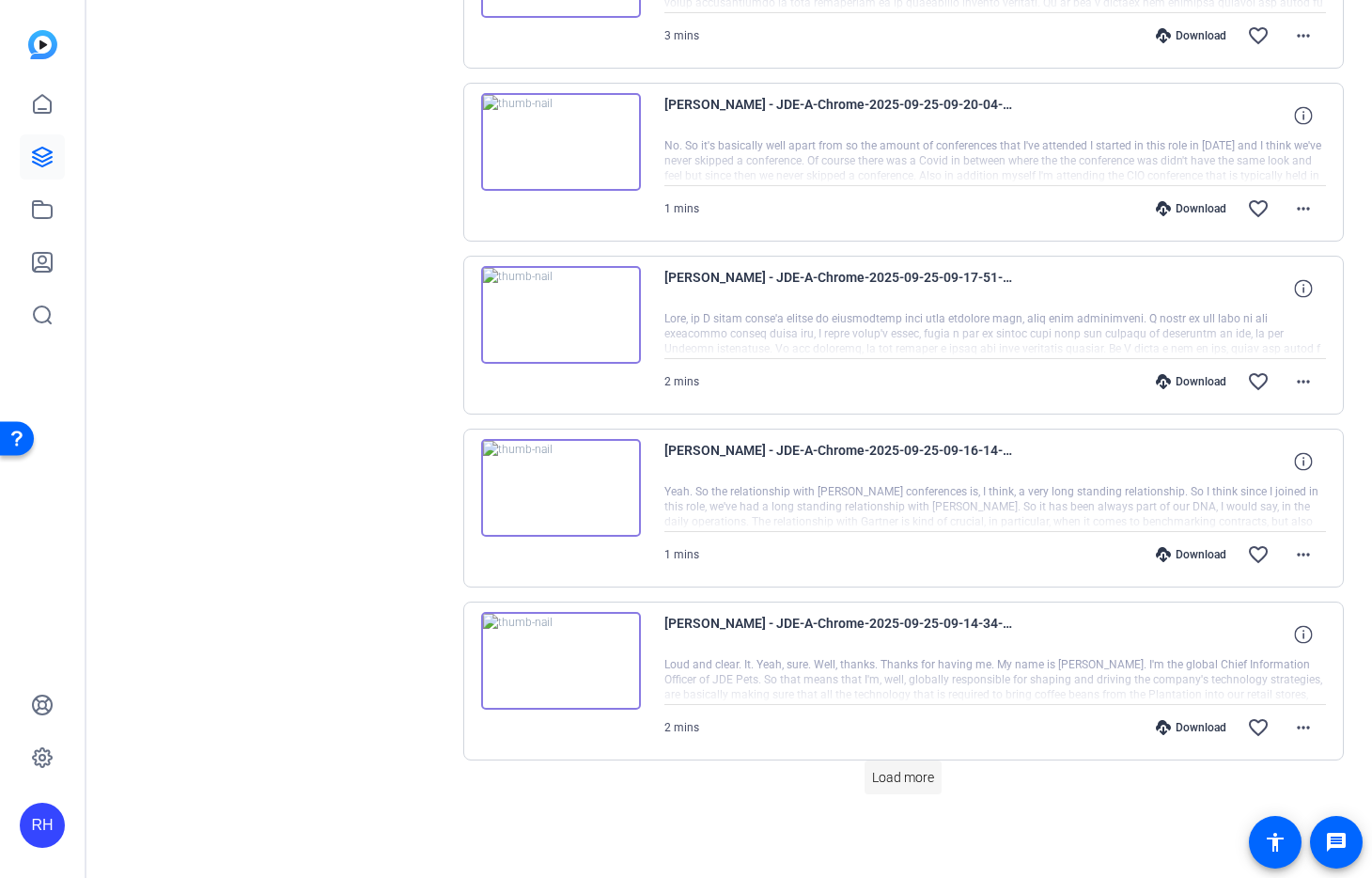
click at [923, 784] on span "Load more" at bounding box center [902, 778] width 62 height 20
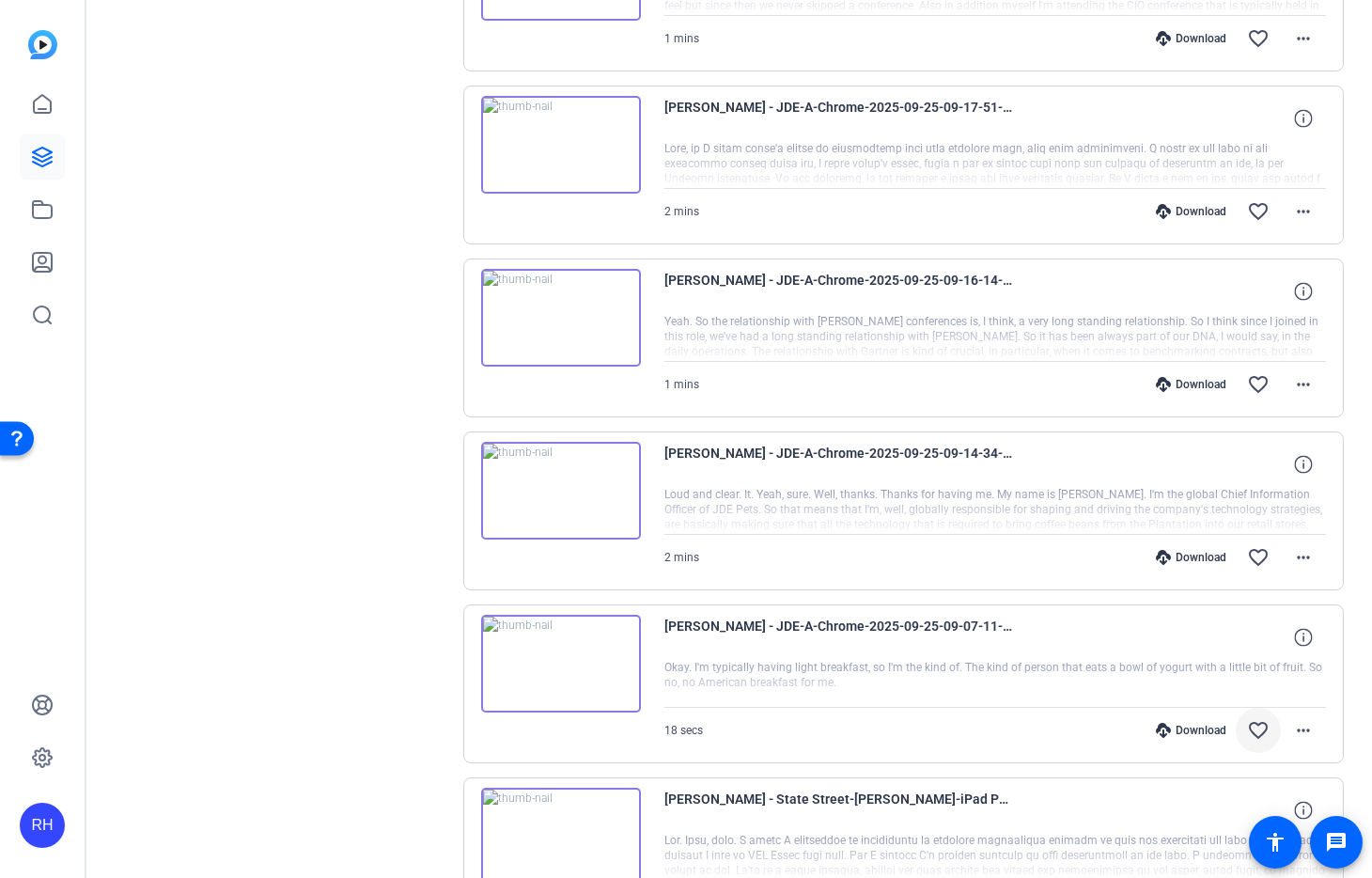
scroll to position [1561, 0]
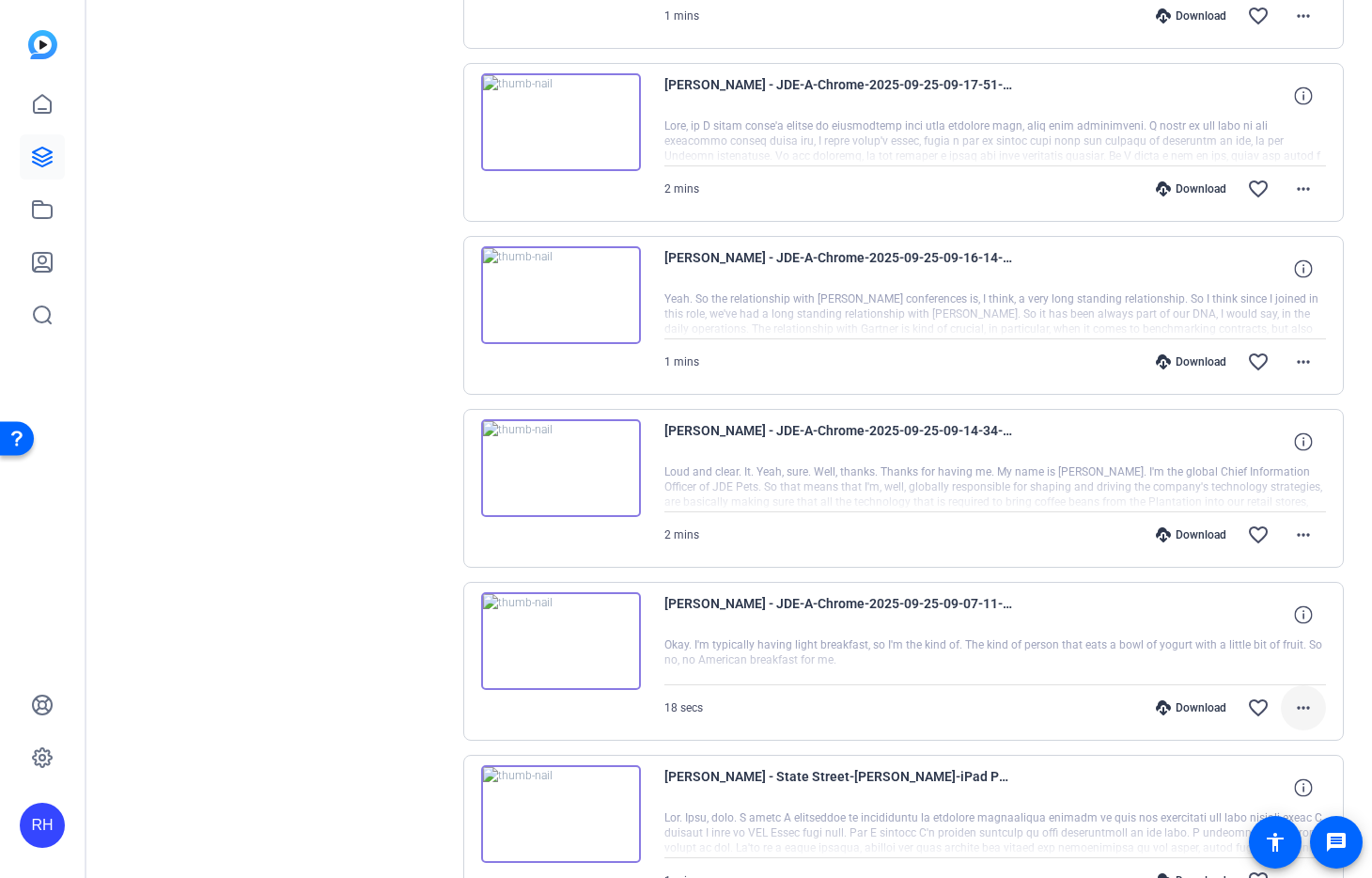
click at [1315, 723] on span at bounding box center [1304, 708] width 45 height 45
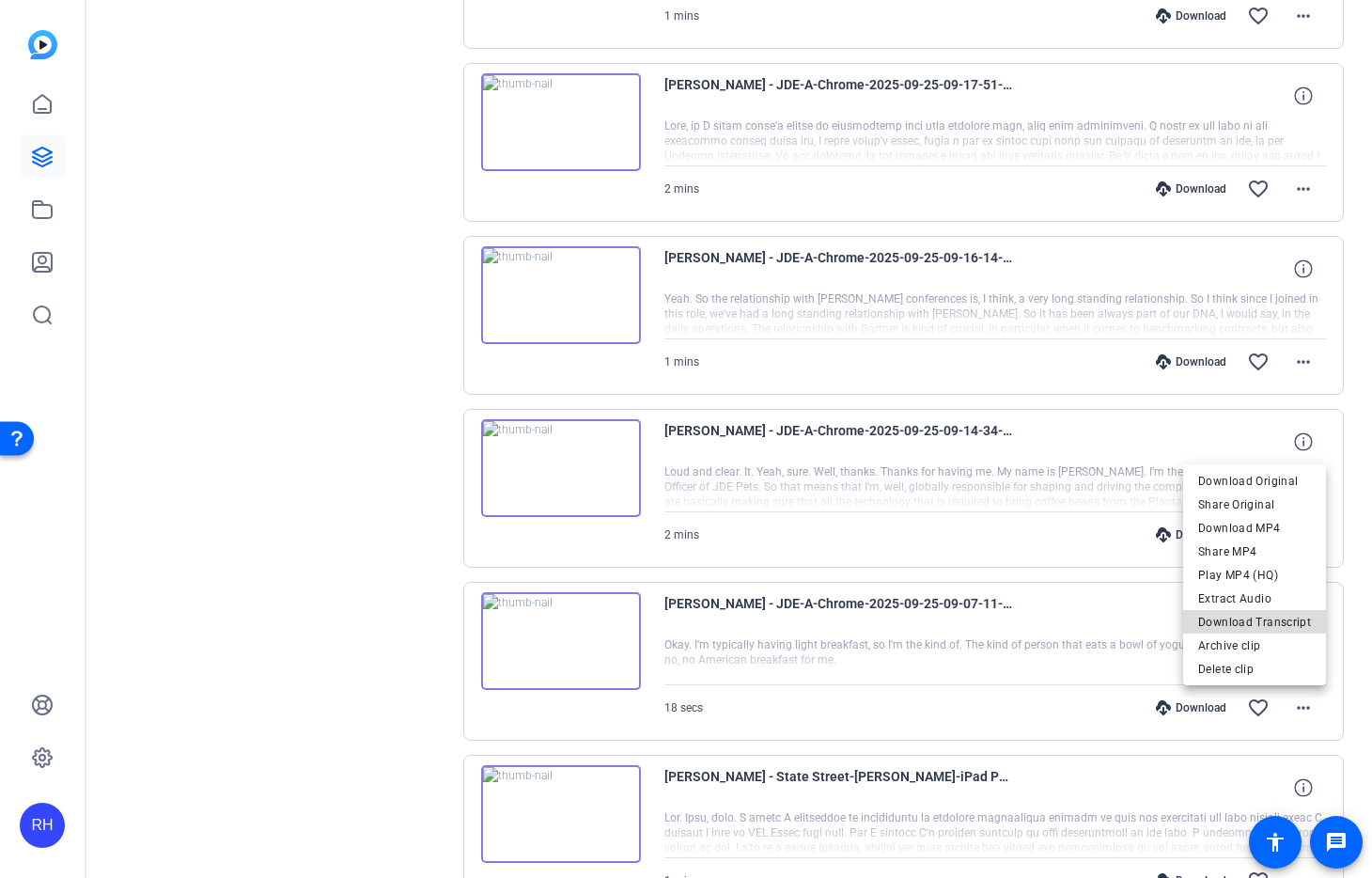
click at [1279, 626] on span "Download Transcript" at bounding box center [1254, 622] width 112 height 22
